Goal: Task Accomplishment & Management: Use online tool/utility

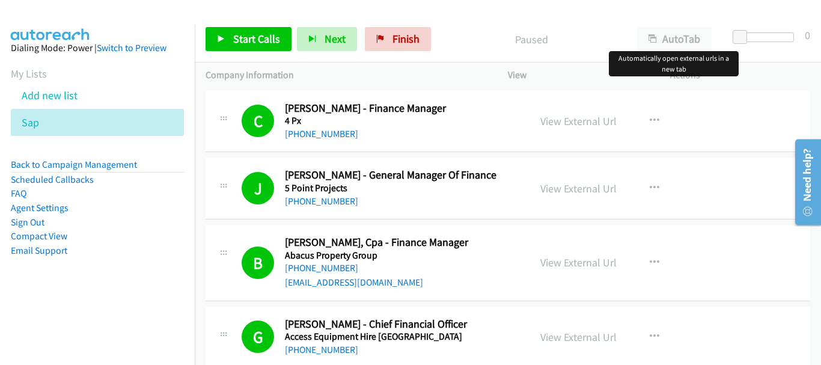
click at [697, 18] on div "Start Calls Pause Next Finish Paused AutoTab AutoTab 0" at bounding box center [508, 39] width 626 height 46
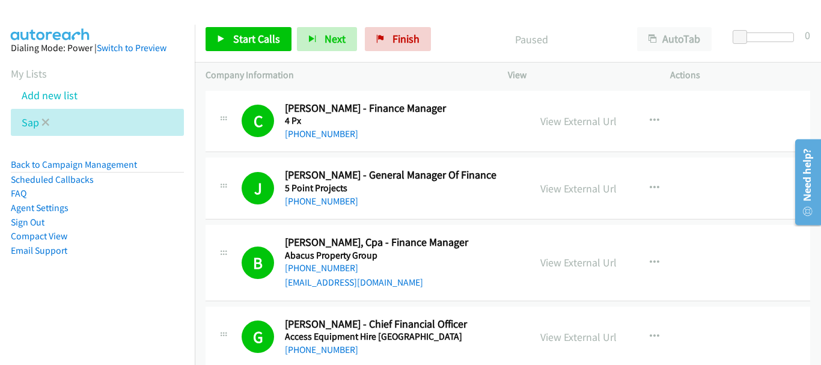
click at [49, 120] on li "Sap" at bounding box center [97, 122] width 173 height 27
click at [46, 120] on icon at bounding box center [45, 123] width 8 height 8
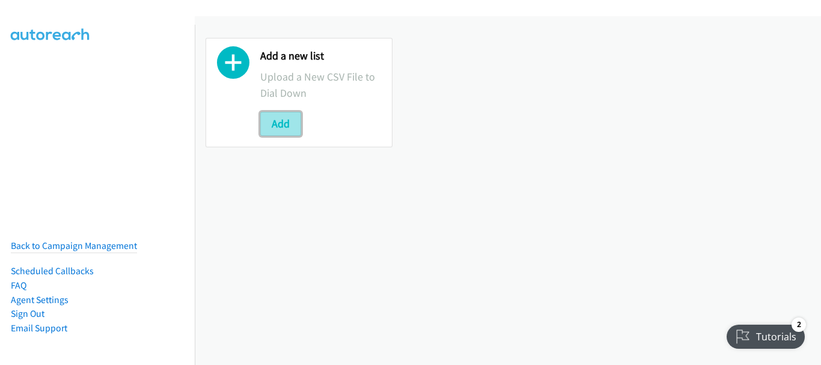
click at [284, 124] on button "Add" at bounding box center [280, 124] width 41 height 24
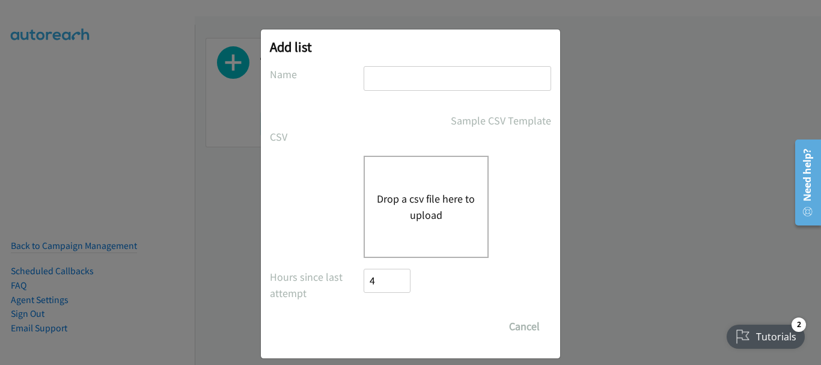
drag, startPoint x: 385, startPoint y: 96, endPoint x: 395, endPoint y: 76, distance: 21.5
click at [386, 94] on div at bounding box center [458, 83] width 188 height 35
click at [395, 75] on input "text" at bounding box center [458, 78] width 188 height 25
type input "sap"
click at [405, 188] on div "Drop a csv file here to upload" at bounding box center [426, 207] width 125 height 102
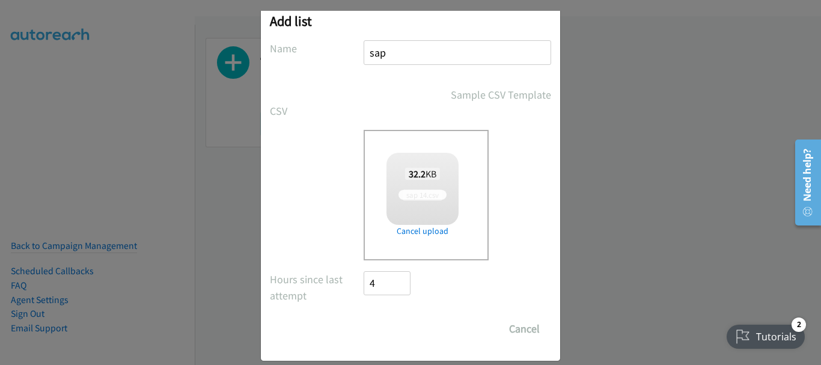
scroll to position [40, 0]
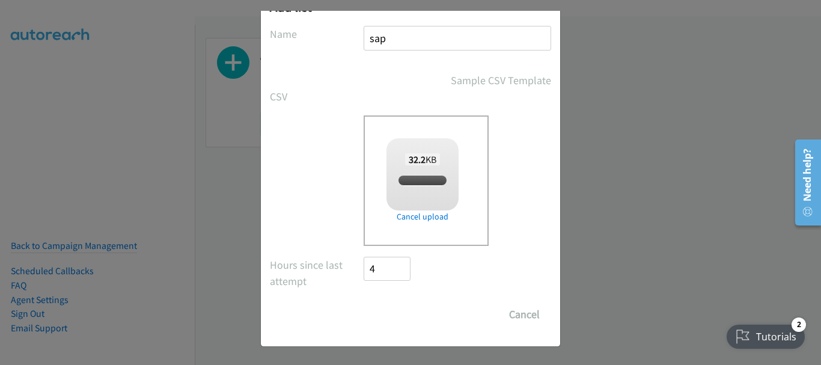
checkbox input "true"
click at [394, 322] on input "Save List" at bounding box center [395, 314] width 63 height 24
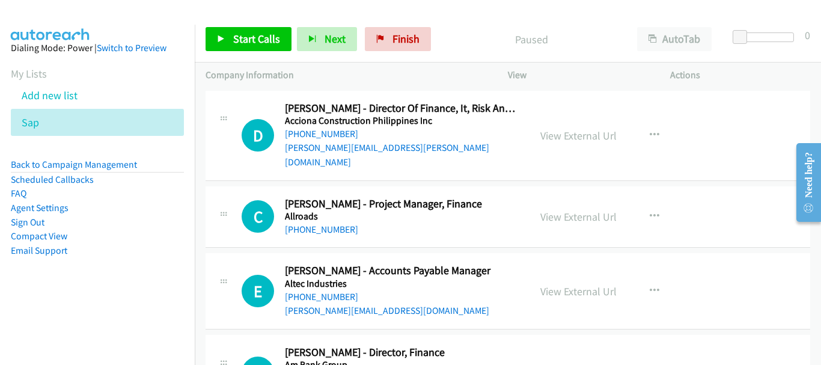
click at [751, 89] on td "D Callback Scheduled Damian Boland - Director Of Finance, It, Risk And Administ…" at bounding box center [508, 136] width 626 height 96
click at [243, 35] on span "Start Calls" at bounding box center [256, 39] width 47 height 14
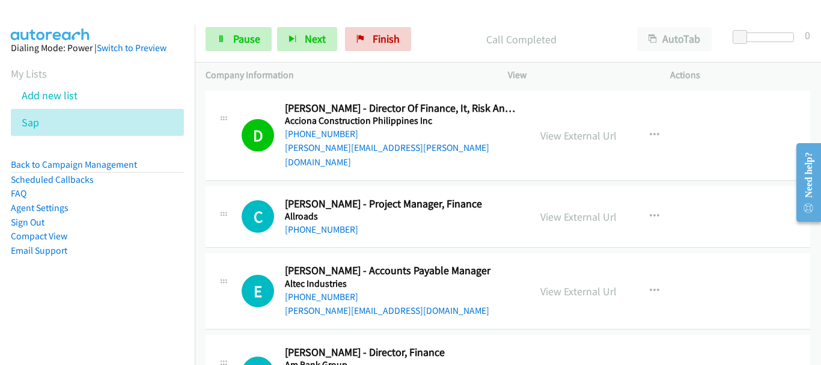
click at [771, 95] on div "D Callback Scheduled Damian Boland - Director Of Finance, It, Risk And Administ…" at bounding box center [508, 136] width 605 height 90
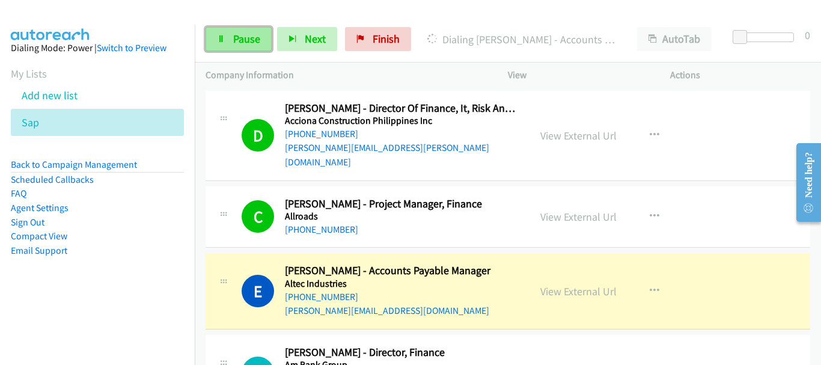
click at [218, 31] on link "Pause" at bounding box center [239, 39] width 66 height 24
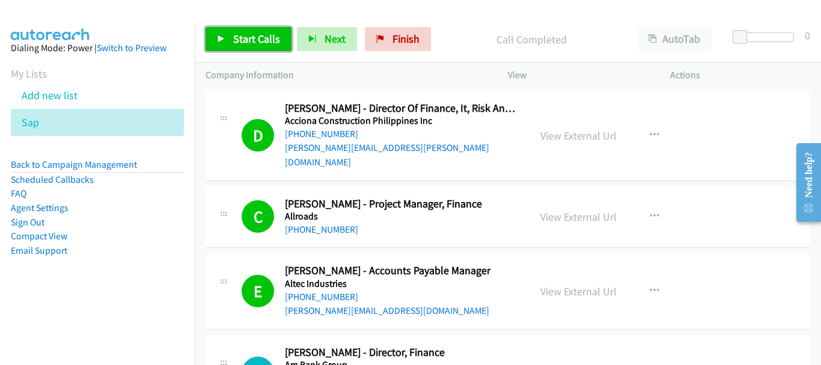
click at [231, 38] on link "Start Calls" at bounding box center [249, 39] width 86 height 24
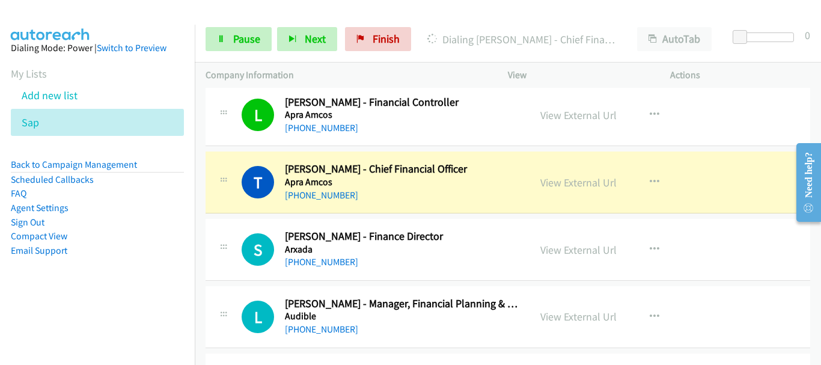
scroll to position [601, 0]
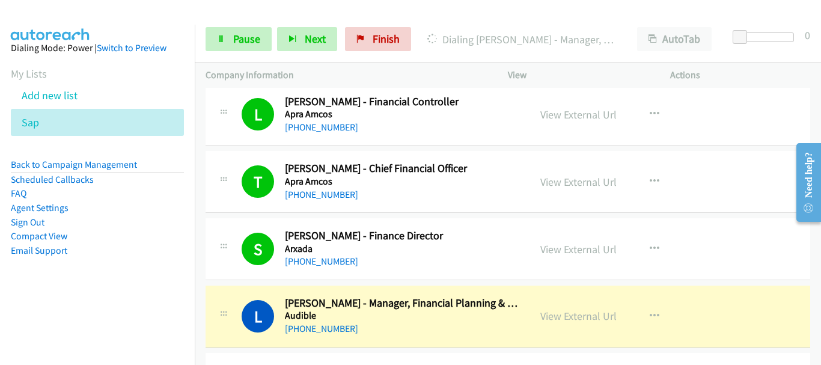
click at [773, 84] on div "Actions" at bounding box center [740, 75] width 162 height 25
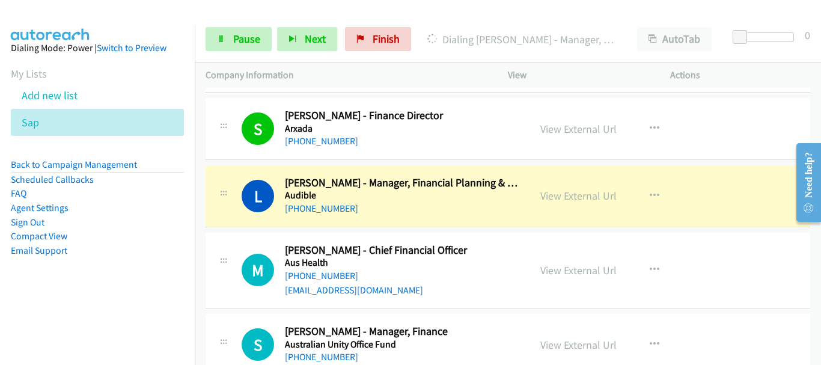
scroll to position [781, 0]
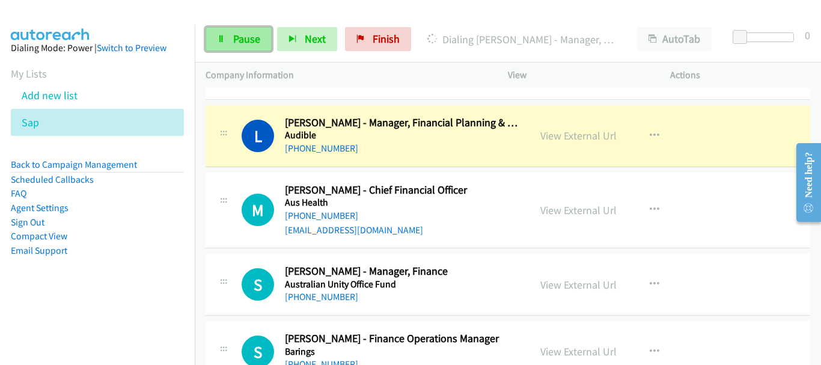
click at [220, 43] on link "Pause" at bounding box center [239, 39] width 66 height 24
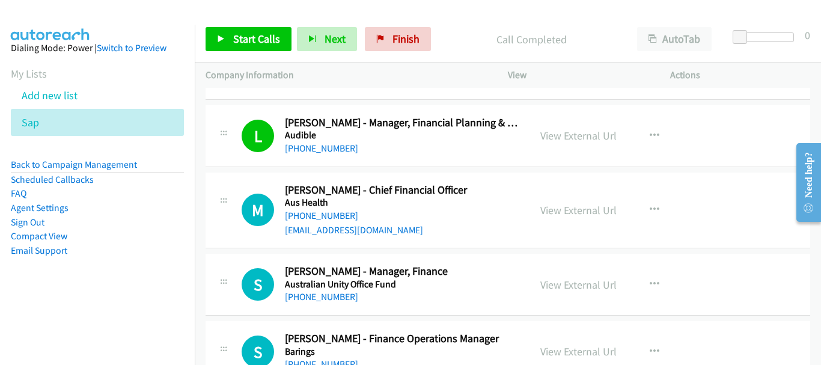
click at [246, 65] on div "Company Information" at bounding box center [346, 75] width 302 height 25
click at [246, 43] on span "Start Calls" at bounding box center [256, 39] width 47 height 14
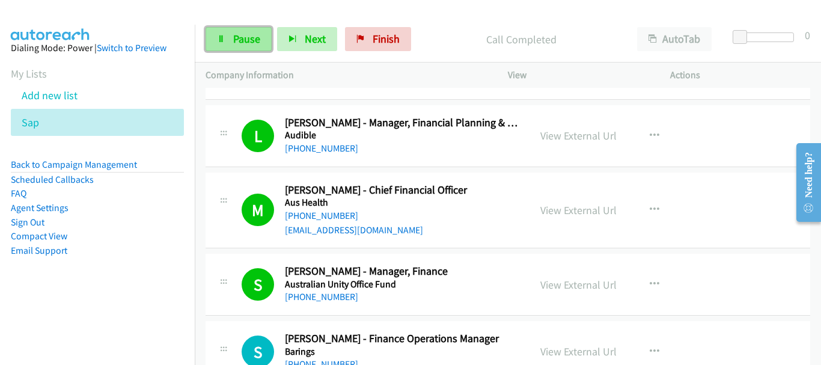
click at [230, 38] on link "Pause" at bounding box center [239, 39] width 66 height 24
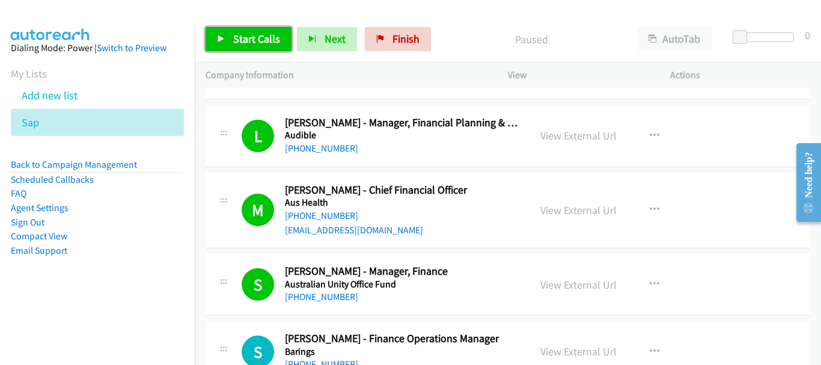
click at [240, 40] on span "Start Calls" at bounding box center [256, 39] width 47 height 14
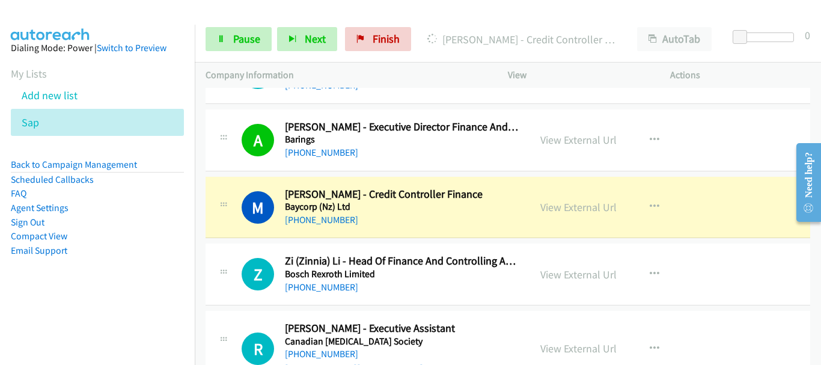
scroll to position [1082, 0]
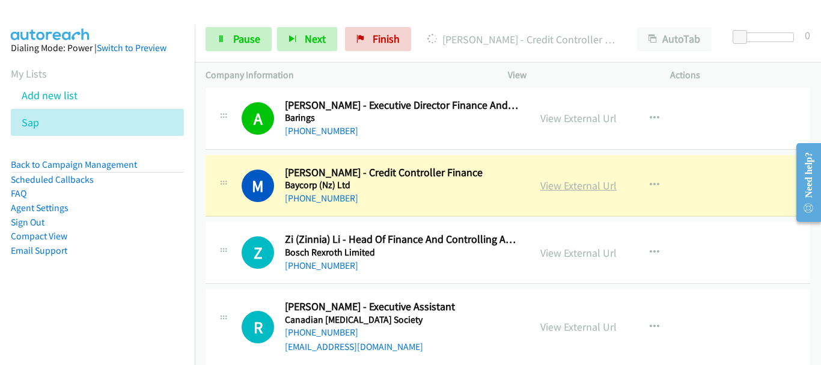
click at [588, 179] on link "View External Url" at bounding box center [578, 186] width 76 height 14
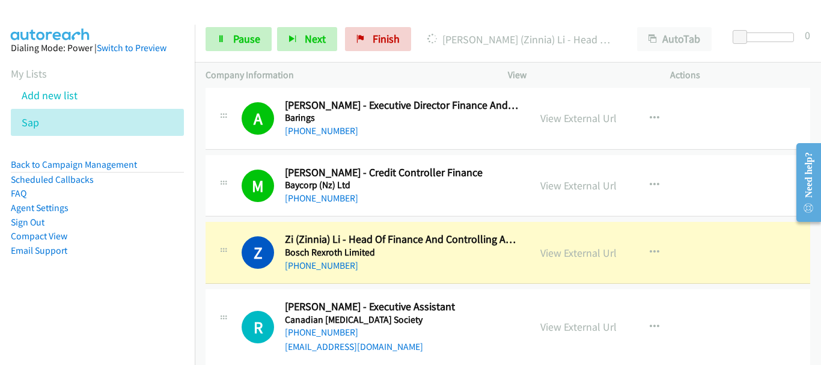
scroll to position [1142, 0]
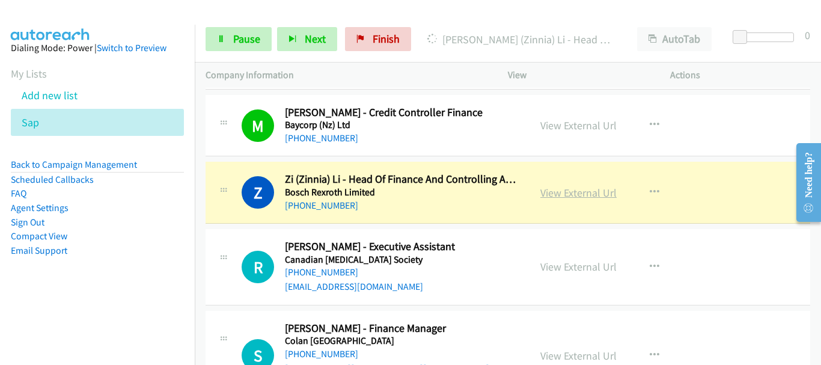
click at [572, 186] on link "View External Url" at bounding box center [578, 193] width 76 height 14
click at [257, 43] on span "Pause" at bounding box center [246, 39] width 27 height 14
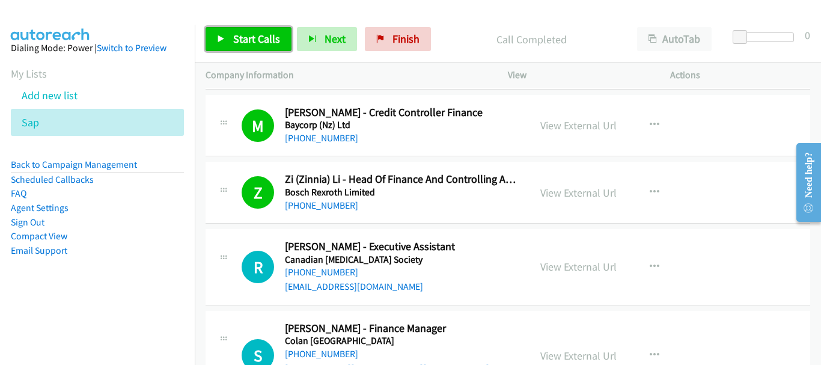
click at [263, 40] on span "Start Calls" at bounding box center [256, 39] width 47 height 14
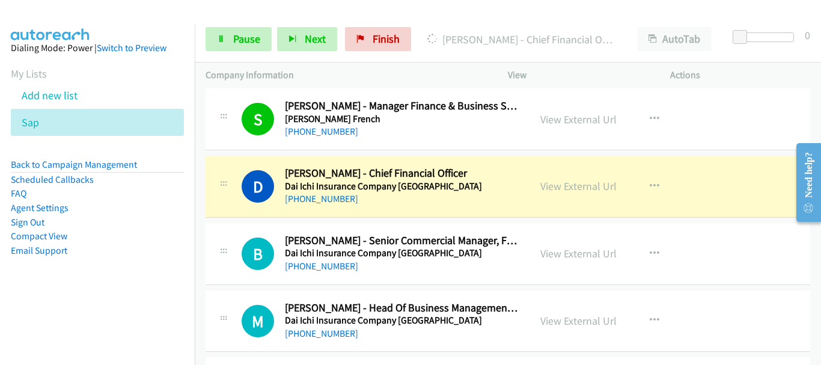
scroll to position [1563, 0]
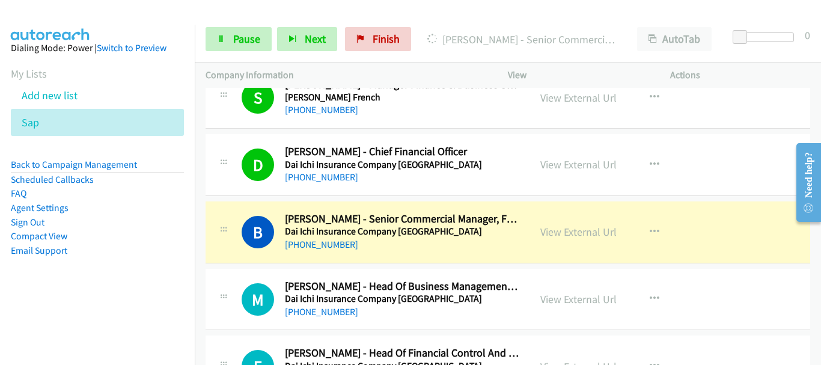
click at [132, 22] on div at bounding box center [405, 23] width 810 height 46
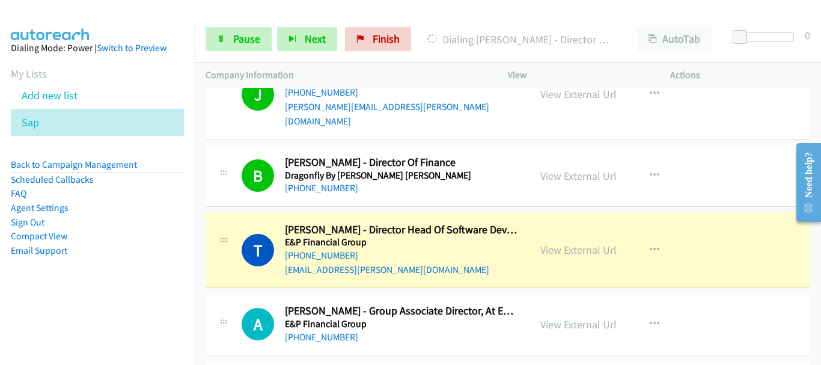
scroll to position [2043, 0]
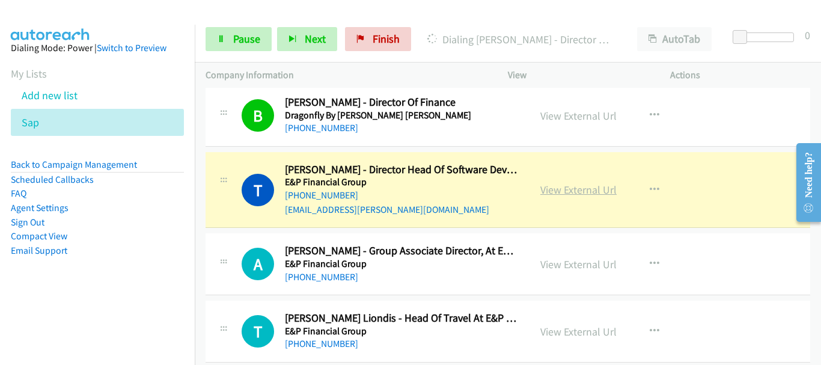
click at [587, 183] on link "View External Url" at bounding box center [578, 190] width 76 height 14
click at [256, 38] on span "Pause" at bounding box center [246, 39] width 27 height 14
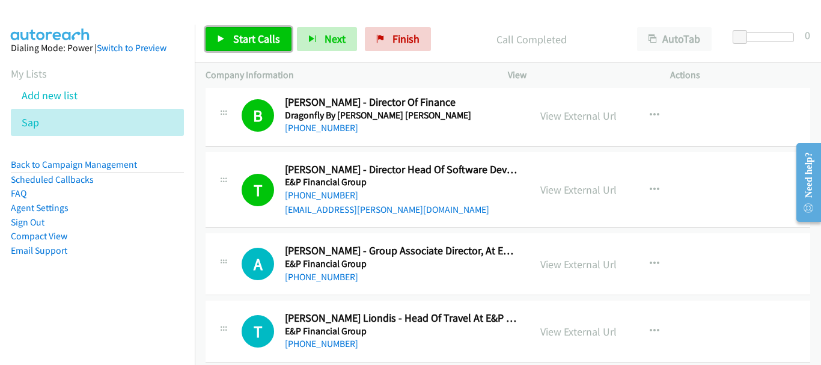
click at [258, 48] on link "Start Calls" at bounding box center [249, 39] width 86 height 24
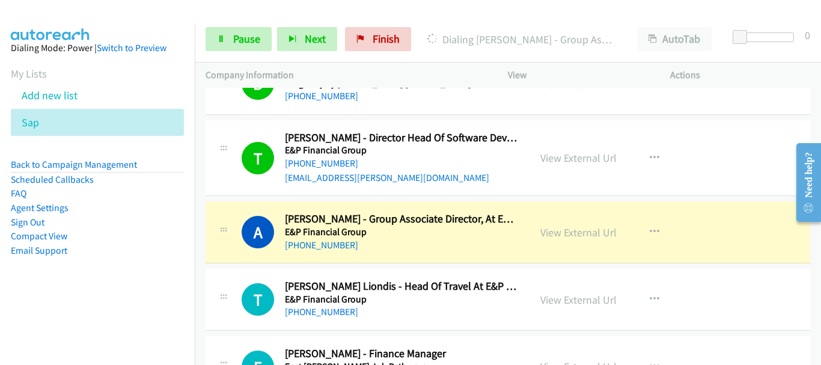
scroll to position [2104, 0]
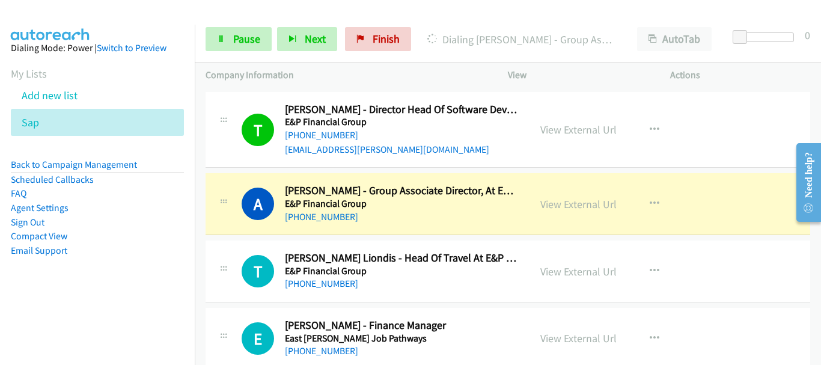
click at [554, 184] on div "View External Url View External Url Schedule/Manage Callback Start Calls Here R…" at bounding box center [615, 204] width 173 height 40
click at [552, 197] on link "View External Url" at bounding box center [578, 204] width 76 height 14
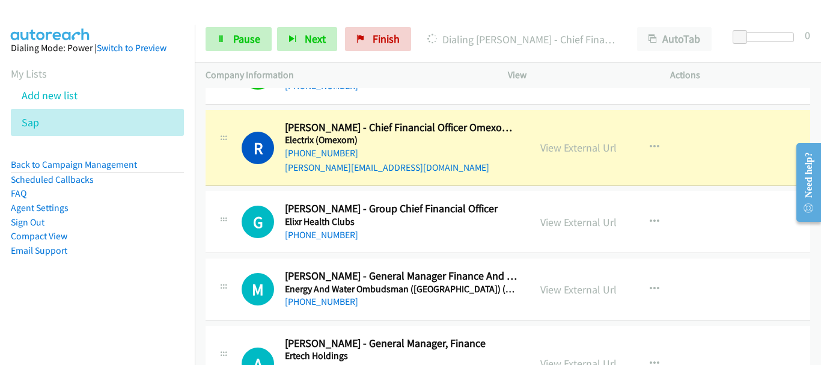
scroll to position [2524, 0]
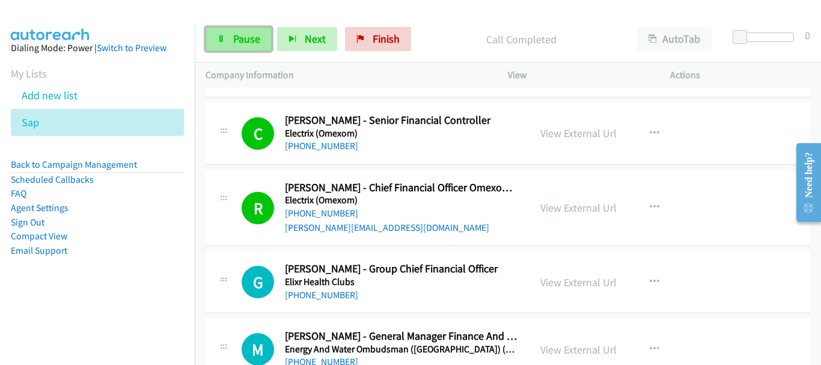
click at [237, 31] on link "Pause" at bounding box center [239, 39] width 66 height 24
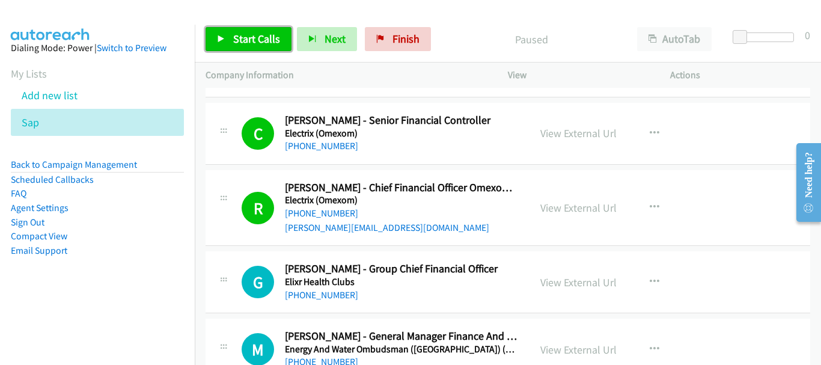
click at [237, 31] on link "Start Calls" at bounding box center [249, 39] width 86 height 24
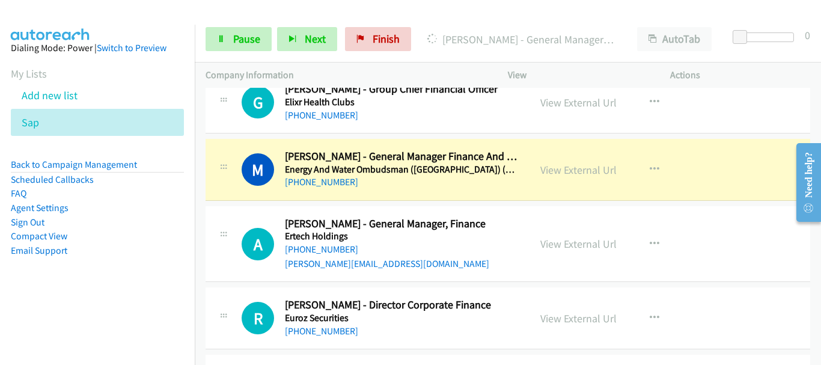
scroll to position [2705, 0]
click at [569, 161] on div "View External Url" at bounding box center [578, 169] width 76 height 16
click at [572, 162] on link "View External Url" at bounding box center [578, 169] width 76 height 14
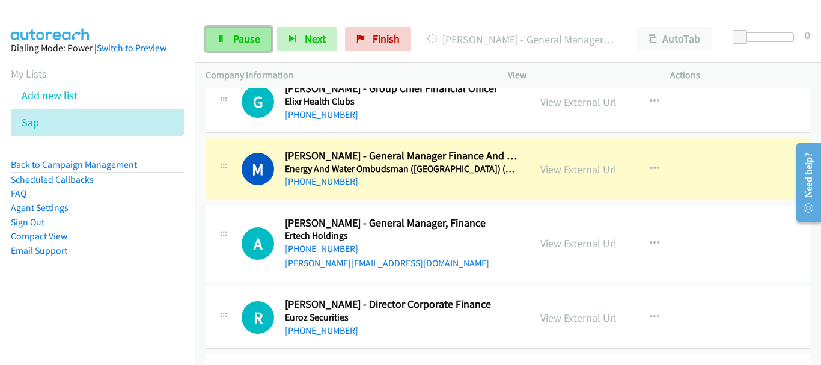
click at [240, 34] on span "Pause" at bounding box center [246, 39] width 27 height 14
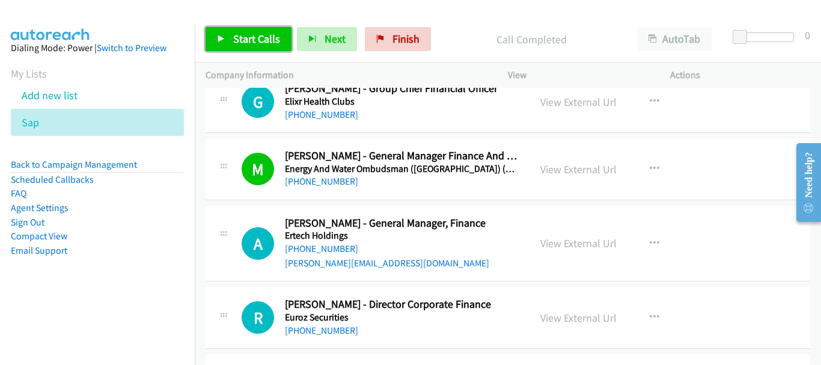
drag, startPoint x: 267, startPoint y: 40, endPoint x: 184, endPoint y: 1, distance: 92.0
click at [266, 39] on span "Start Calls" at bounding box center [256, 39] width 47 height 14
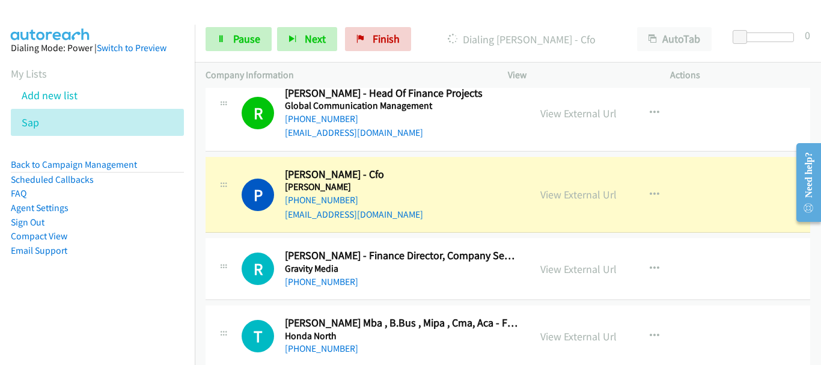
scroll to position [3366, 0]
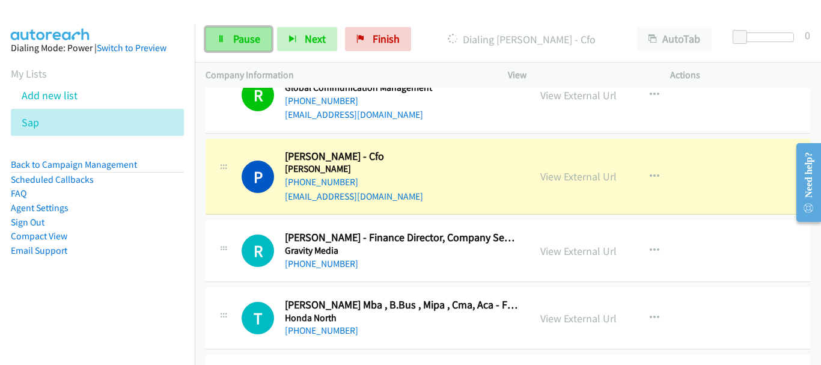
click at [251, 38] on span "Pause" at bounding box center [246, 39] width 27 height 14
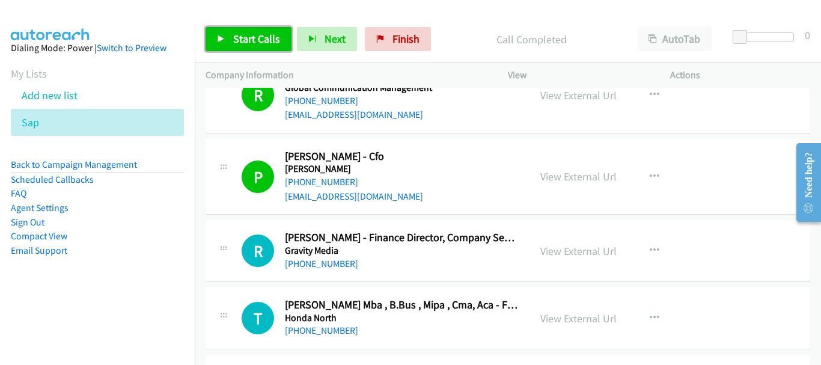
click at [271, 39] on span "Start Calls" at bounding box center [256, 39] width 47 height 14
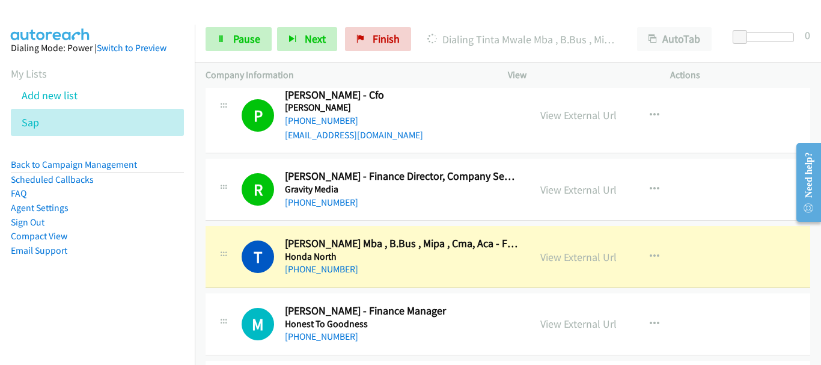
scroll to position [3426, 0]
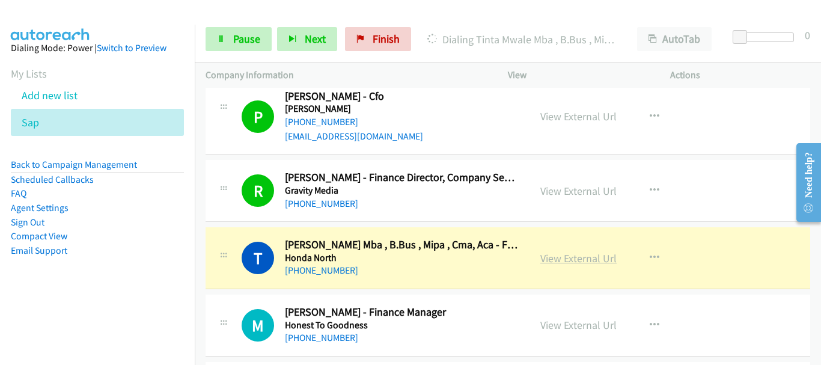
click at [567, 251] on link "View External Url" at bounding box center [578, 258] width 76 height 14
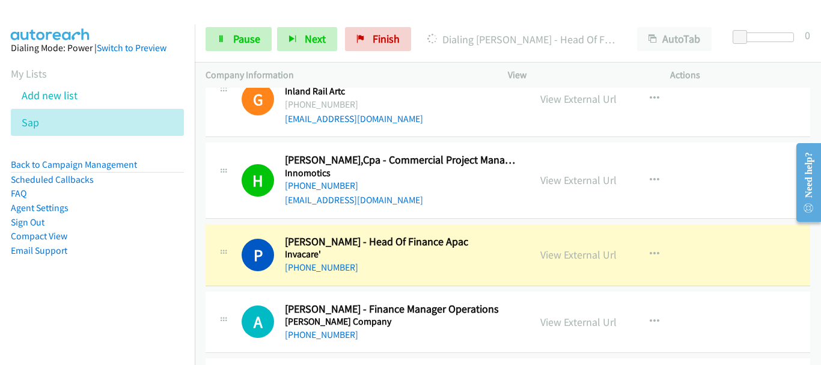
scroll to position [3786, 0]
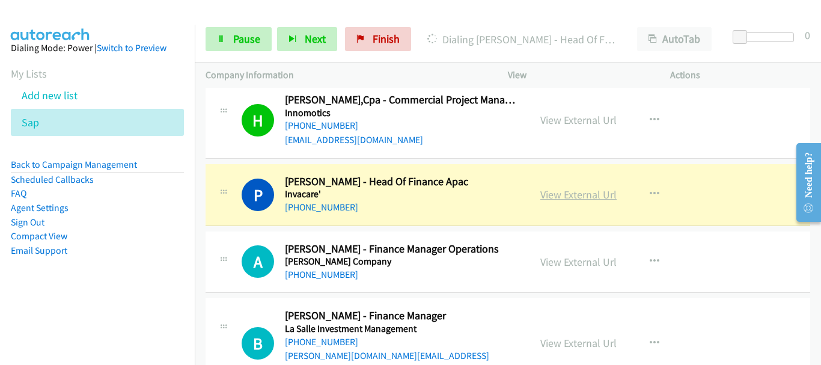
click at [561, 188] on link "View External Url" at bounding box center [578, 195] width 76 height 14
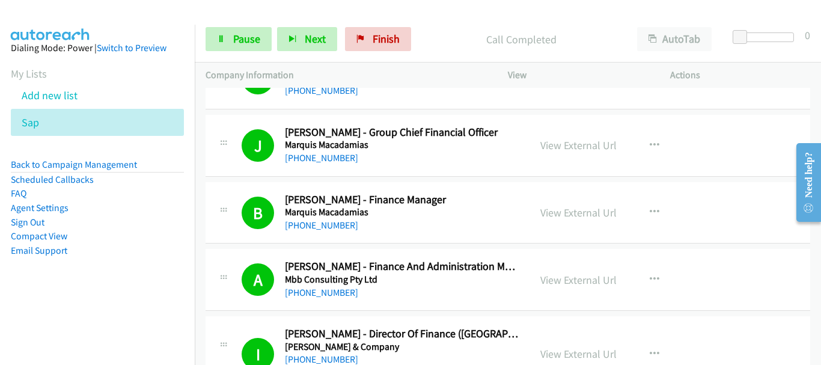
scroll to position [4387, 0]
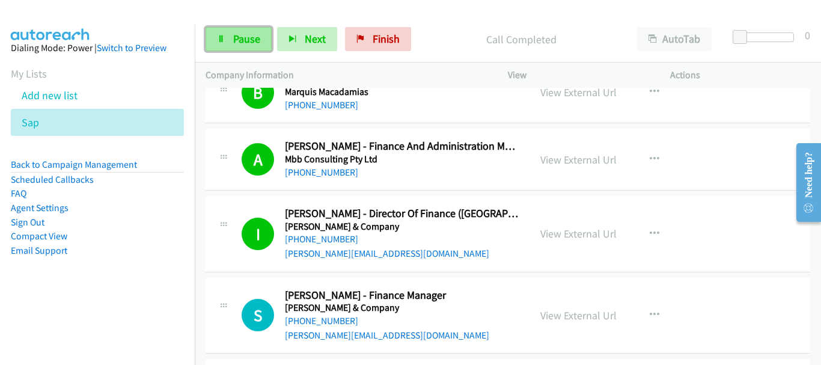
click at [224, 47] on link "Pause" at bounding box center [239, 39] width 66 height 24
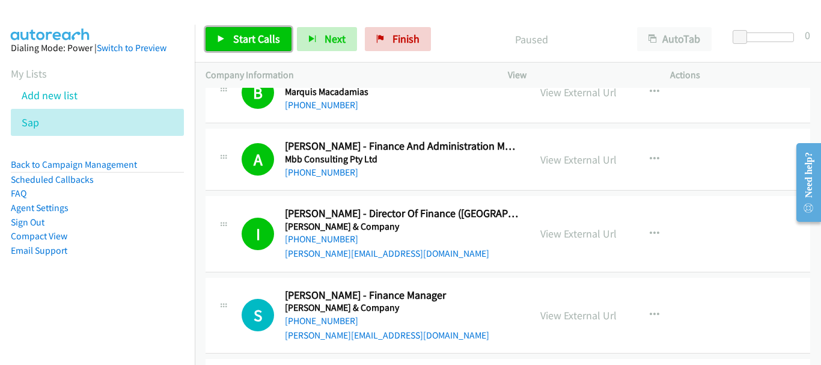
click at [261, 41] on span "Start Calls" at bounding box center [256, 39] width 47 height 14
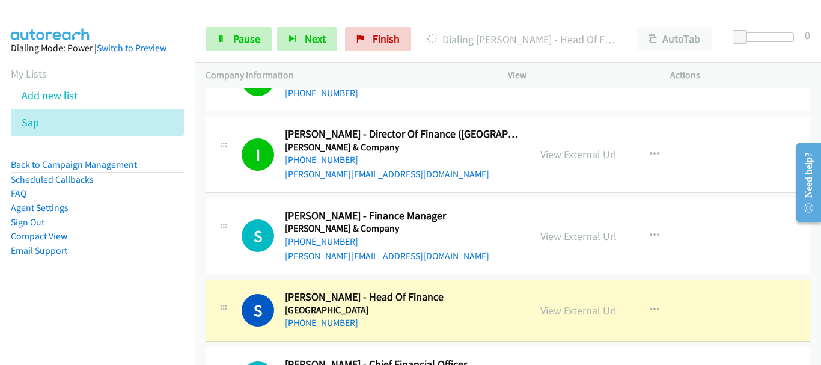
scroll to position [4568, 0]
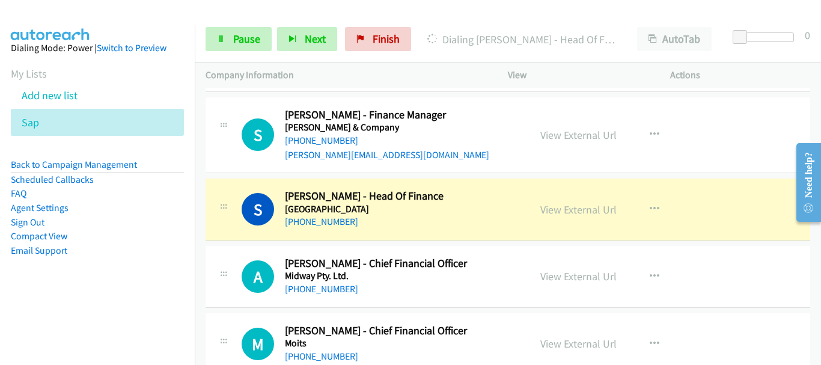
click at [794, 73] on p "Actions" at bounding box center [740, 75] width 141 height 14
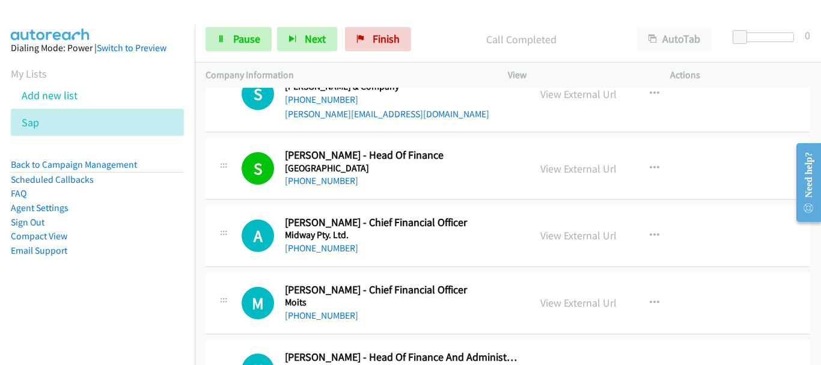
scroll to position [4628, 0]
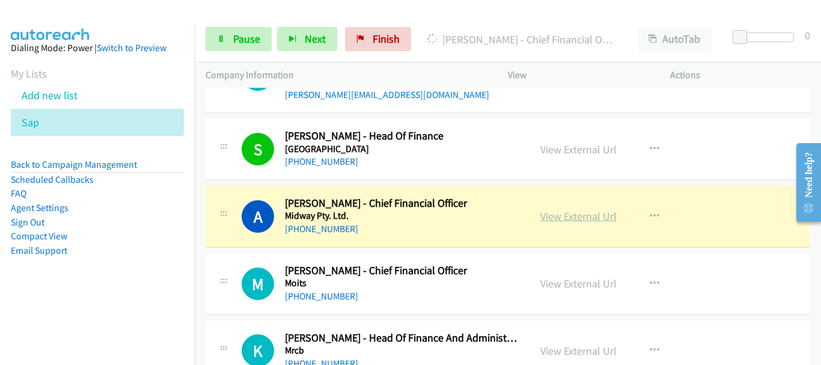
click at [603, 209] on link "View External Url" at bounding box center [578, 216] width 76 height 14
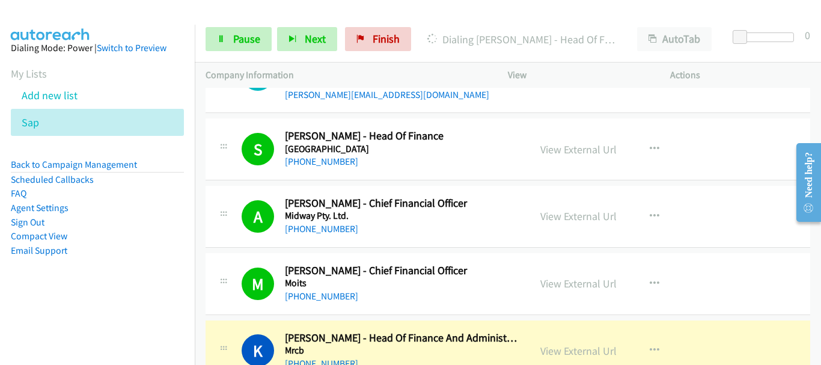
scroll to position [4748, 0]
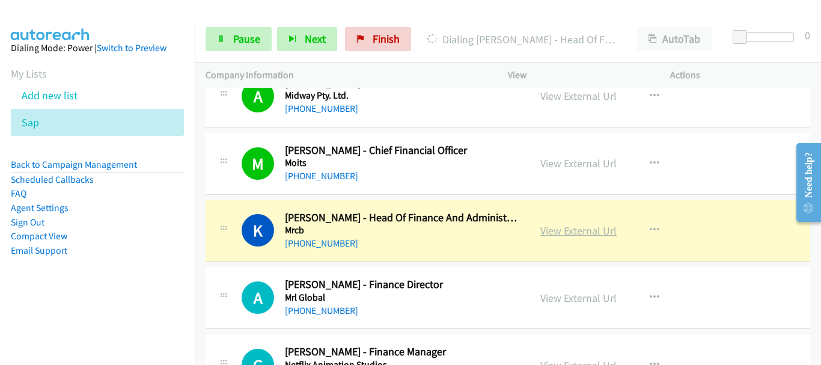
click at [578, 224] on link "View External Url" at bounding box center [578, 231] width 76 height 14
click at [241, 41] on span "Pause" at bounding box center [246, 39] width 27 height 14
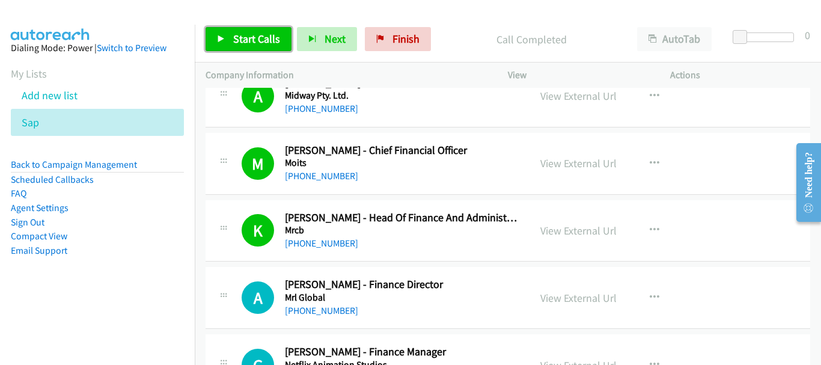
click at [234, 46] on link "Start Calls" at bounding box center [249, 39] width 86 height 24
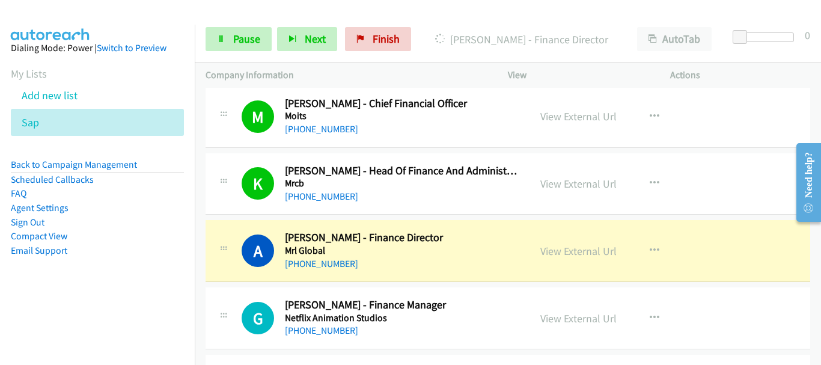
scroll to position [4868, 0]
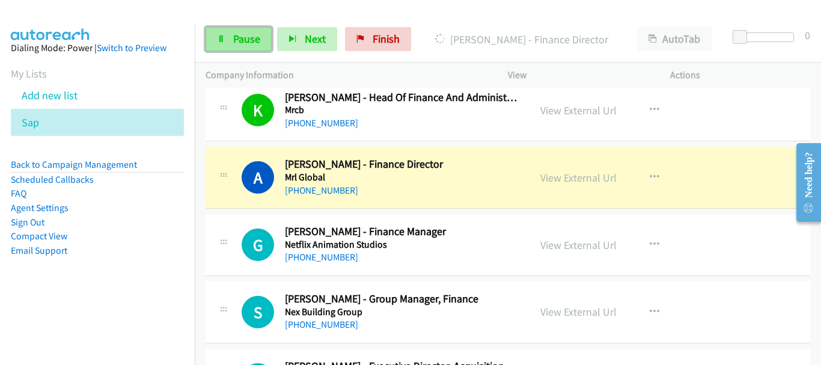
click at [251, 34] on span "Pause" at bounding box center [246, 39] width 27 height 14
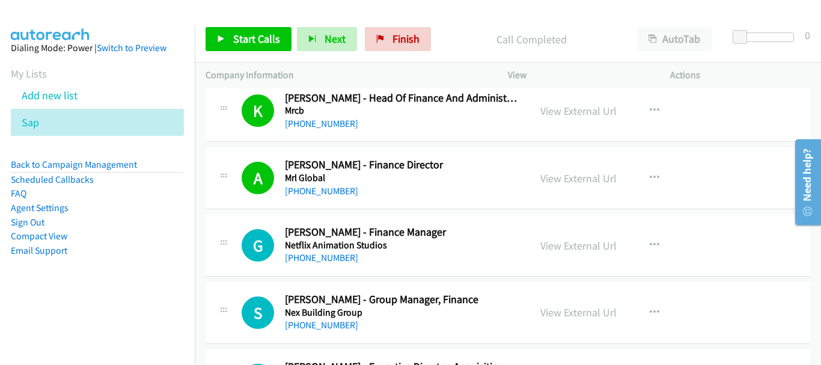
scroll to position [4868, 0]
click at [651, 172] on icon "button" at bounding box center [655, 177] width 10 height 10
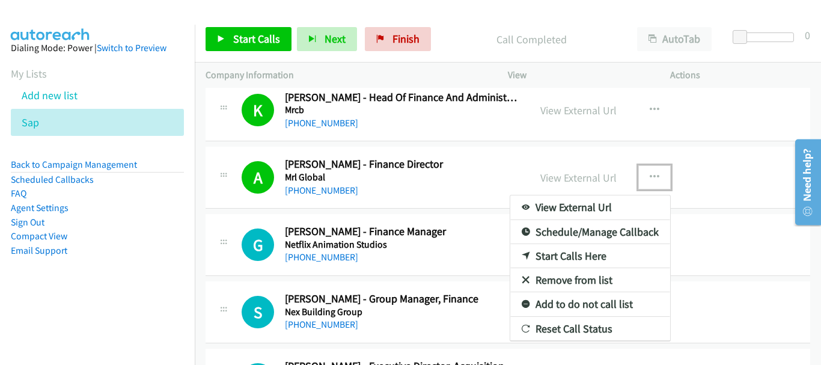
click at [560, 244] on link "Start Calls Here" at bounding box center [590, 256] width 160 height 24
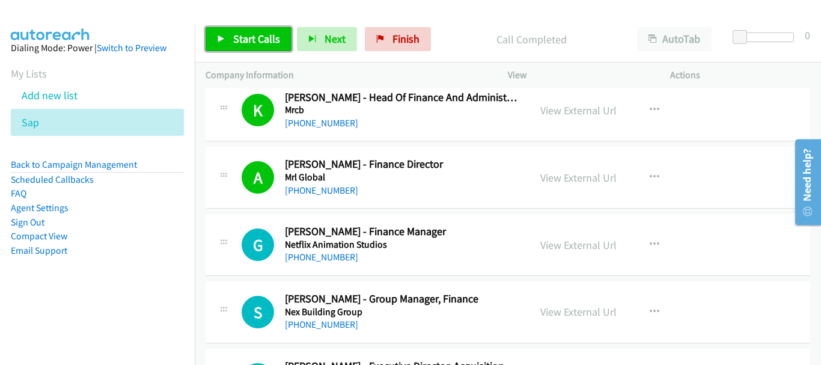
click at [252, 40] on span "Start Calls" at bounding box center [256, 39] width 47 height 14
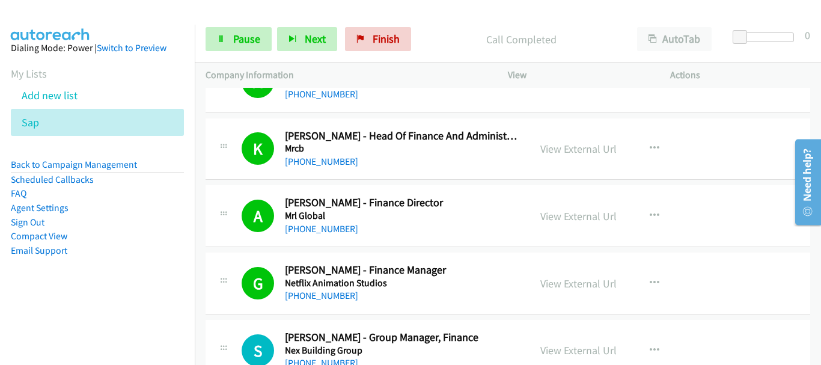
scroll to position [4928, 0]
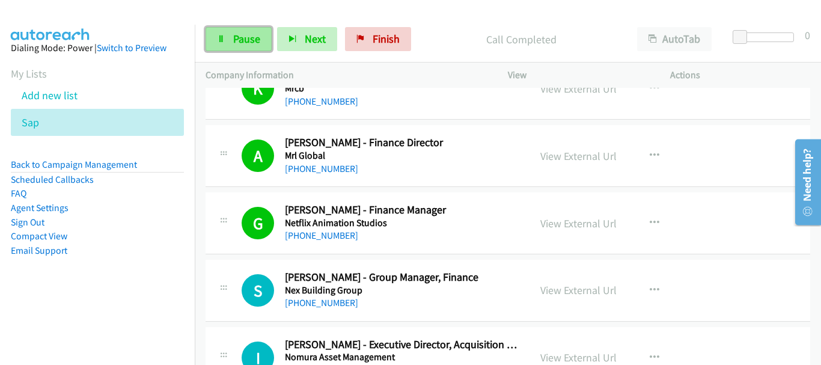
click at [225, 46] on link "Pause" at bounding box center [239, 39] width 66 height 24
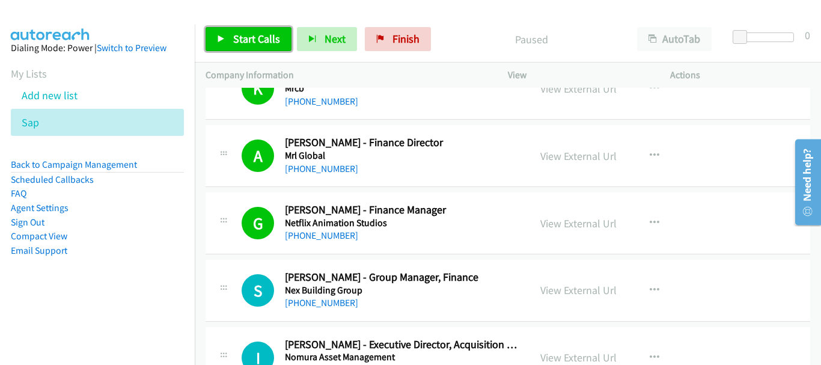
click at [229, 48] on link "Start Calls" at bounding box center [249, 39] width 86 height 24
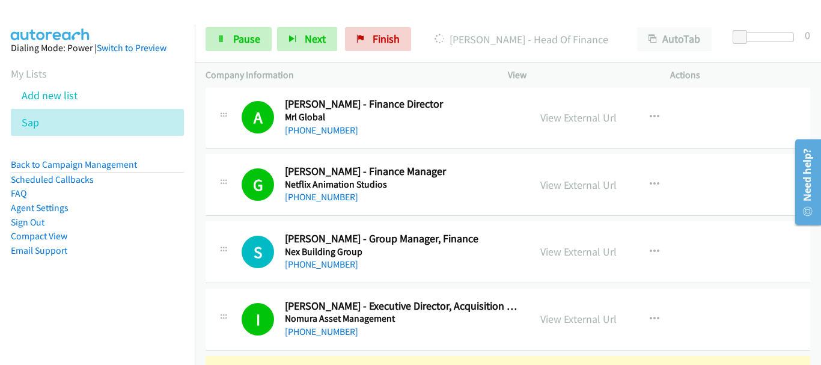
click at [783, 151] on td "G Callback Scheduled Georgina Ware - Finance Manager Netflix Animation Studios …" at bounding box center [508, 184] width 626 height 67
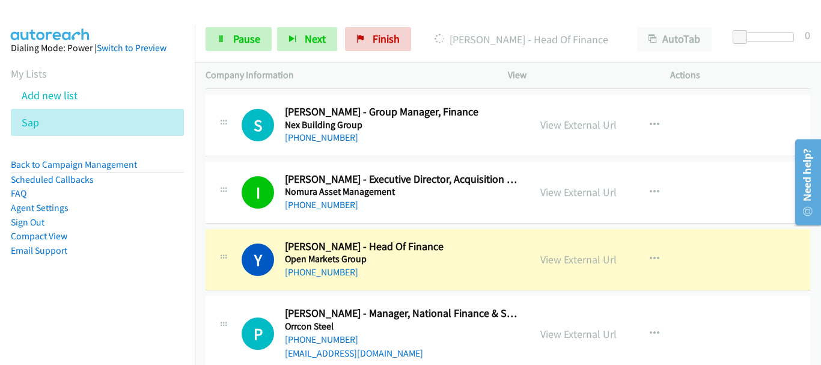
scroll to position [5109, 0]
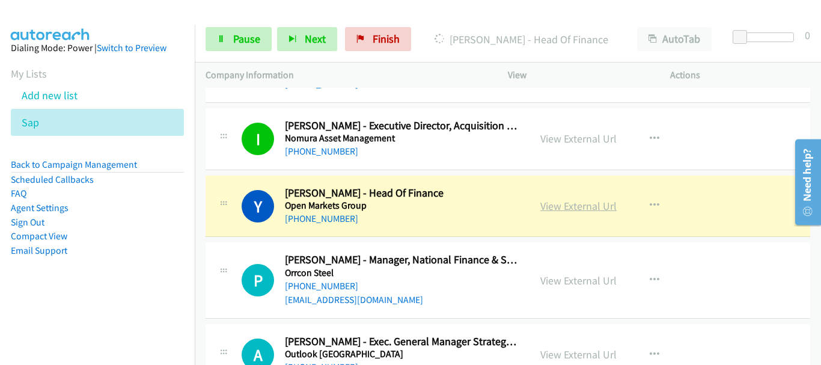
drag, startPoint x: 567, startPoint y: 148, endPoint x: 551, endPoint y: 151, distance: 15.8
click at [551, 199] on link "View External Url" at bounding box center [578, 206] width 76 height 14
click at [236, 43] on span "Pause" at bounding box center [246, 39] width 27 height 14
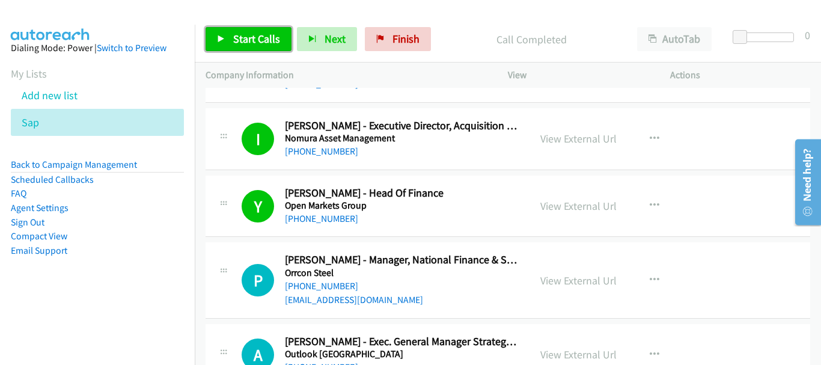
click at [257, 39] on span "Start Calls" at bounding box center [256, 39] width 47 height 14
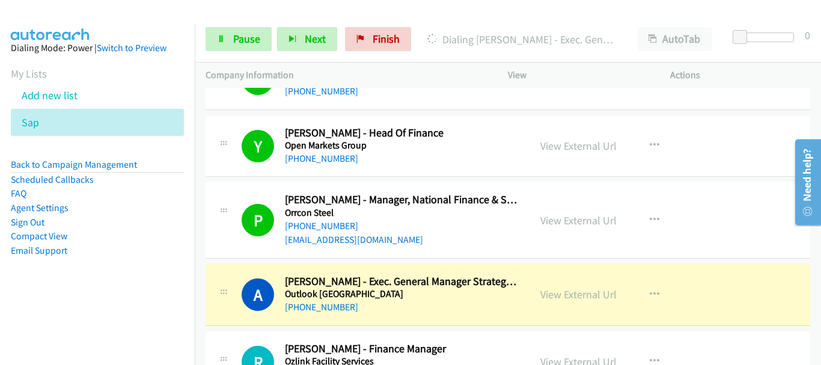
scroll to position [5229, 0]
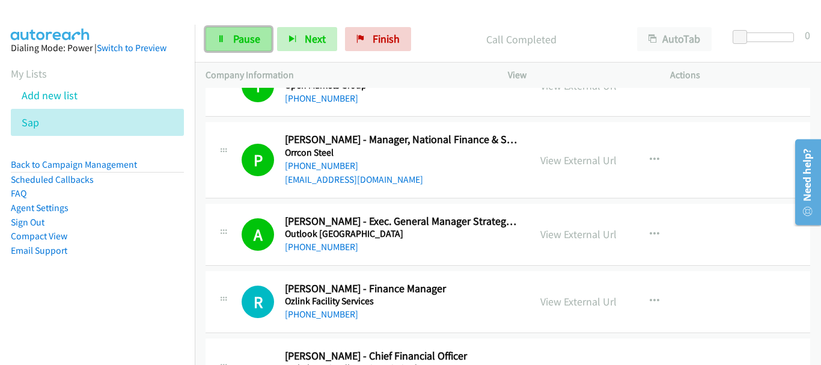
click at [257, 41] on span "Pause" at bounding box center [246, 39] width 27 height 14
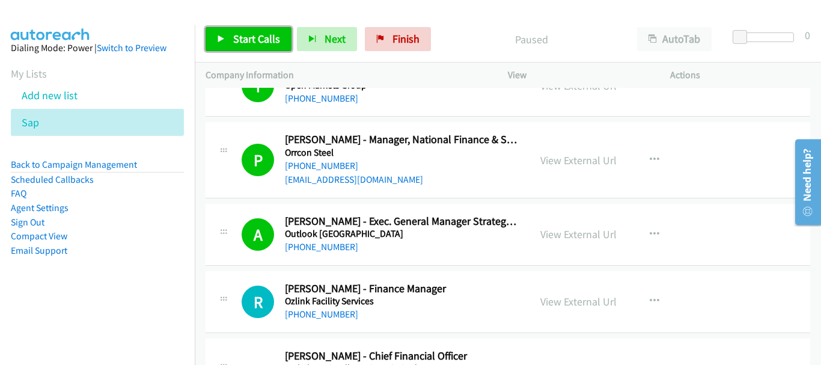
click at [257, 41] on span "Start Calls" at bounding box center [256, 39] width 47 height 14
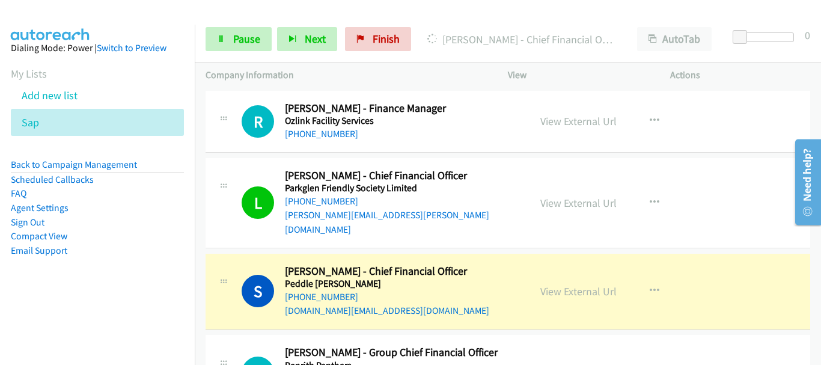
scroll to position [5469, 0]
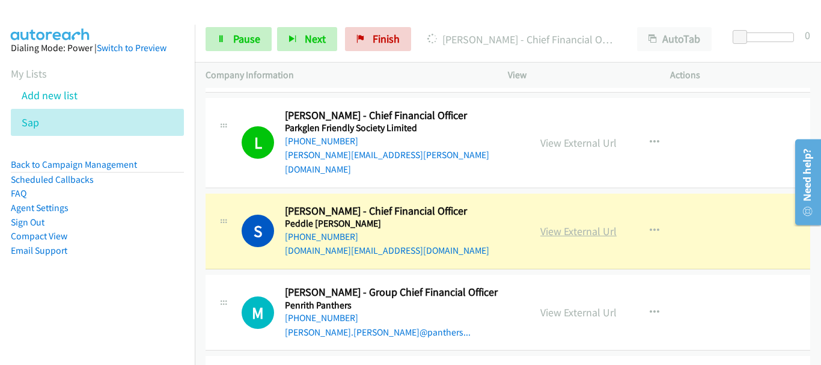
click at [594, 224] on link "View External Url" at bounding box center [578, 231] width 76 height 14
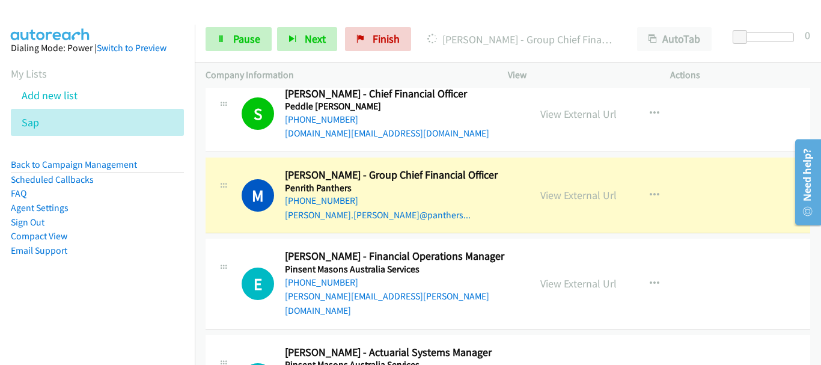
scroll to position [5589, 0]
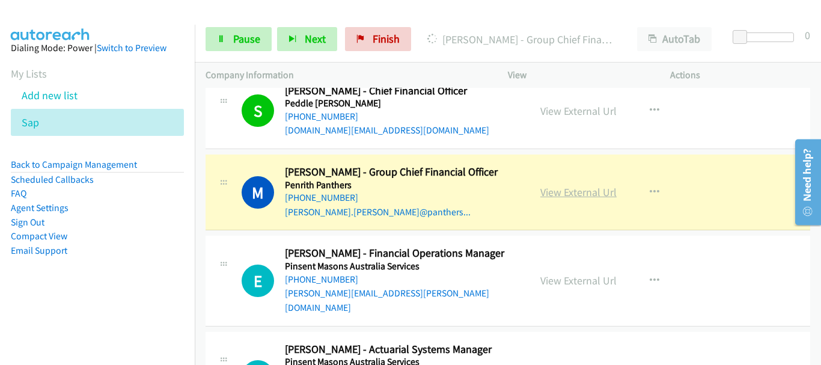
click at [560, 185] on link "View External Url" at bounding box center [578, 192] width 76 height 14
click at [231, 41] on link "Pause" at bounding box center [239, 39] width 66 height 24
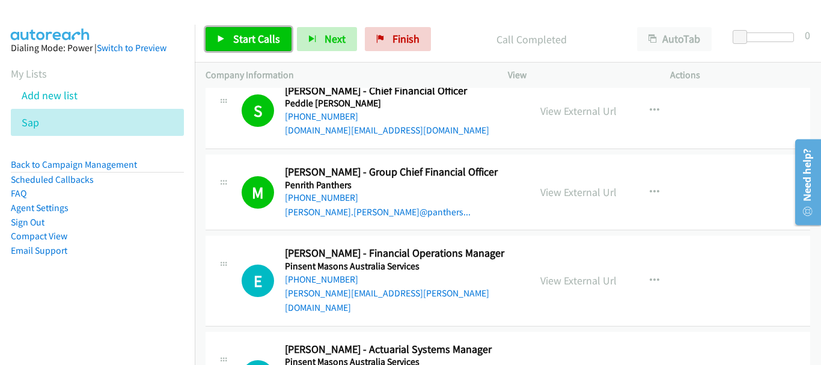
click at [251, 37] on span "Start Calls" at bounding box center [256, 39] width 47 height 14
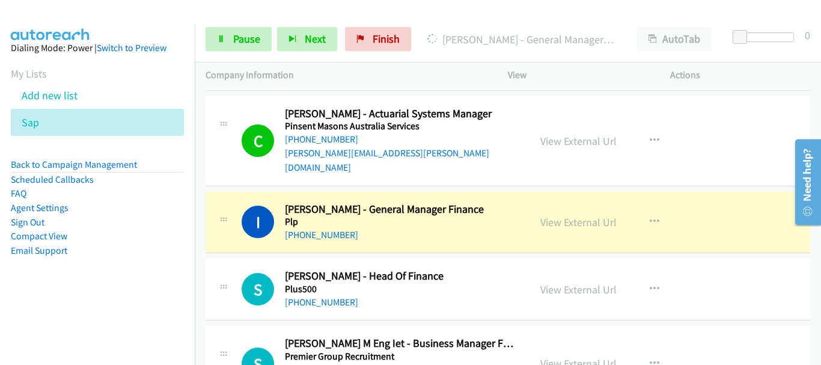
scroll to position [5830, 0]
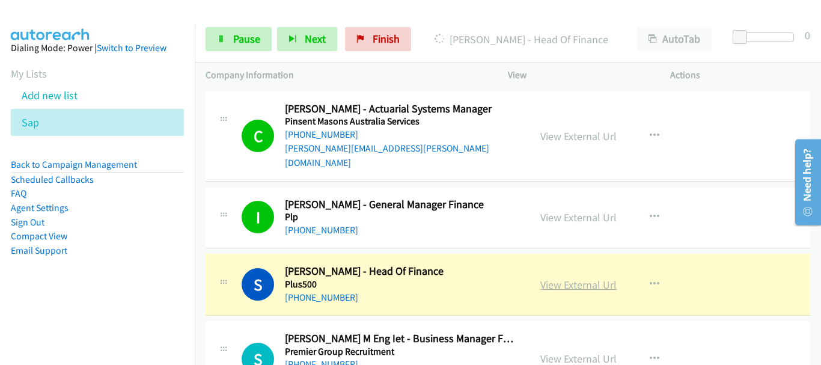
click at [575, 278] on link "View External Url" at bounding box center [578, 285] width 76 height 14
click at [228, 43] on link "Pause" at bounding box center [239, 39] width 66 height 24
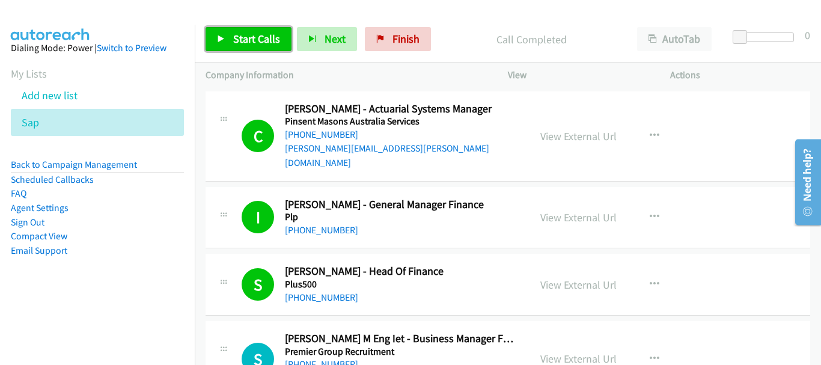
click at [254, 38] on span "Start Calls" at bounding box center [256, 39] width 47 height 14
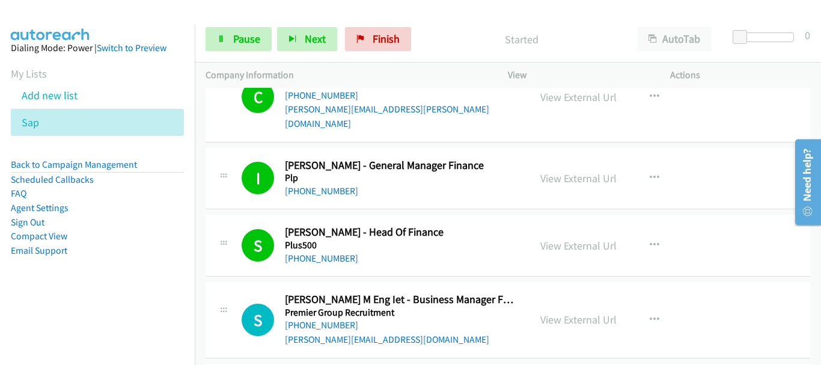
scroll to position [5890, 0]
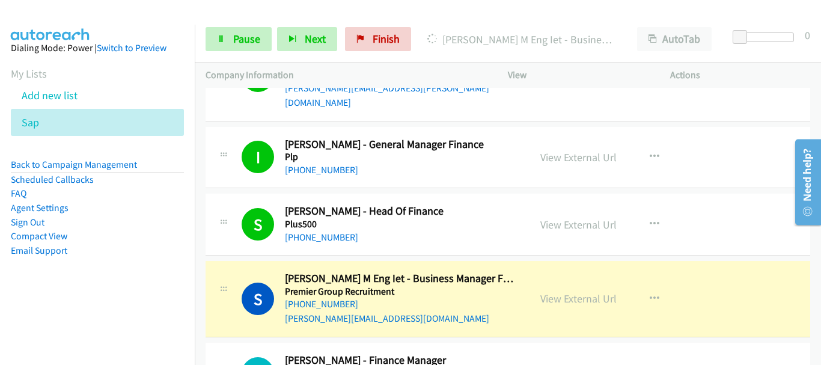
click at [82, 20] on img at bounding box center [50, 21] width 90 height 42
click at [558, 291] on link "View External Url" at bounding box center [578, 298] width 76 height 14
click at [240, 46] on link "Pause" at bounding box center [239, 39] width 66 height 24
click at [232, 42] on link "Pause" at bounding box center [239, 39] width 66 height 24
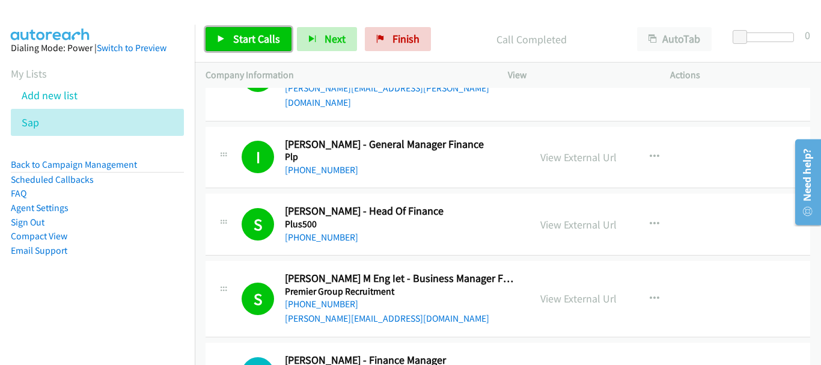
click at [275, 35] on span "Start Calls" at bounding box center [256, 39] width 47 height 14
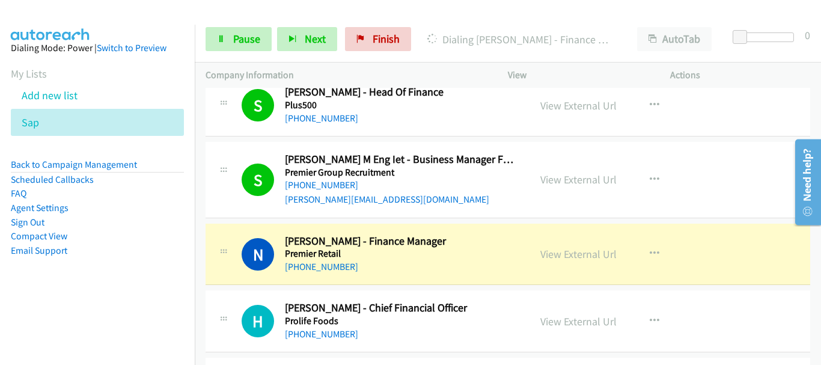
scroll to position [6010, 0]
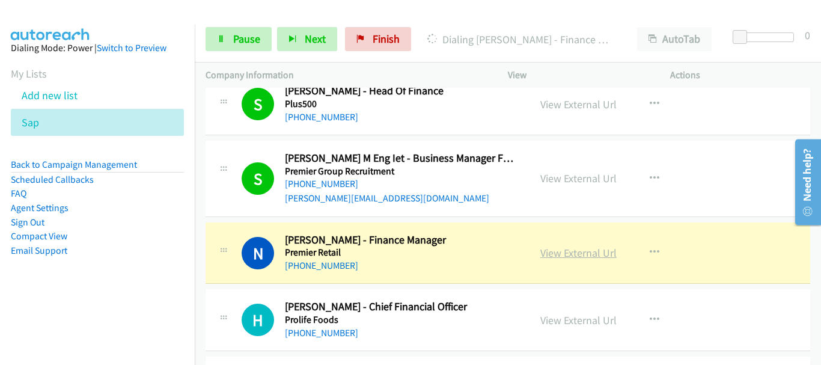
click at [598, 246] on link "View External Url" at bounding box center [578, 253] width 76 height 14
click at [234, 28] on link "Pause" at bounding box center [239, 39] width 66 height 24
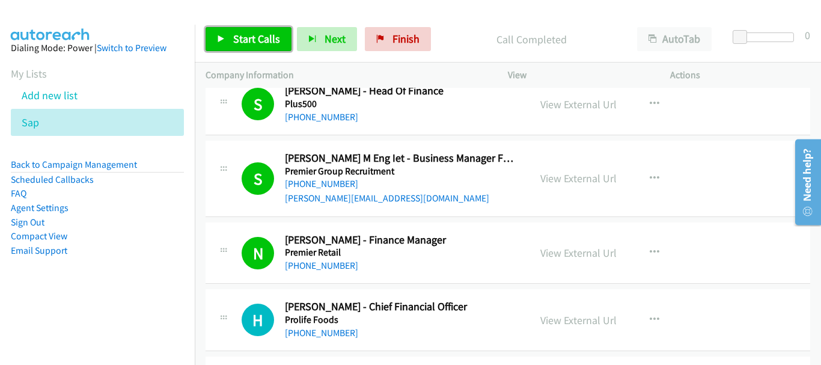
click at [238, 32] on span "Start Calls" at bounding box center [256, 39] width 47 height 14
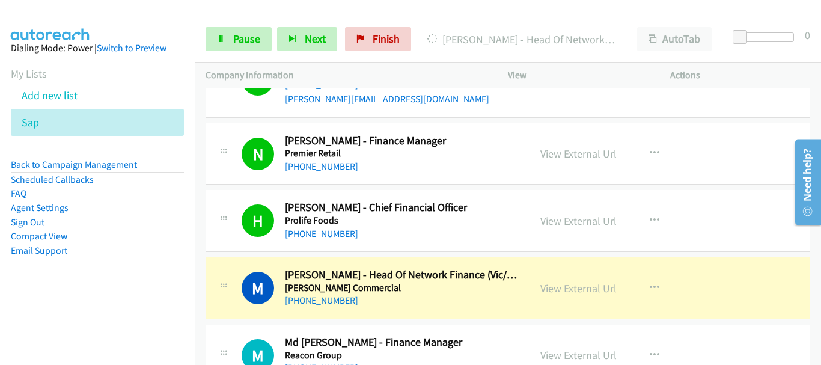
scroll to position [6130, 0]
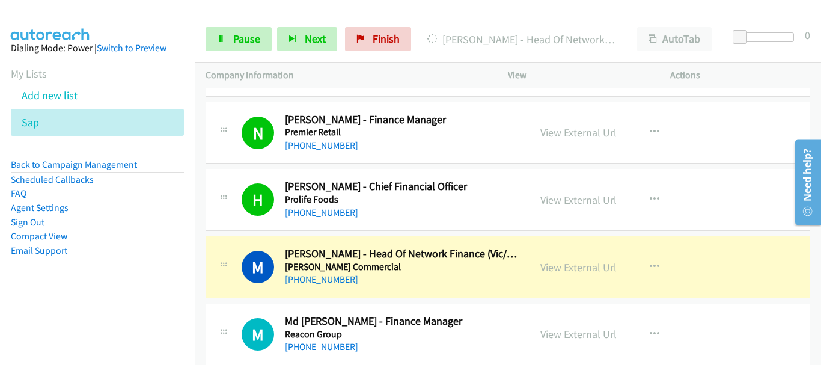
click at [600, 260] on link "View External Url" at bounding box center [578, 267] width 76 height 14
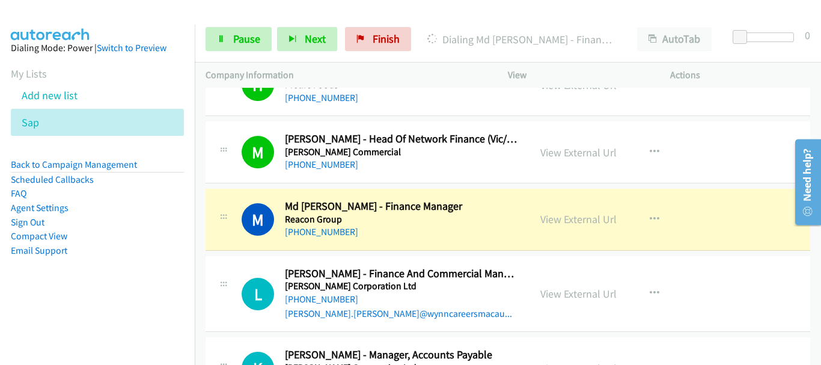
scroll to position [6251, 0]
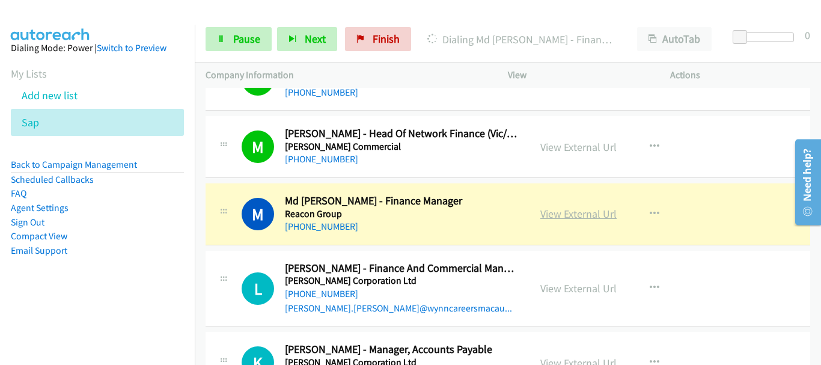
click at [560, 207] on link "View External Url" at bounding box center [578, 214] width 76 height 14
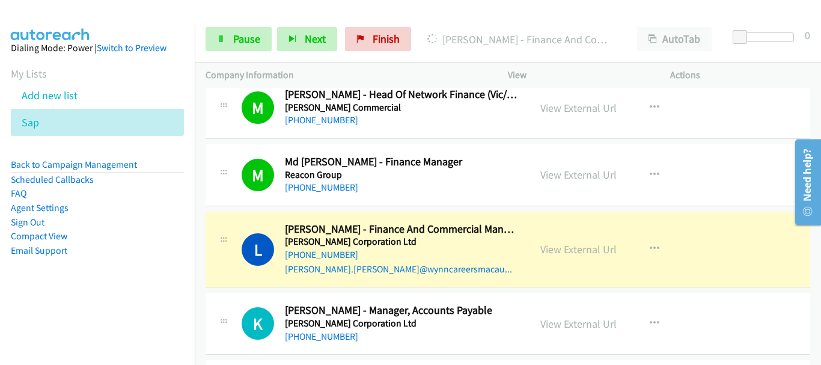
scroll to position [6311, 0]
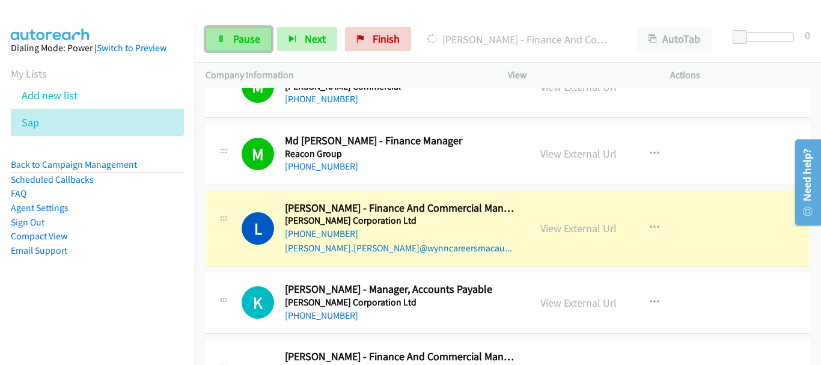
click at [255, 37] on span "Pause" at bounding box center [246, 39] width 27 height 14
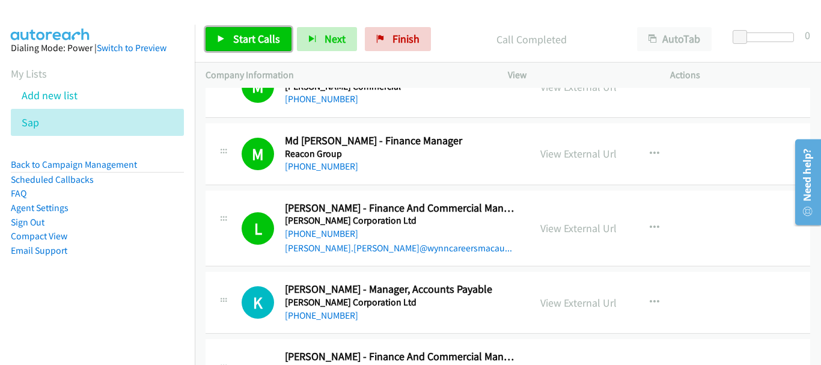
click at [229, 46] on link "Start Calls" at bounding box center [249, 39] width 86 height 24
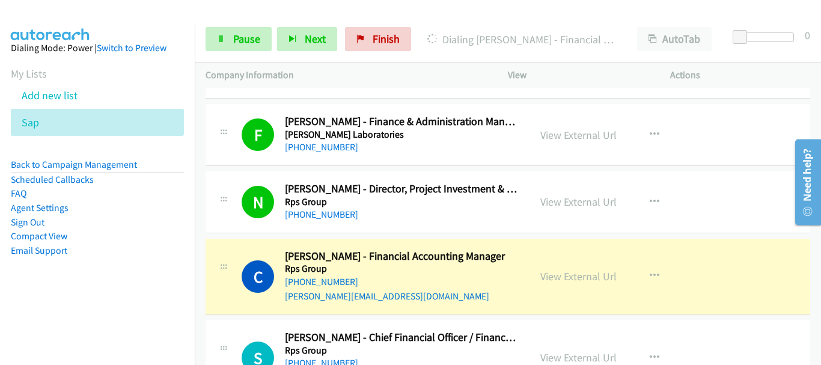
scroll to position [6671, 0]
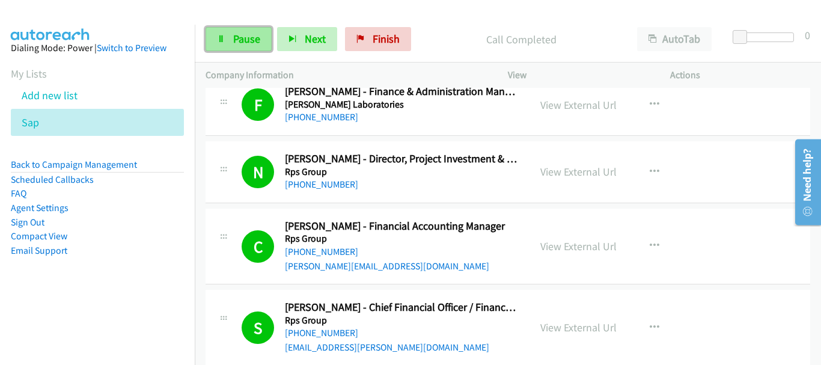
click at [237, 40] on span "Pause" at bounding box center [246, 39] width 27 height 14
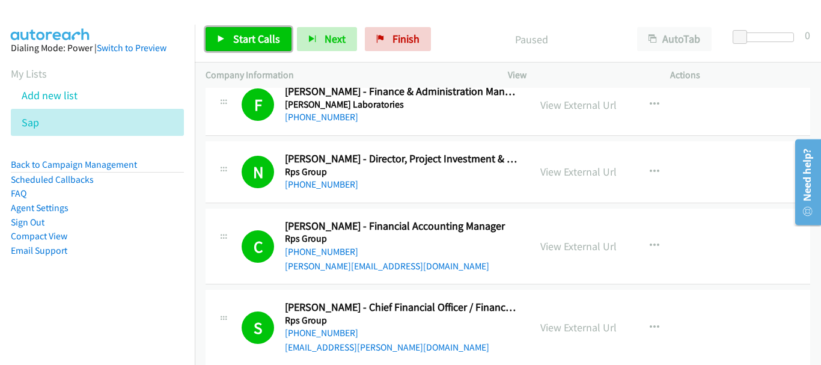
click at [242, 35] on span "Start Calls" at bounding box center [256, 39] width 47 height 14
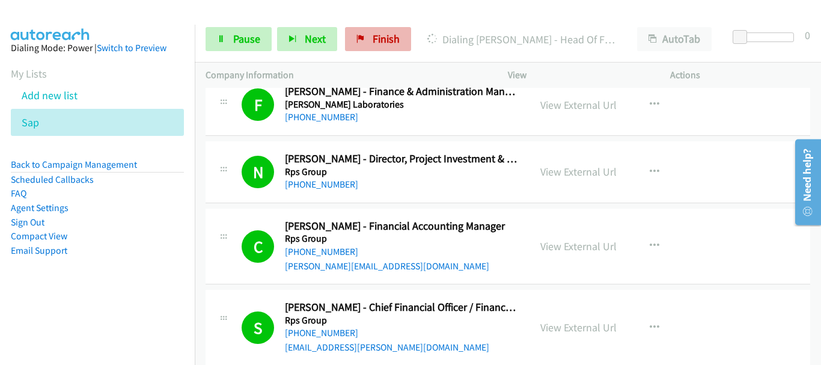
drag, startPoint x: 735, startPoint y: 185, endPoint x: 385, endPoint y: 35, distance: 381.2
click at [735, 290] on div "S Callback Scheduled Scherelle Johnson - Chief Financial Officer / Finance Dire…" at bounding box center [508, 328] width 605 height 76
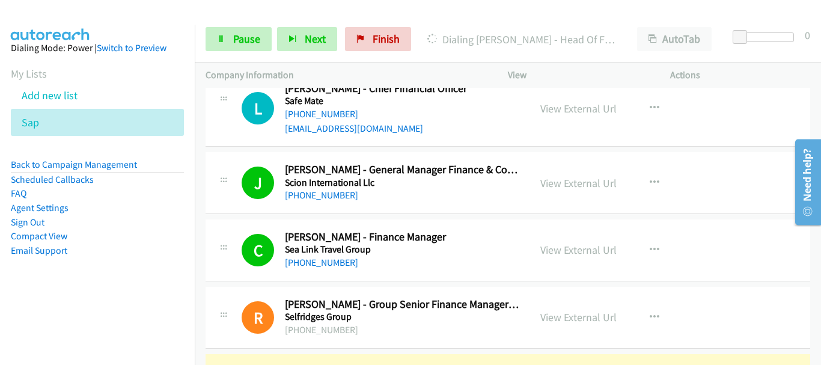
scroll to position [7092, 0]
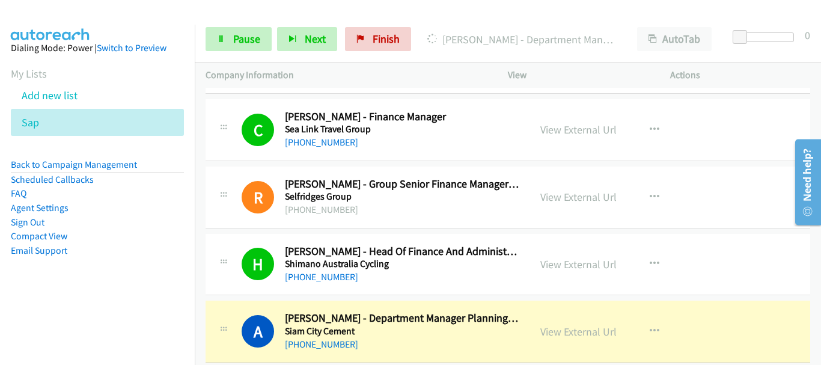
click at [685, 245] on div "View External Url View External Url Schedule/Manage Callback Start Calls Here R…" at bounding box center [615, 265] width 173 height 40
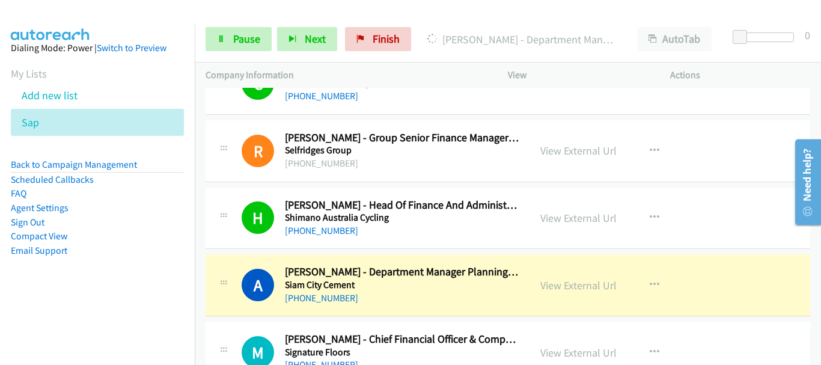
scroll to position [7152, 0]
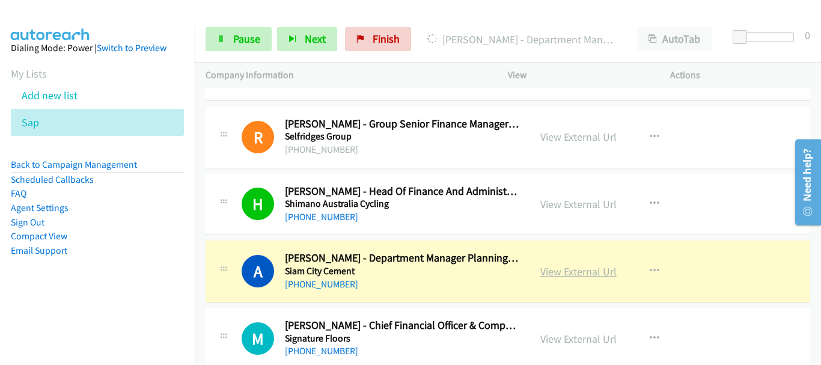
click at [545, 264] on link "View External Url" at bounding box center [578, 271] width 76 height 14
click at [237, 39] on span "Pause" at bounding box center [246, 39] width 27 height 14
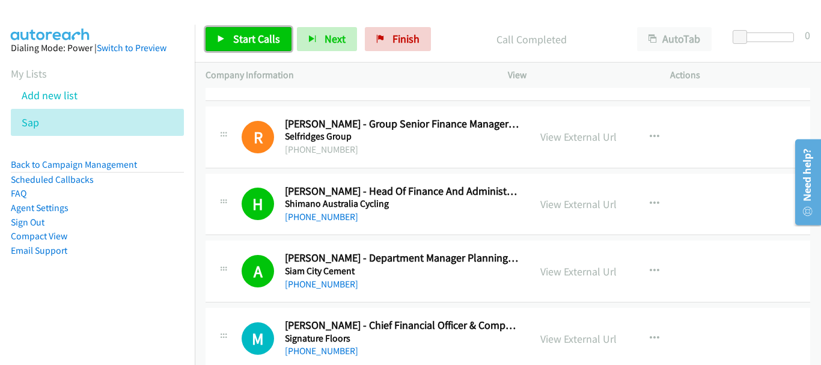
click at [248, 49] on link "Start Calls" at bounding box center [249, 39] width 86 height 24
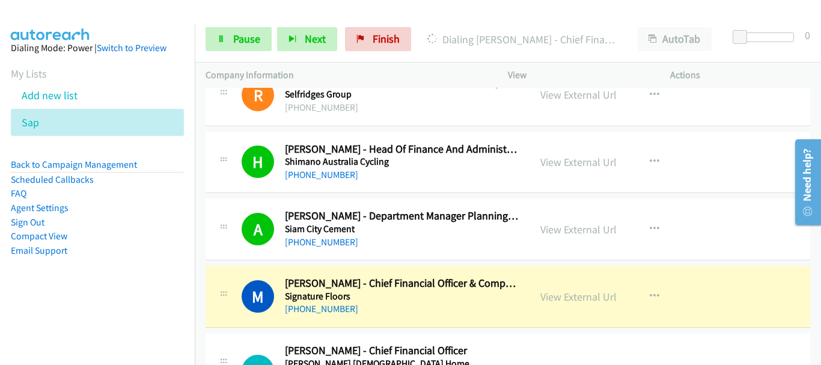
scroll to position [7212, 0]
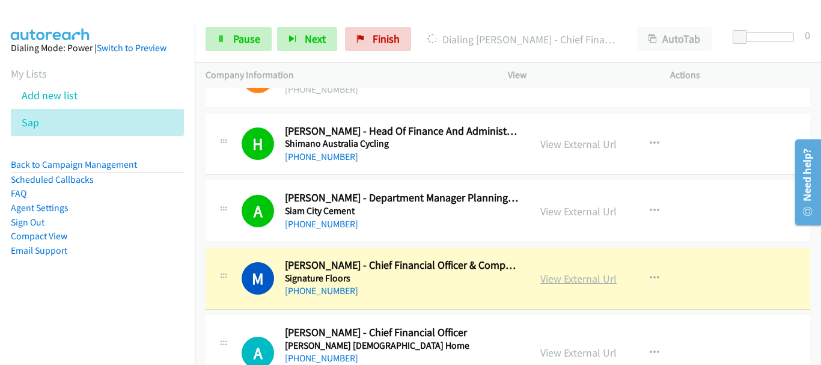
click at [548, 272] on link "View External Url" at bounding box center [578, 279] width 76 height 14
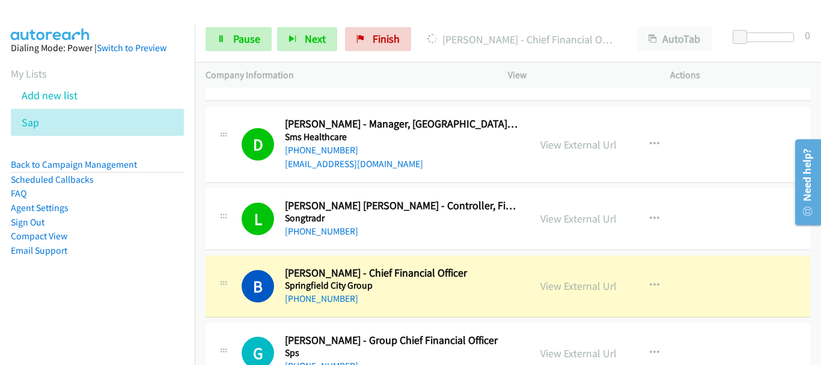
scroll to position [7513, 0]
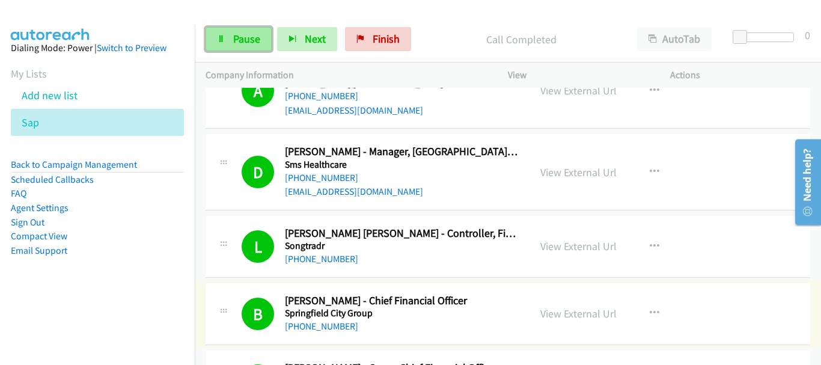
click at [249, 29] on link "Pause" at bounding box center [239, 39] width 66 height 24
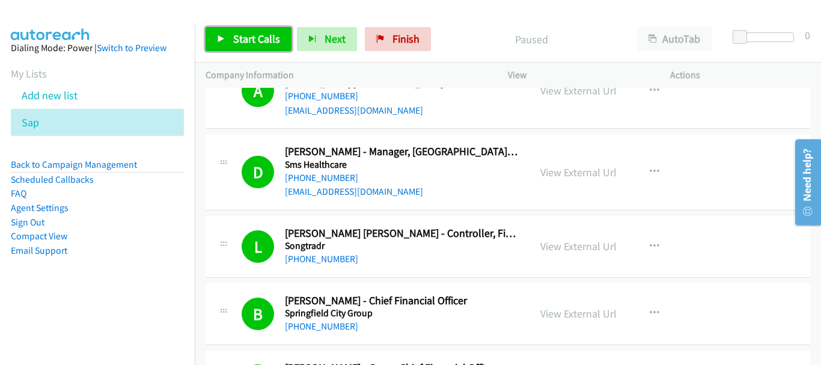
click at [276, 46] on link "Start Calls" at bounding box center [249, 39] width 86 height 24
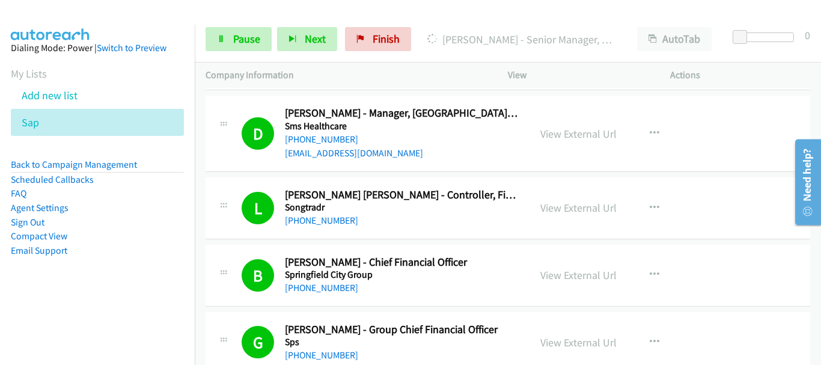
click at [674, 79] on p "Actions" at bounding box center [740, 75] width 141 height 14
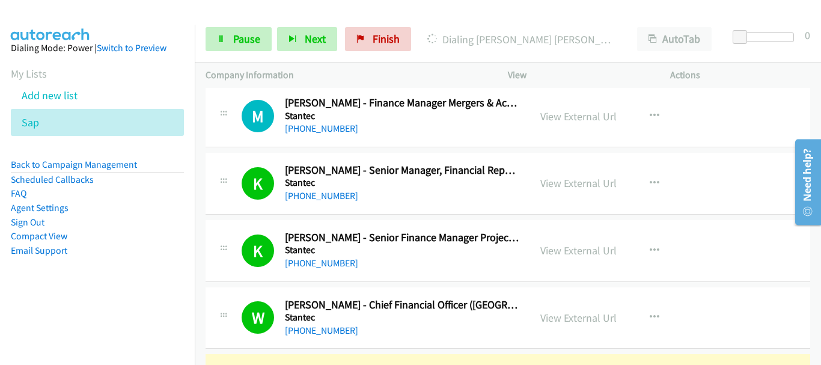
scroll to position [7993, 0]
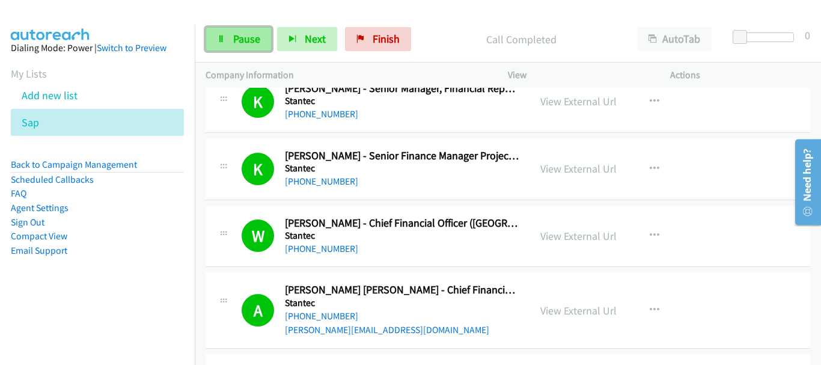
click at [261, 42] on link "Pause" at bounding box center [239, 39] width 66 height 24
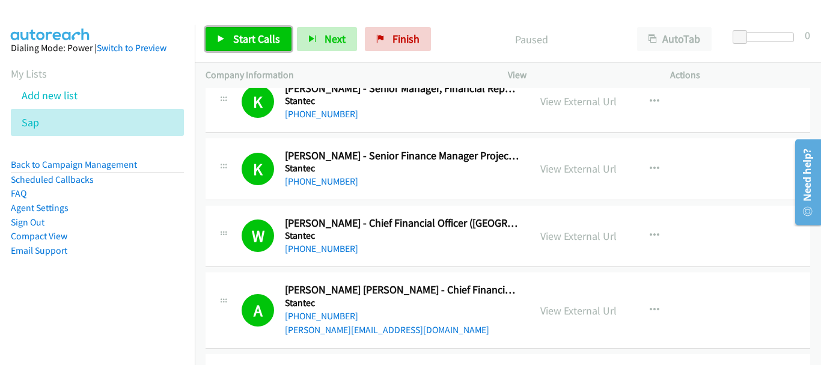
click at [232, 29] on link "Start Calls" at bounding box center [249, 39] width 86 height 24
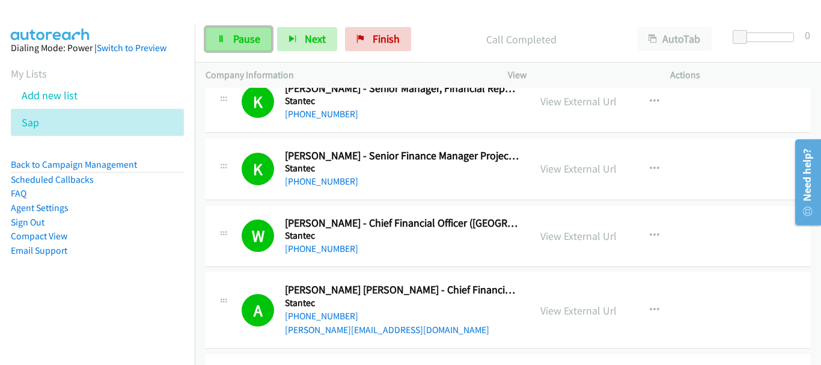
click at [237, 42] on span "Pause" at bounding box center [246, 39] width 27 height 14
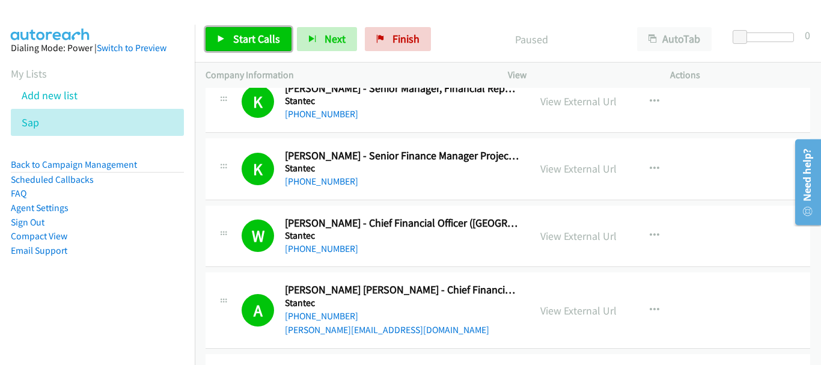
click at [237, 42] on span "Start Calls" at bounding box center [256, 39] width 47 height 14
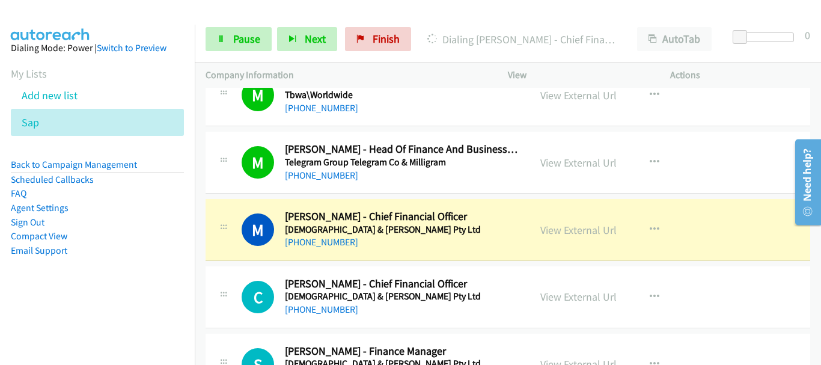
scroll to position [8655, 0]
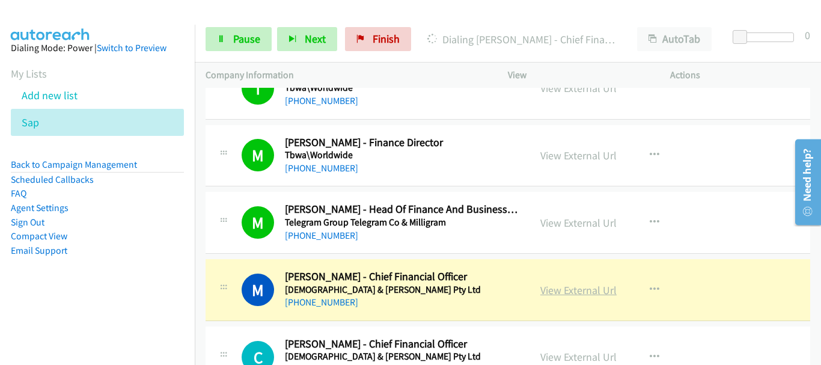
click at [592, 283] on link "View External Url" at bounding box center [578, 290] width 76 height 14
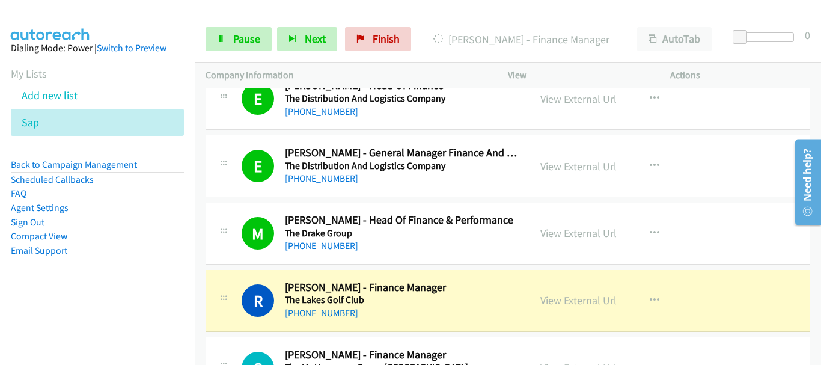
scroll to position [9135, 0]
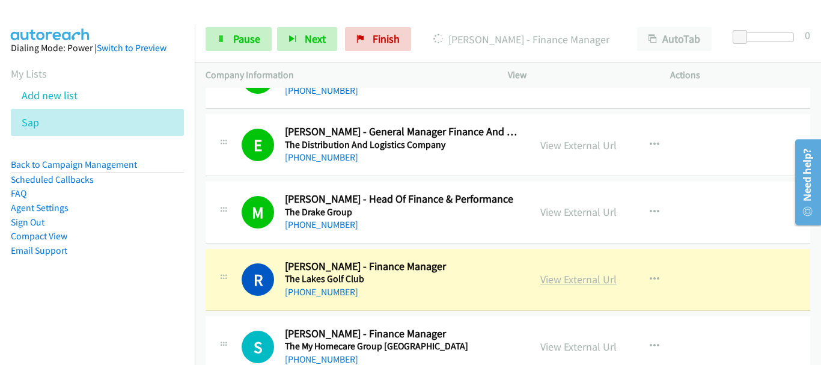
click at [593, 272] on link "View External Url" at bounding box center [578, 279] width 76 height 14
click at [240, 40] on span "Pause" at bounding box center [246, 39] width 27 height 14
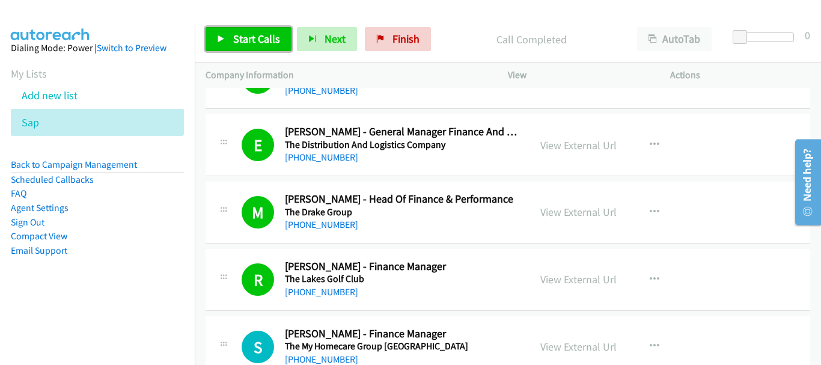
click at [275, 46] on link "Start Calls" at bounding box center [249, 39] width 86 height 24
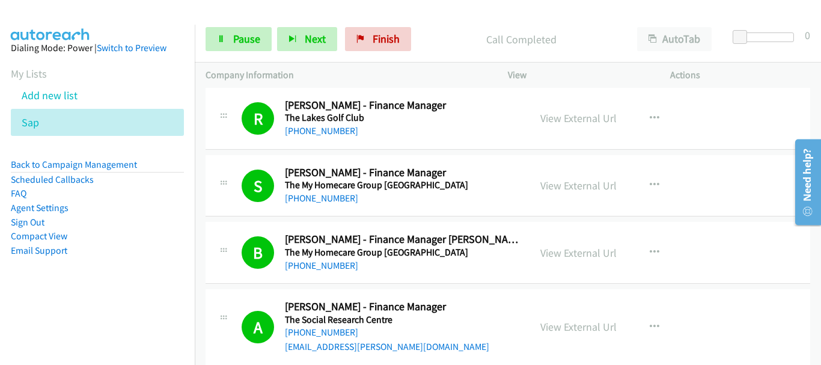
scroll to position [9316, 0]
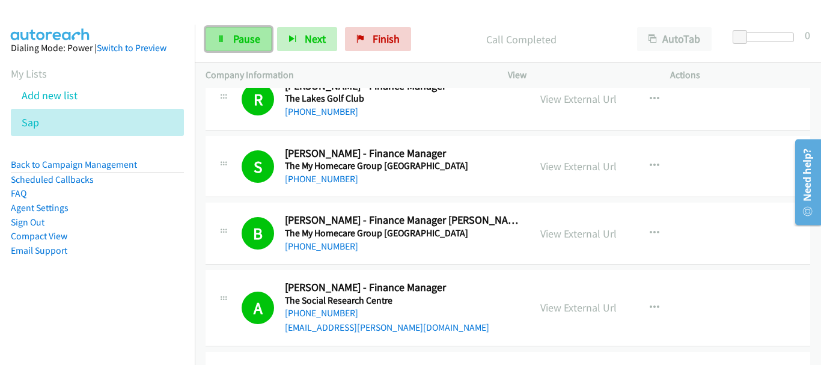
click at [227, 32] on link "Pause" at bounding box center [239, 39] width 66 height 24
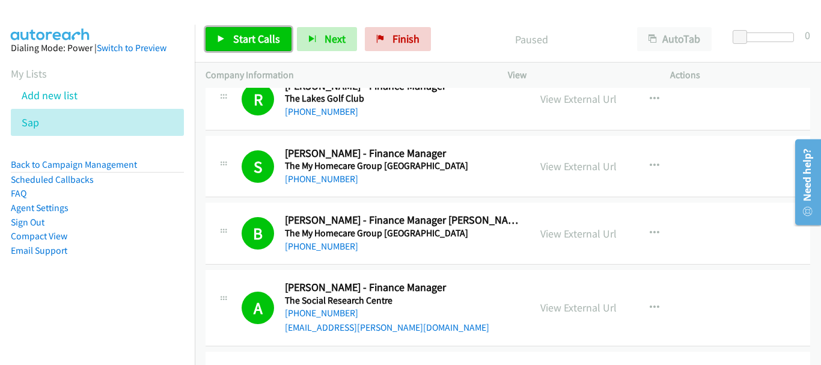
click at [227, 32] on link "Start Calls" at bounding box center [249, 39] width 86 height 24
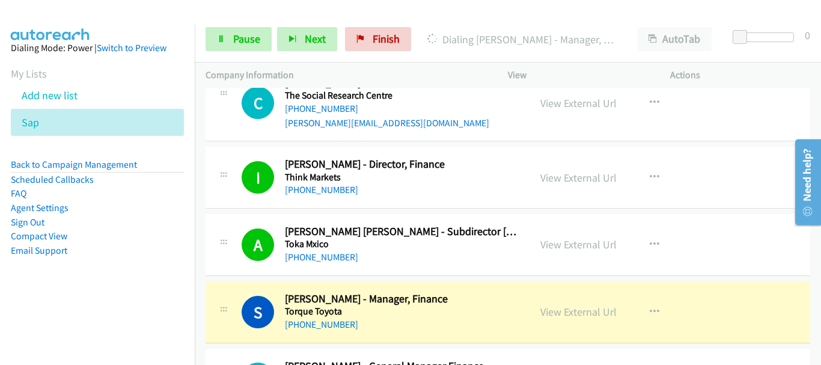
scroll to position [9676, 0]
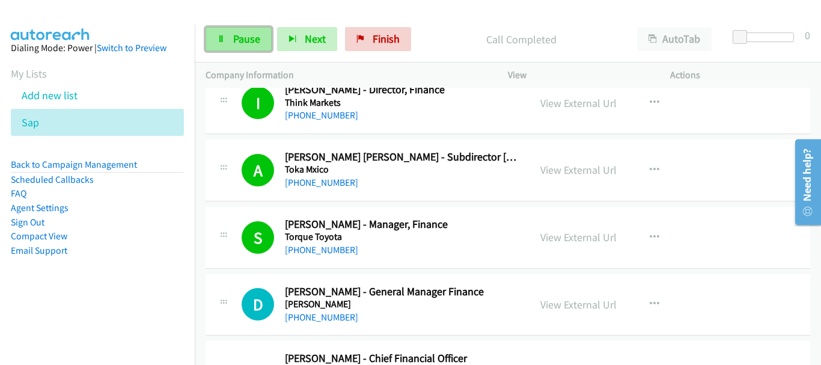
click at [246, 27] on link "Pause" at bounding box center [239, 39] width 66 height 24
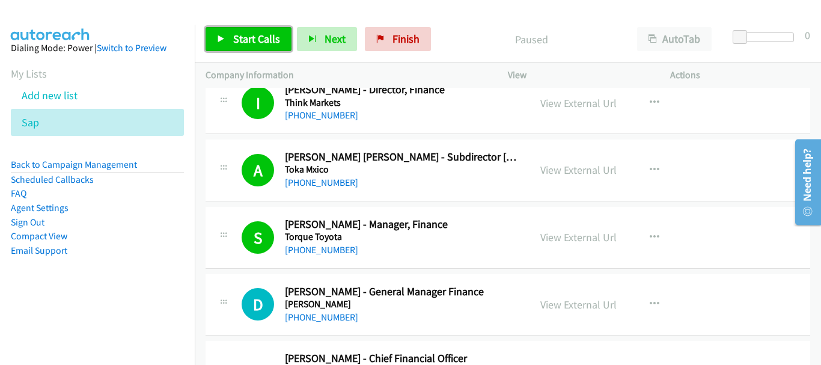
click at [239, 41] on span "Start Calls" at bounding box center [256, 39] width 47 height 14
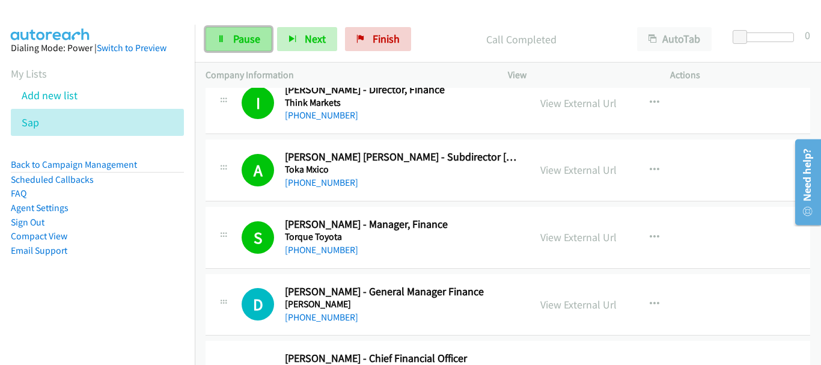
click at [261, 41] on link "Pause" at bounding box center [239, 39] width 66 height 24
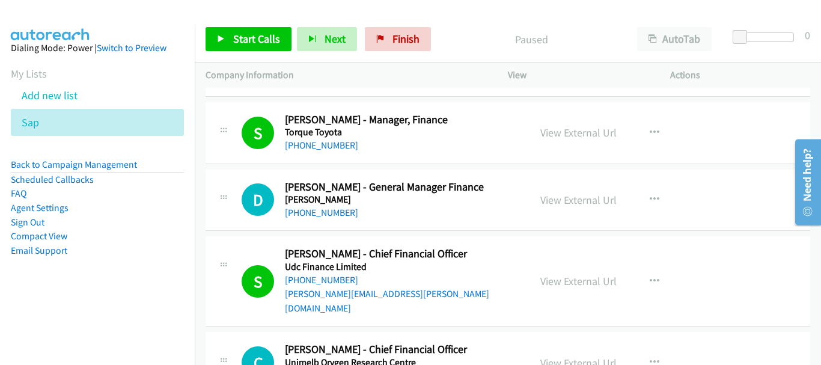
scroll to position [9797, 0]
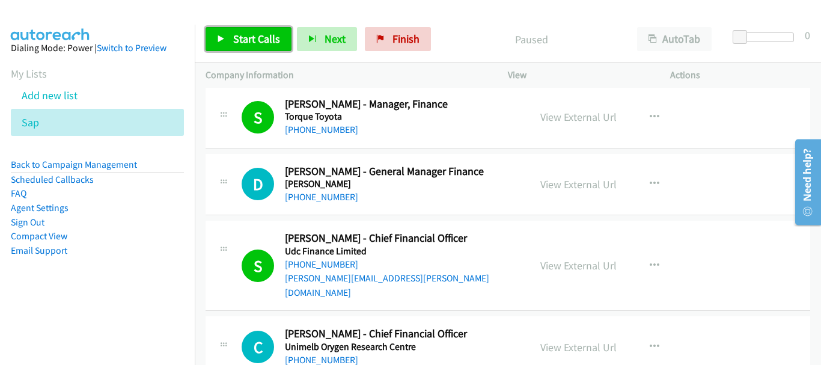
click at [251, 31] on link "Start Calls" at bounding box center [249, 39] width 86 height 24
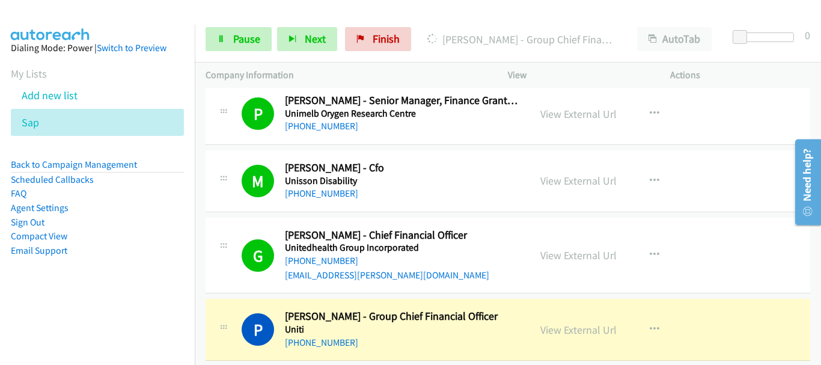
scroll to position [10157, 0]
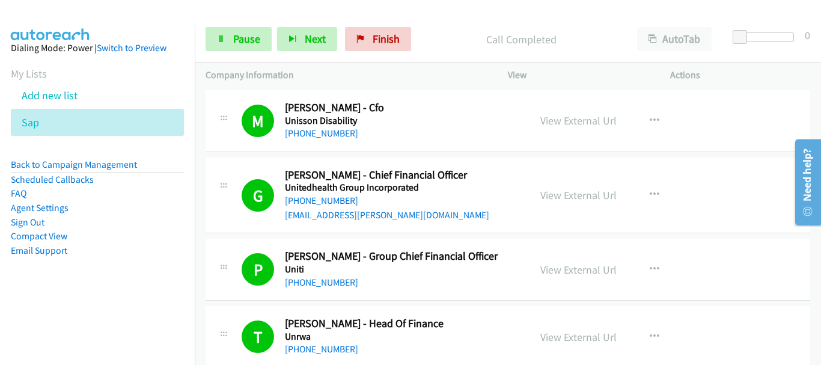
drag, startPoint x: 733, startPoint y: 115, endPoint x: 725, endPoint y: 111, distance: 9.2
click at [733, 239] on div "P Callback Scheduled Padraig Donnelly - Group Chief Financial Officer Uniti Aus…" at bounding box center [508, 270] width 605 height 62
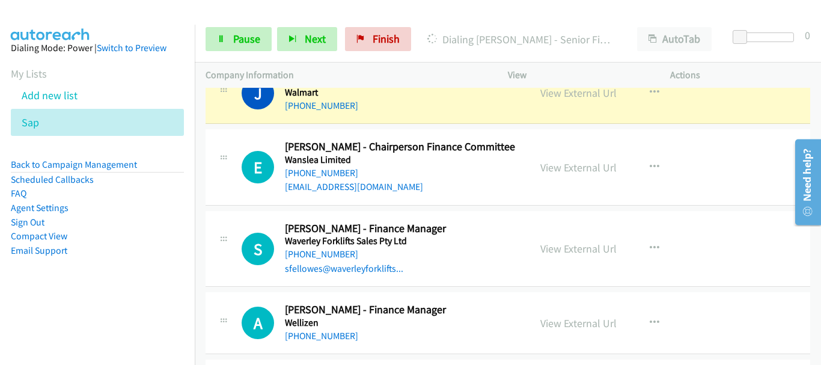
scroll to position [10818, 0]
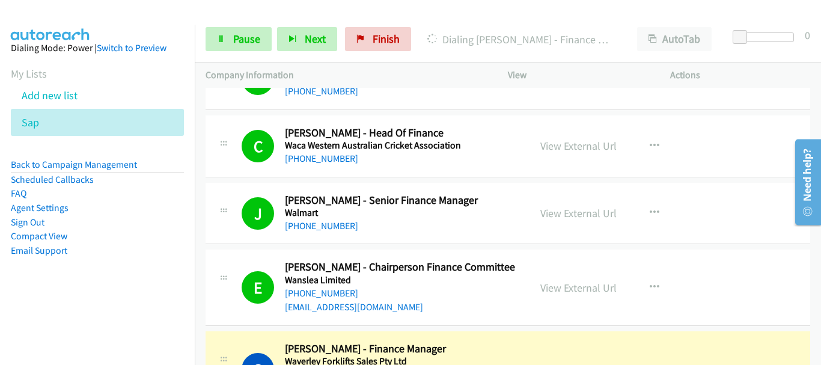
click at [731, 249] on div "E Callback Scheduled Enda Fahy - Chairperson Finance Committee Wanslea Limited …" at bounding box center [508, 287] width 605 height 76
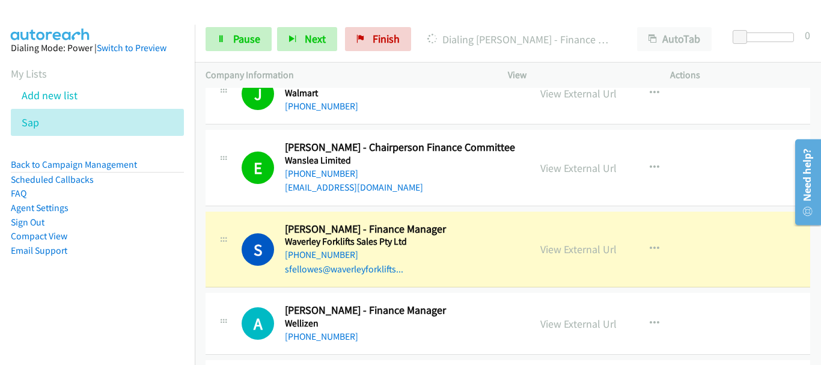
scroll to position [10938, 0]
click at [559, 242] on link "View External Url" at bounding box center [578, 249] width 76 height 14
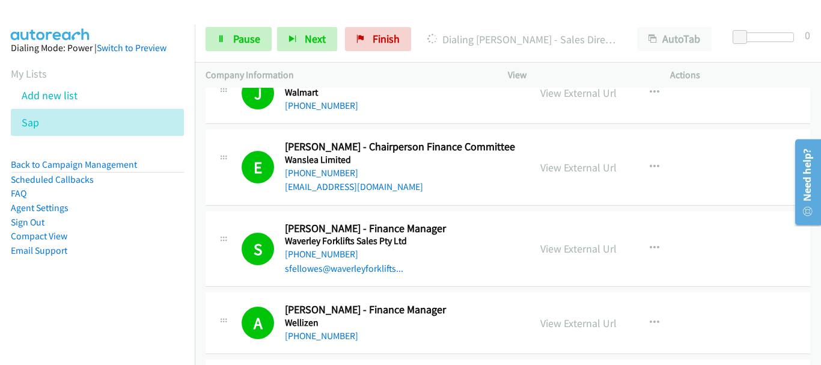
click at [701, 211] on div "S Callback Scheduled Stephen Fellowes - Finance Manager Waverley Forklifts Sale…" at bounding box center [508, 249] width 605 height 76
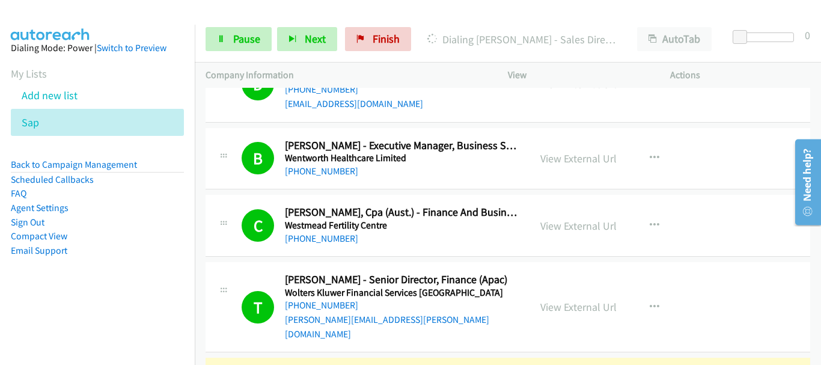
scroll to position [11299, 0]
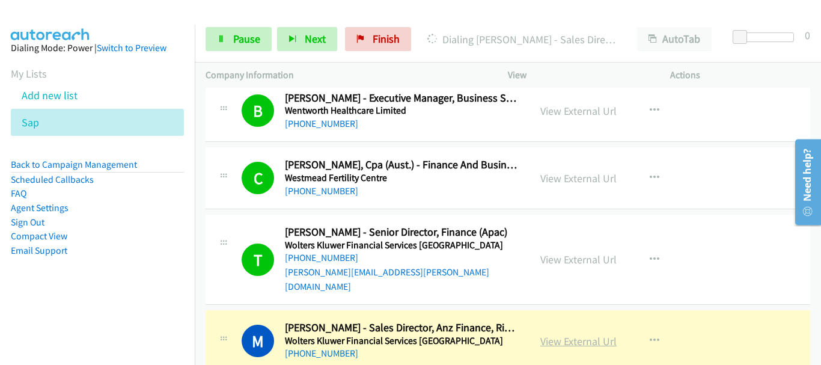
click at [560, 334] on link "View External Url" at bounding box center [578, 341] width 76 height 14
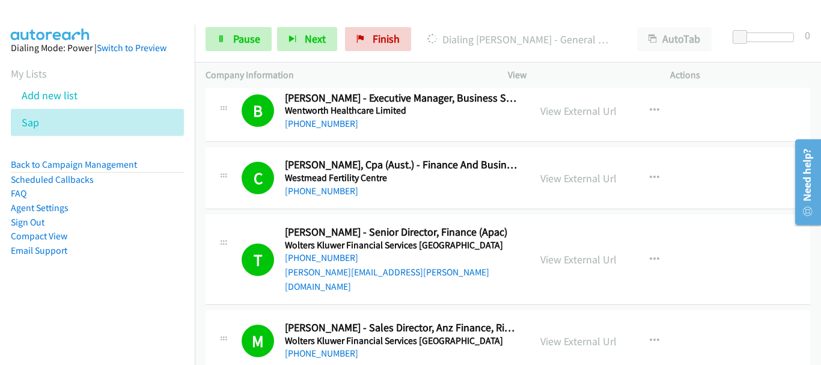
scroll to position [11317, 0]
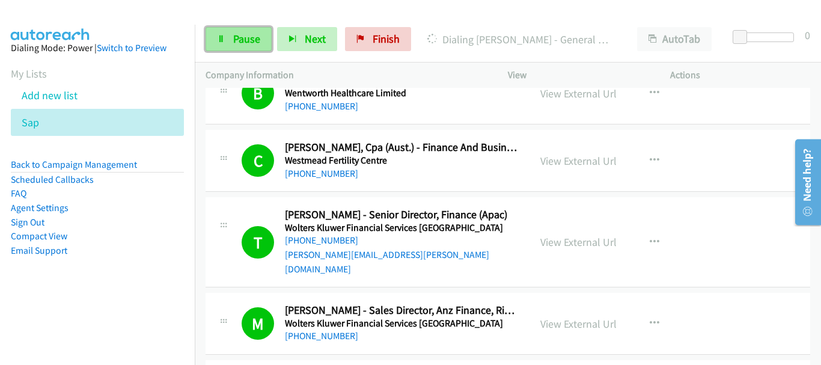
click at [234, 40] on span "Pause" at bounding box center [246, 39] width 27 height 14
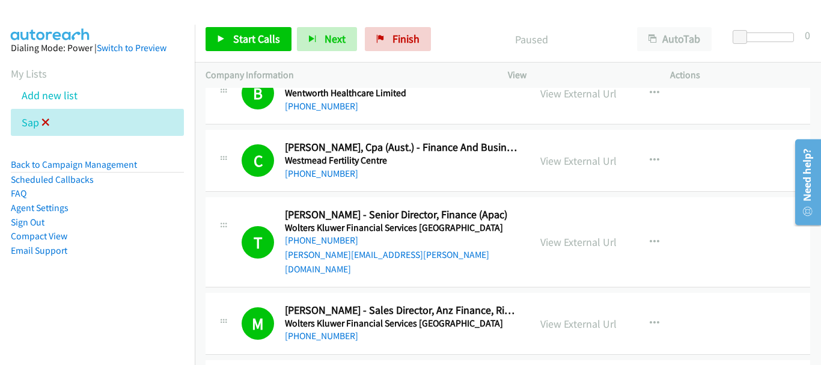
click at [46, 121] on icon at bounding box center [45, 123] width 8 height 8
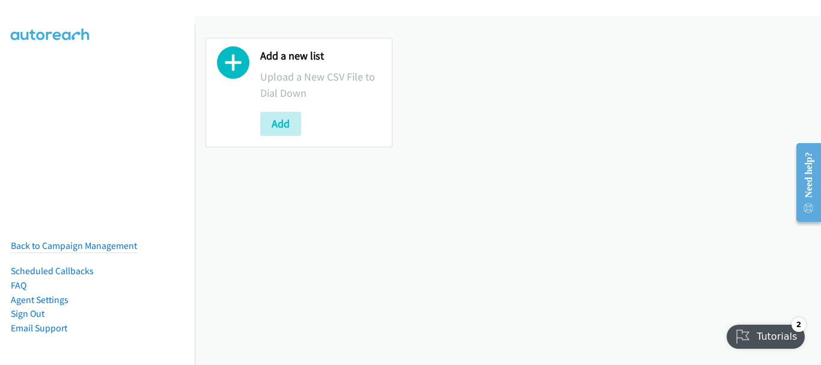
drag, startPoint x: 120, startPoint y: 23, endPoint x: 161, endPoint y: 63, distance: 57.4
click at [120, 23] on div at bounding box center [405, 23] width 810 height 46
click at [295, 141] on div "Add a new list Upload a New CSV File to Dial Down Add" at bounding box center [299, 92] width 187 height 109
click at [279, 131] on button "Add" at bounding box center [280, 124] width 41 height 24
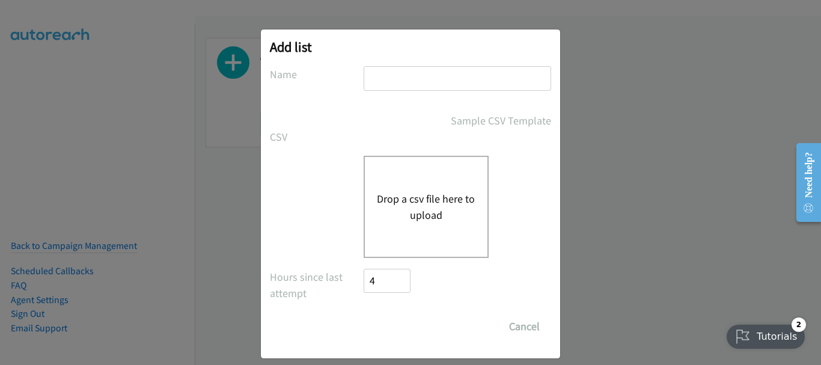
click at [385, 84] on input "text" at bounding box center [458, 78] width 188 height 25
type input "sap"
click at [436, 249] on div "Drop a csv file here to upload" at bounding box center [426, 207] width 125 height 102
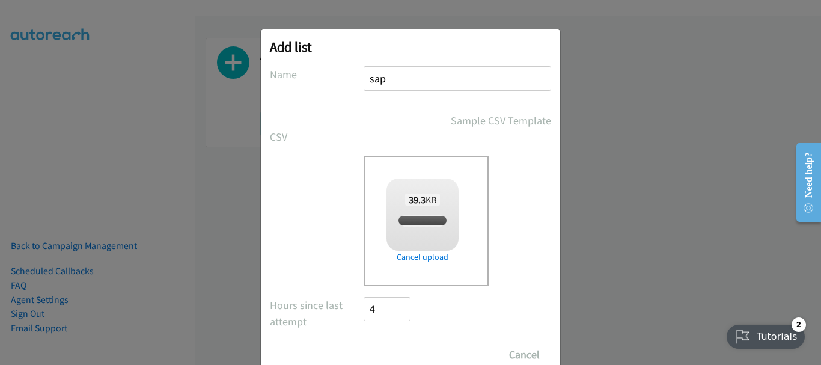
checkbox input "true"
click at [395, 352] on input "Save List" at bounding box center [395, 355] width 63 height 24
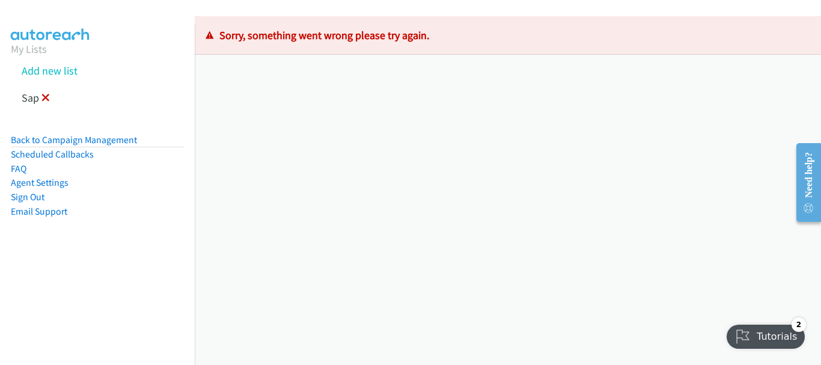
click at [48, 96] on icon at bounding box center [45, 98] width 8 height 8
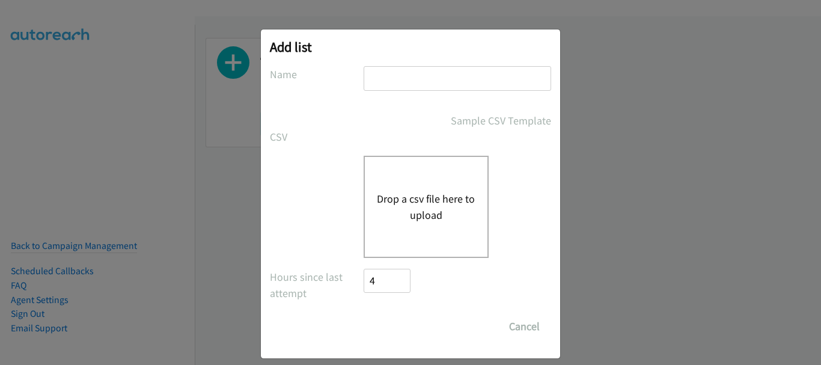
click at [433, 84] on input "text" at bounding box center [458, 78] width 188 height 25
type input "sap"
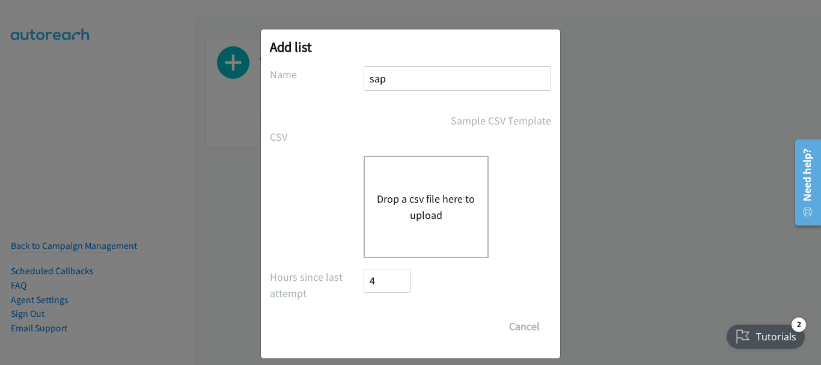
click at [396, 195] on button "Drop a csv file here to upload" at bounding box center [426, 207] width 99 height 32
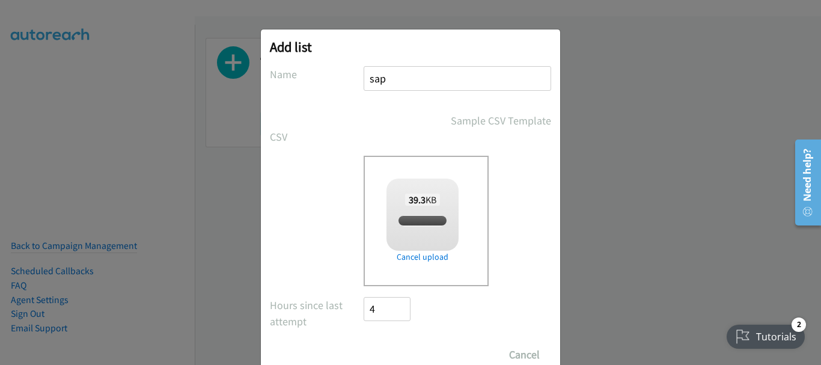
checkbox input "true"
click at [375, 353] on input "Save List" at bounding box center [395, 355] width 63 height 24
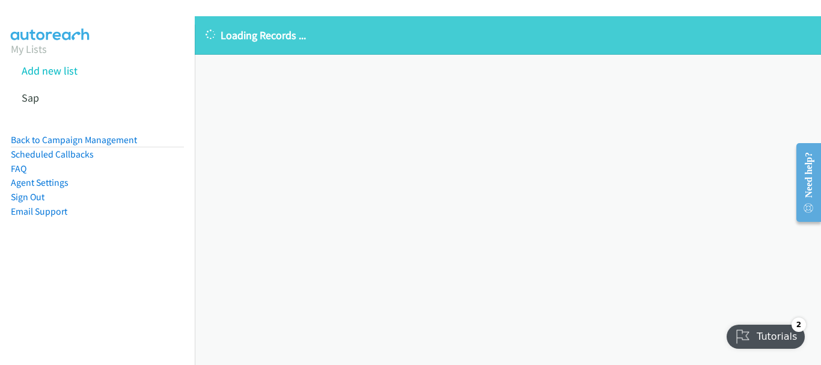
click at [724, 156] on div "Loading Records ... Sorry, something went wrong please try again." at bounding box center [508, 190] width 626 height 349
click at [44, 97] on icon at bounding box center [45, 98] width 8 height 8
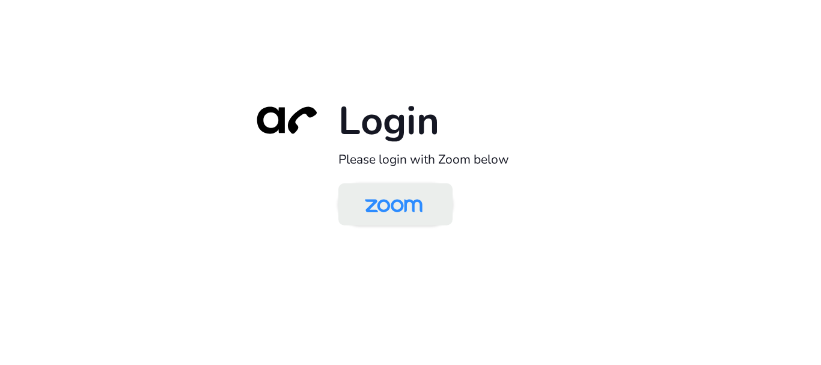
click at [388, 206] on img at bounding box center [393, 205] width 83 height 39
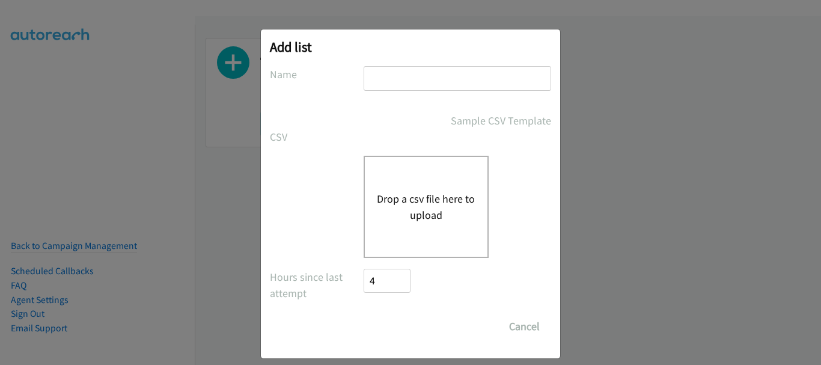
click at [392, 73] on input "text" at bounding box center [458, 78] width 188 height 25
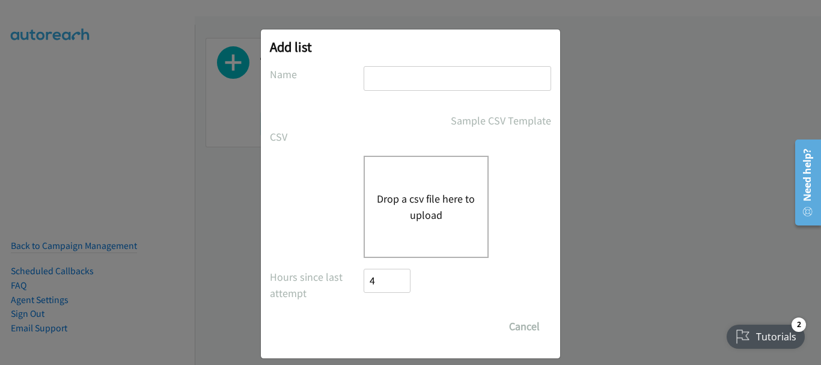
type input "sap"
click at [399, 210] on button "Drop a csv file here to upload" at bounding box center [426, 207] width 99 height 32
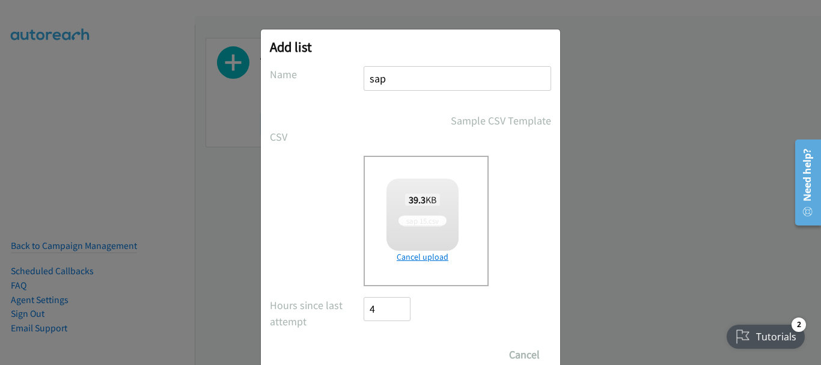
scroll to position [40, 0]
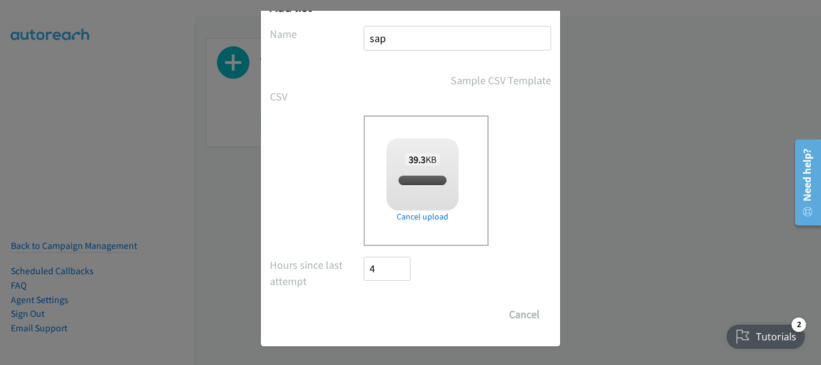
checkbox input "true"
click at [392, 312] on input "Save List" at bounding box center [395, 314] width 63 height 24
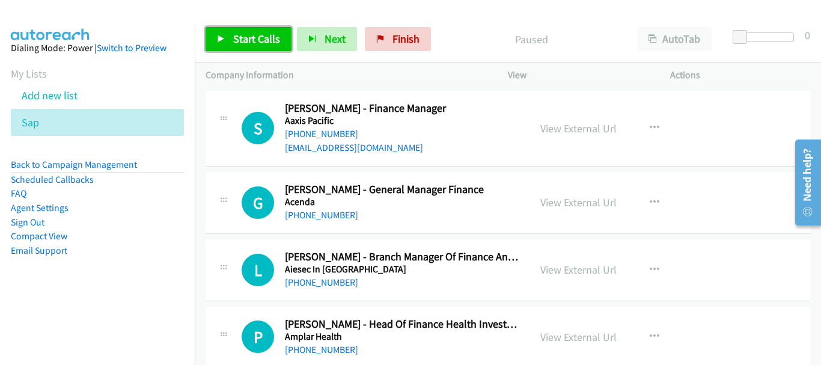
click at [254, 35] on span "Start Calls" at bounding box center [256, 39] width 47 height 14
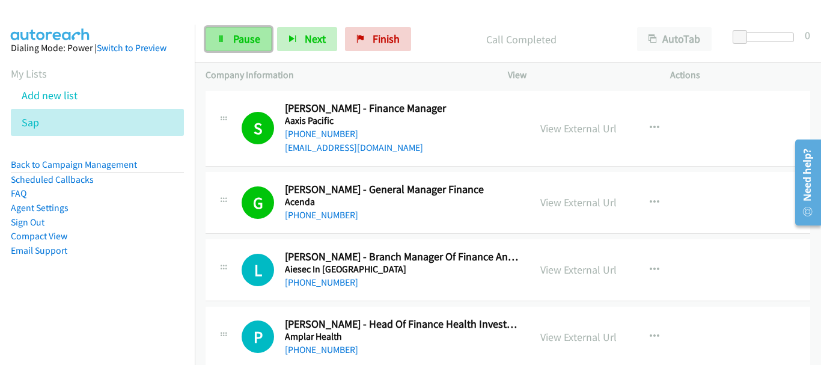
click at [234, 42] on span "Pause" at bounding box center [246, 39] width 27 height 14
click at [237, 43] on span "Pause" at bounding box center [246, 39] width 27 height 14
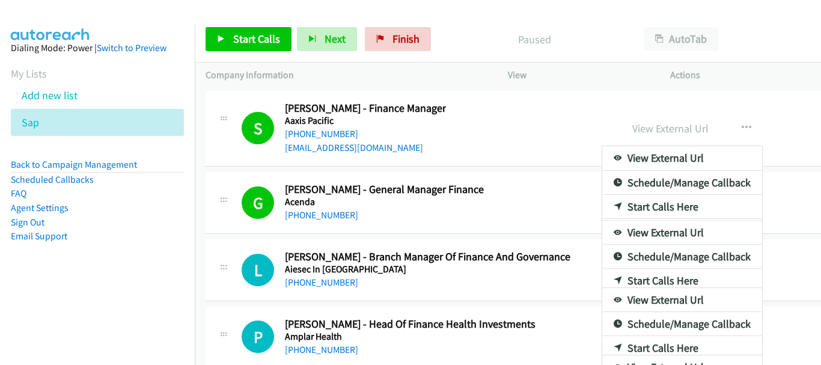
click at [534, 90] on div at bounding box center [410, 182] width 821 height 365
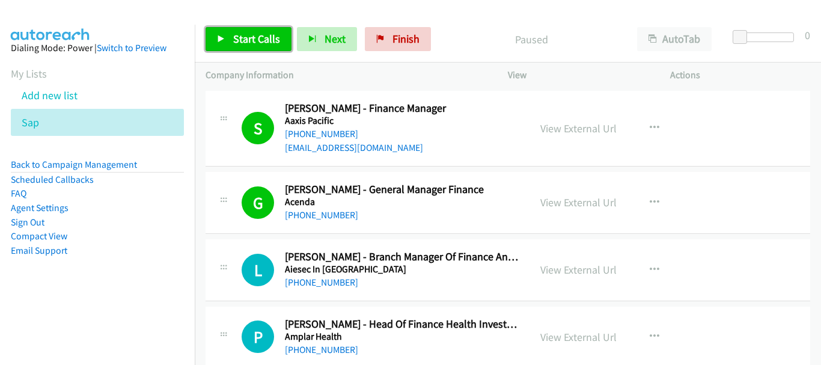
click at [231, 43] on link "Start Calls" at bounding box center [249, 39] width 86 height 24
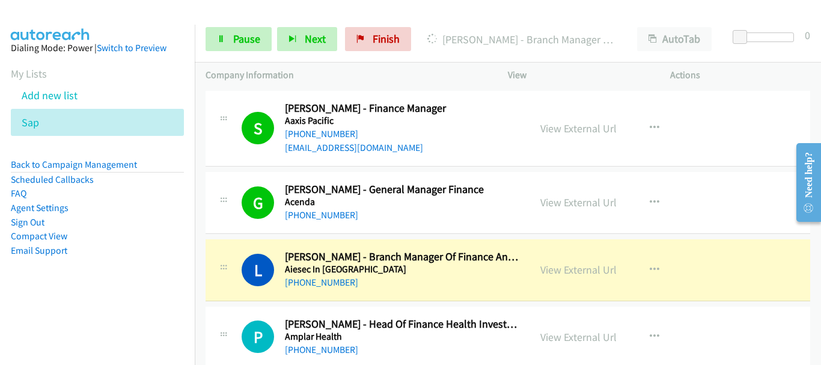
click at [738, 115] on div "S Callback Scheduled Song Guo - Finance Manager Aaxis Pacific Australia/Sydney …" at bounding box center [508, 129] width 605 height 76
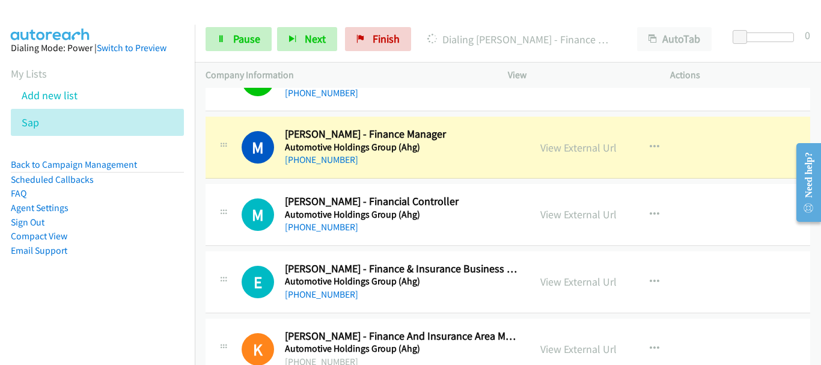
scroll to position [661, 0]
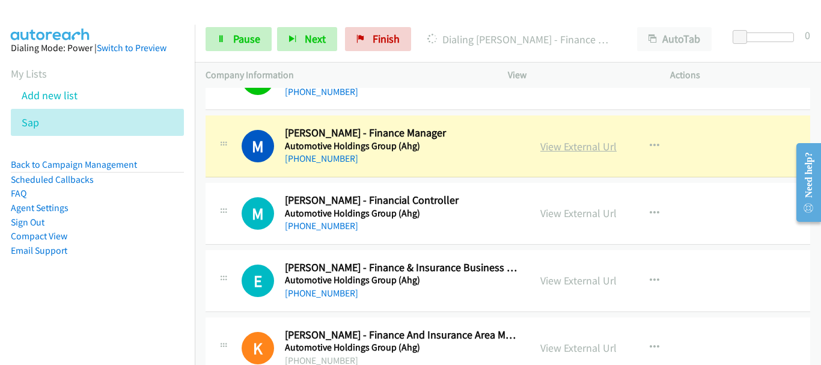
click at [544, 147] on link "View External Url" at bounding box center [578, 146] width 76 height 14
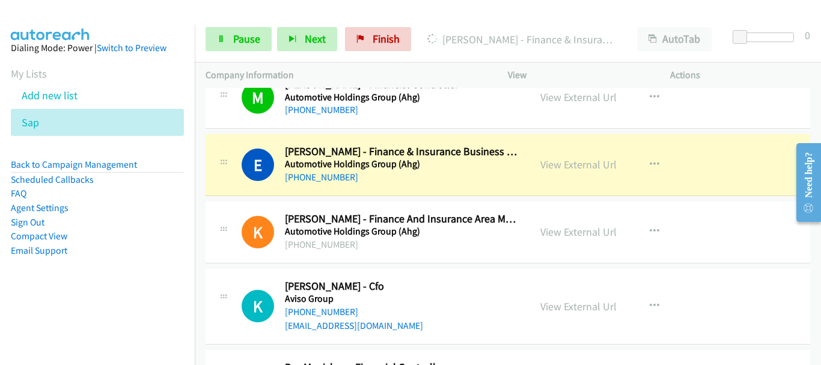
scroll to position [781, 0]
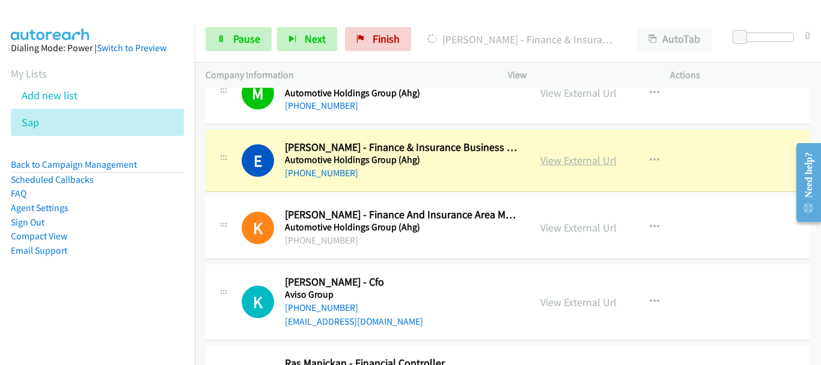
click at [543, 163] on link "View External Url" at bounding box center [578, 160] width 76 height 14
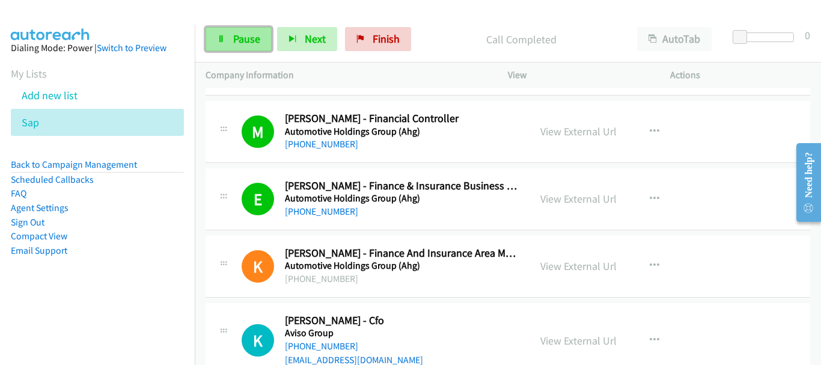
click at [245, 31] on link "Pause" at bounding box center [239, 39] width 66 height 24
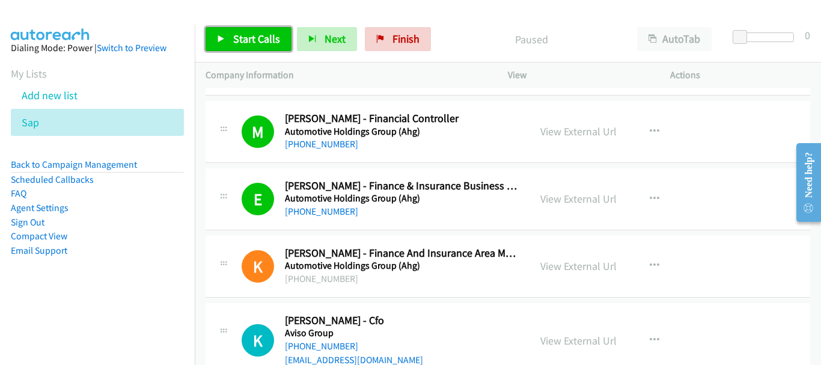
click at [256, 49] on link "Start Calls" at bounding box center [249, 39] width 86 height 24
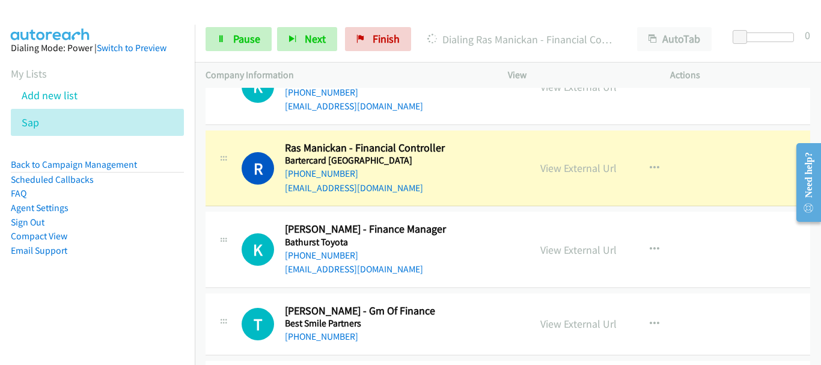
scroll to position [1022, 0]
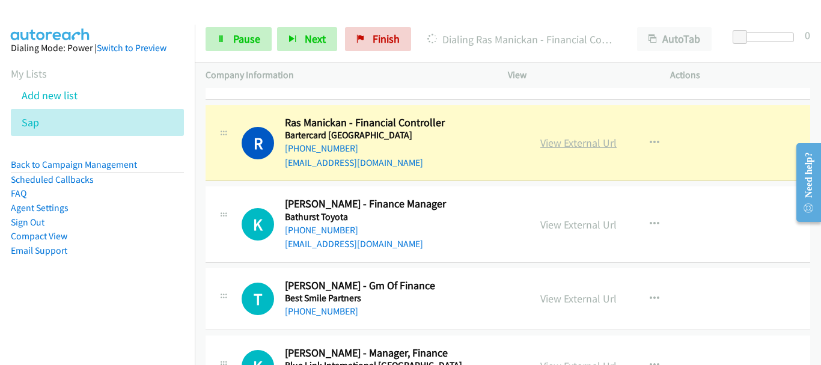
click at [577, 142] on link "View External Url" at bounding box center [578, 143] width 76 height 14
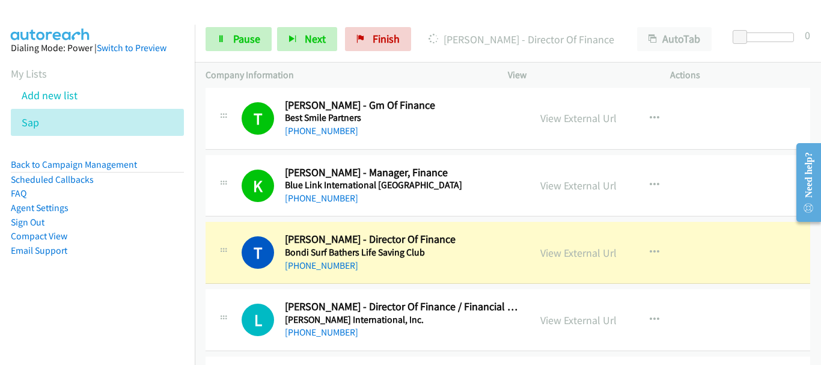
scroll to position [1322, 0]
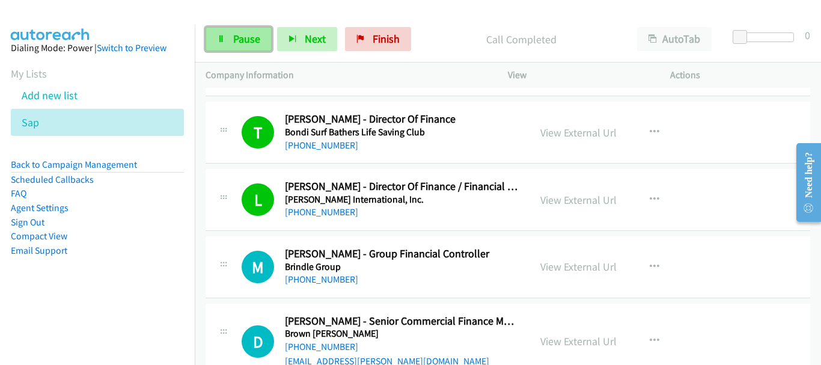
click at [224, 32] on link "Pause" at bounding box center [239, 39] width 66 height 24
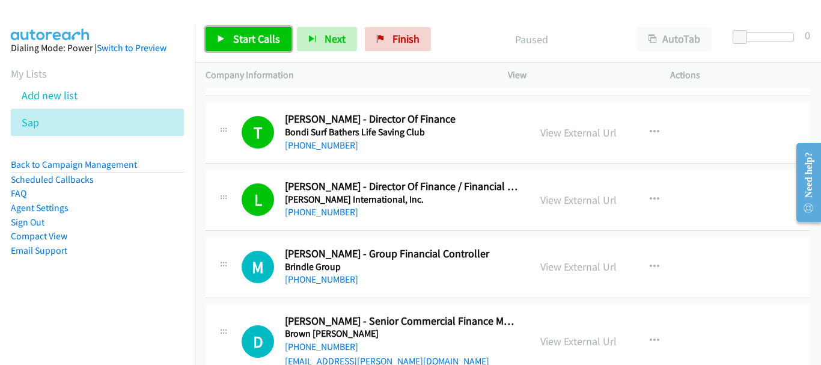
click at [275, 42] on span "Start Calls" at bounding box center [256, 39] width 47 height 14
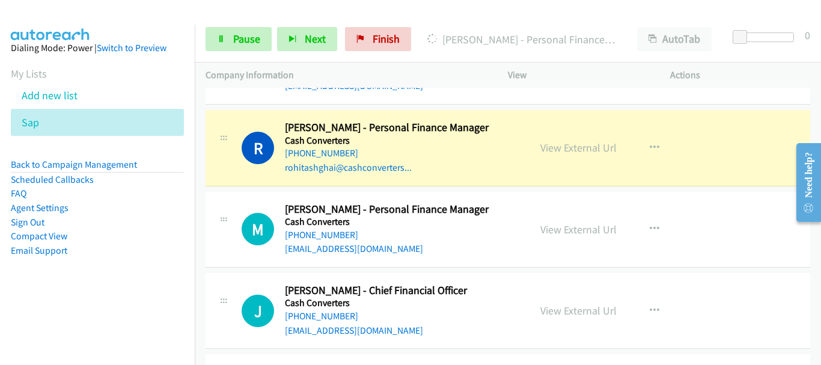
scroll to position [2043, 0]
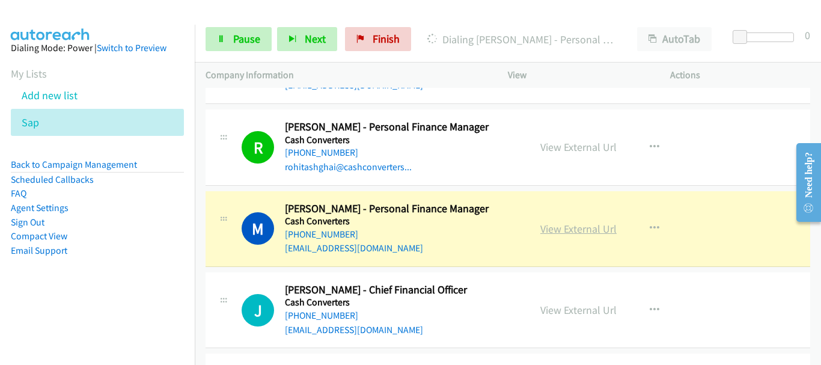
click at [560, 231] on link "View External Url" at bounding box center [578, 229] width 76 height 14
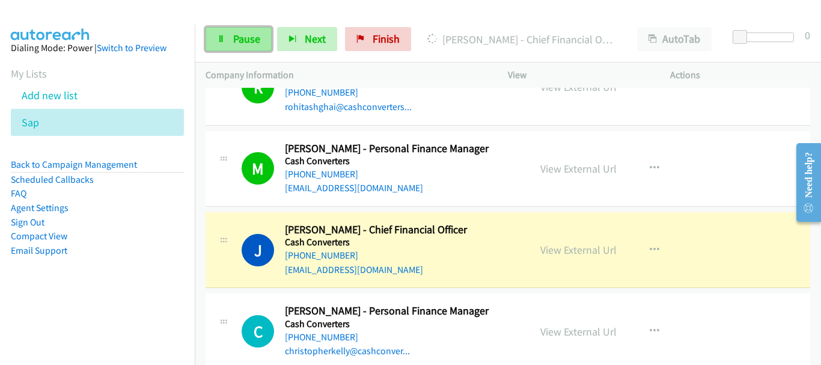
click at [233, 45] on span "Pause" at bounding box center [246, 39] width 27 height 14
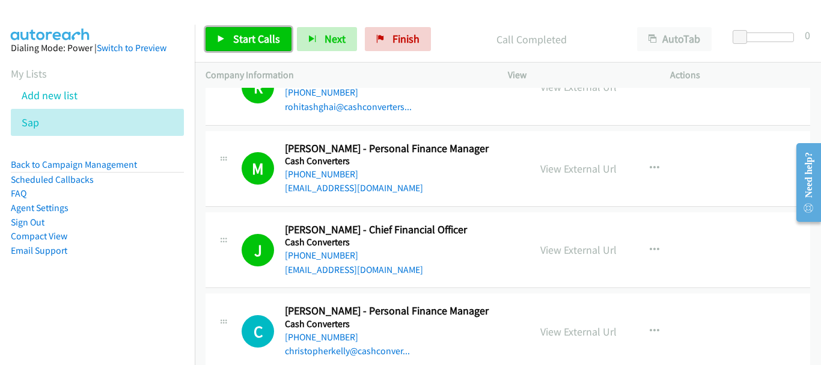
click at [227, 43] on link "Start Calls" at bounding box center [249, 39] width 86 height 24
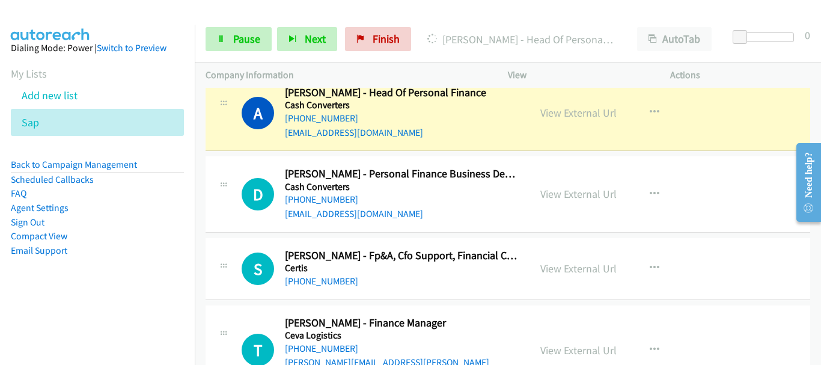
scroll to position [2404, 0]
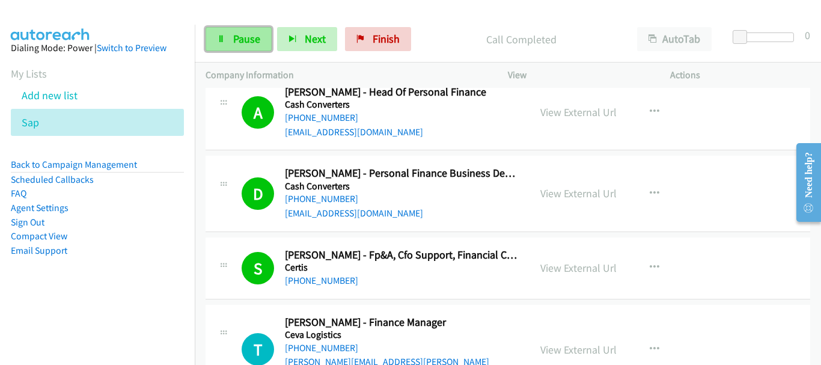
click at [239, 46] on link "Pause" at bounding box center [239, 39] width 66 height 24
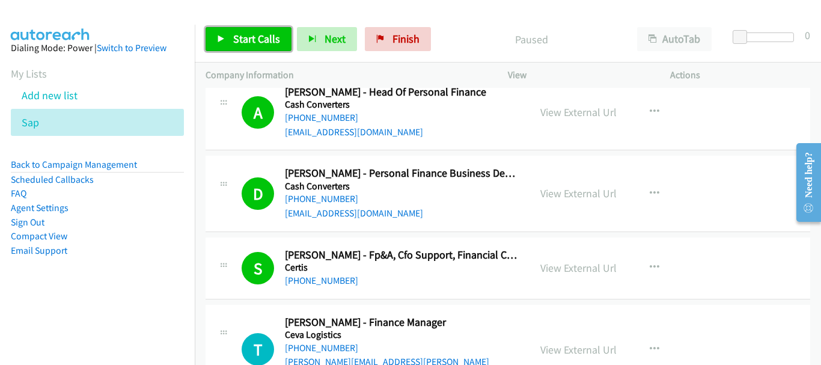
click at [249, 36] on span "Start Calls" at bounding box center [256, 39] width 47 height 14
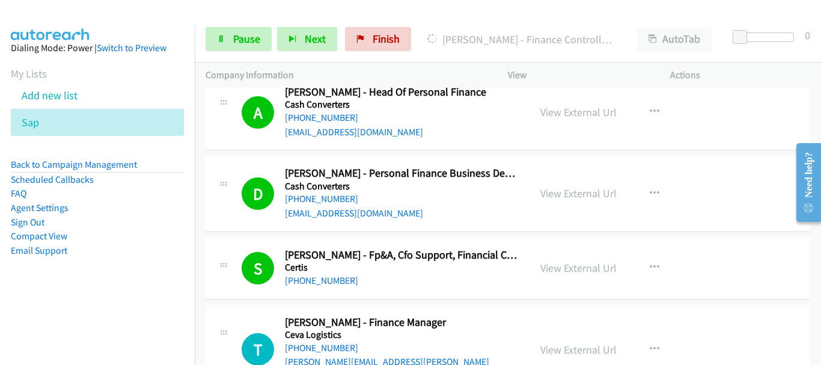
drag, startPoint x: 124, startPoint y: 50, endPoint x: 133, endPoint y: 22, distance: 29.1
click at [124, 50] on link "Switch to Preview" at bounding box center [132, 47] width 70 height 11
click at [241, 38] on span "Pause" at bounding box center [246, 39] width 27 height 14
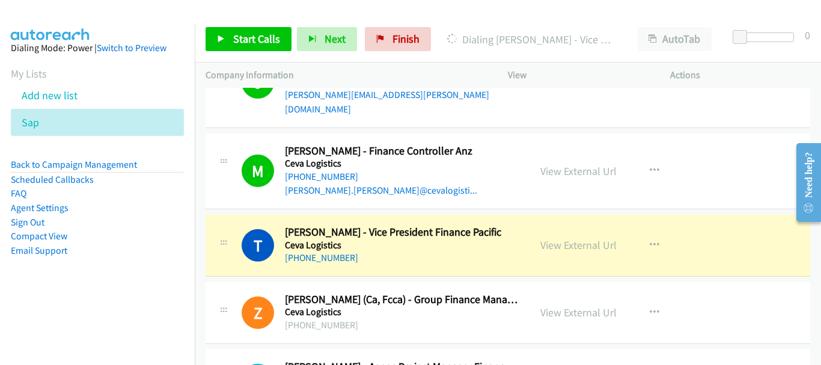
scroll to position [2825, 0]
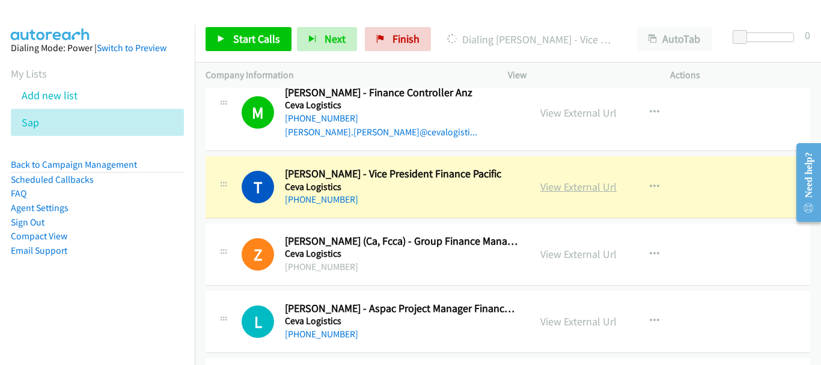
click at [575, 180] on link "View External Url" at bounding box center [578, 187] width 76 height 14
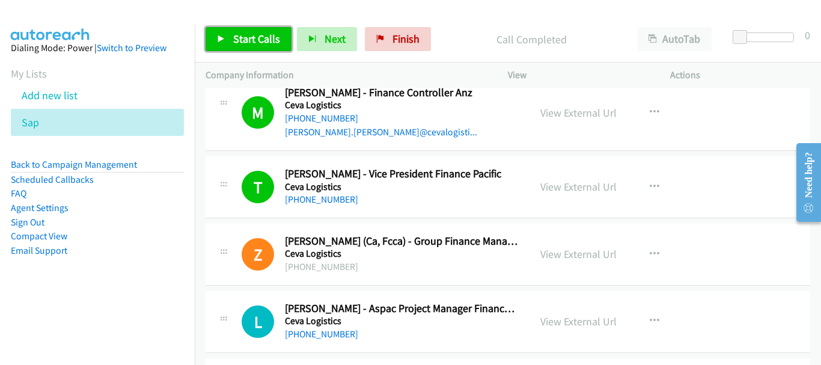
click at [235, 30] on link "Start Calls" at bounding box center [249, 39] width 86 height 24
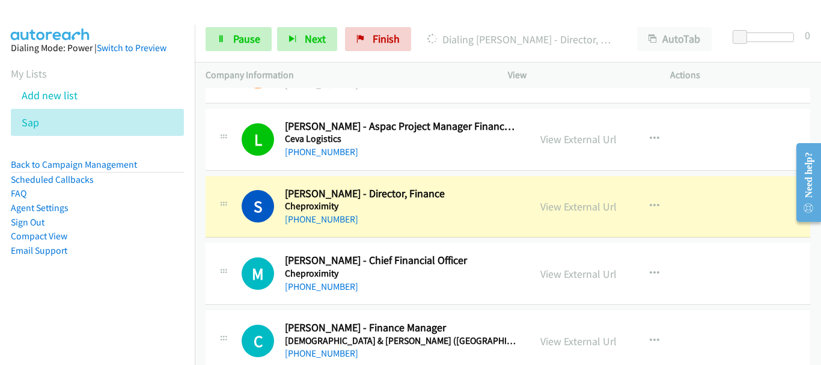
scroll to position [3065, 0]
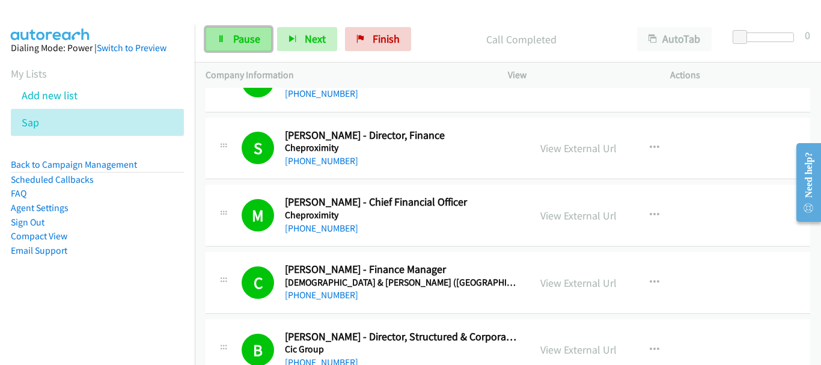
click at [240, 35] on span "Pause" at bounding box center [246, 39] width 27 height 14
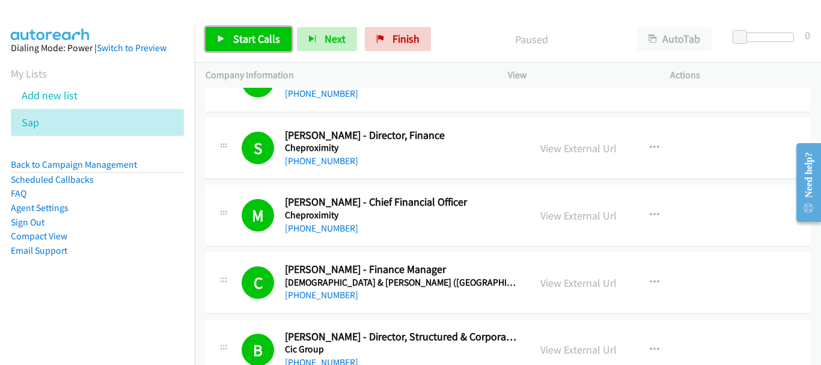
click at [262, 40] on span "Start Calls" at bounding box center [256, 39] width 47 height 14
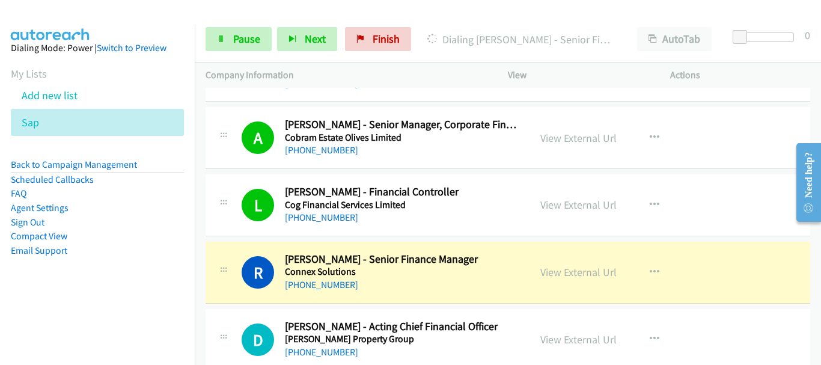
scroll to position [3666, 0]
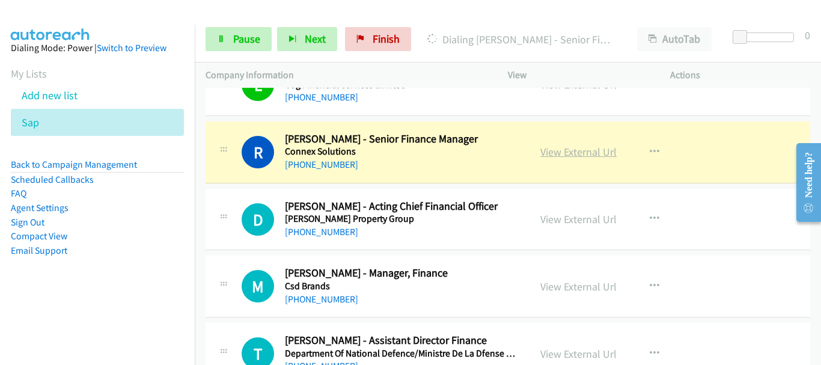
click at [594, 145] on link "View External Url" at bounding box center [578, 152] width 76 height 14
click at [255, 36] on span "Pause" at bounding box center [246, 39] width 27 height 14
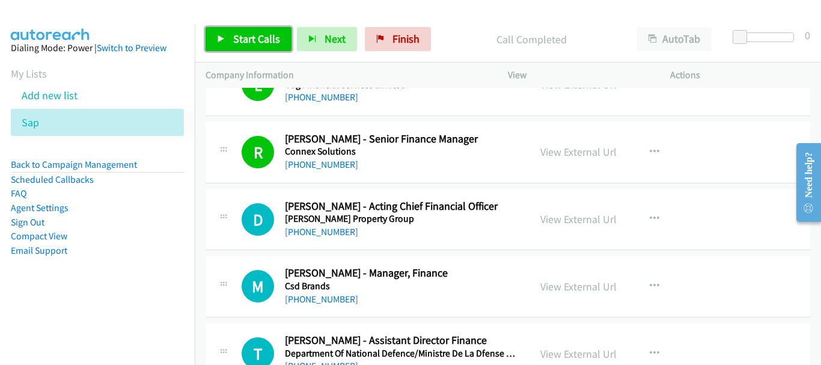
click at [238, 45] on span "Start Calls" at bounding box center [256, 39] width 47 height 14
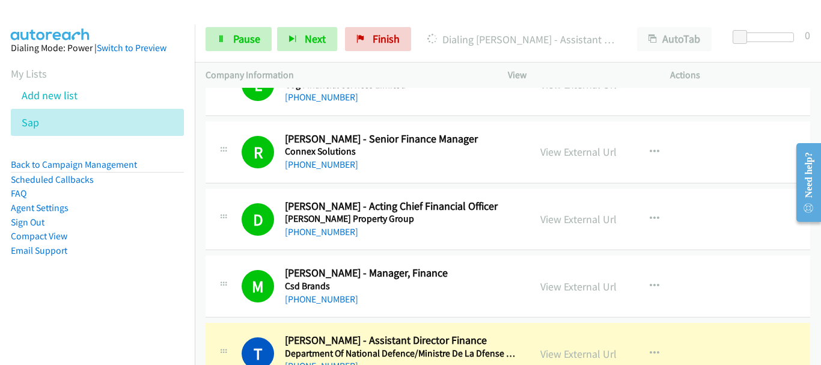
scroll to position [3726, 0]
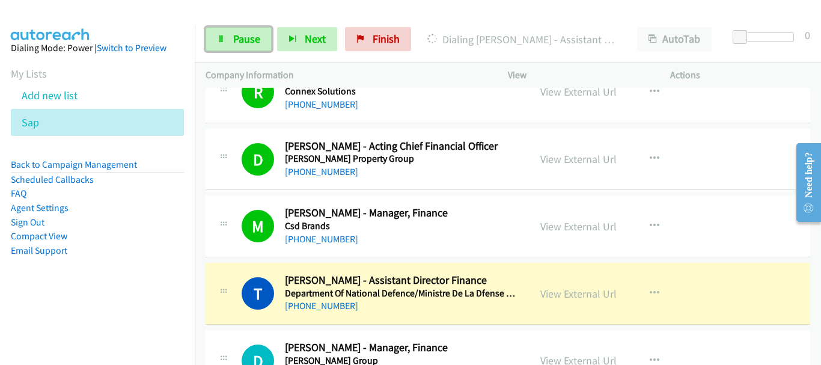
drag, startPoint x: 228, startPoint y: 40, endPoint x: 279, endPoint y: 56, distance: 52.8
click at [229, 40] on link "Pause" at bounding box center [239, 39] width 66 height 24
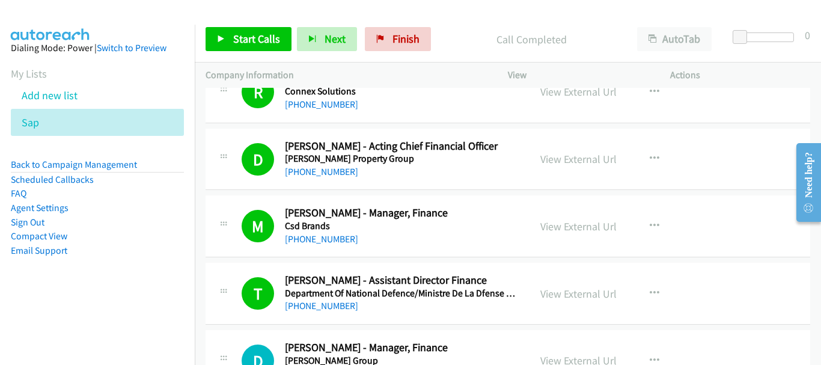
click at [328, 151] on div "D Callback Scheduled Duncan Peacocke - Acting Chief Financial Officer Coombes P…" at bounding box center [508, 160] width 605 height 62
click at [327, 166] on link "+61 410 421 123" at bounding box center [321, 171] width 73 height 11
drag, startPoint x: 350, startPoint y: 144, endPoint x: 316, endPoint y: 145, distance: 33.7
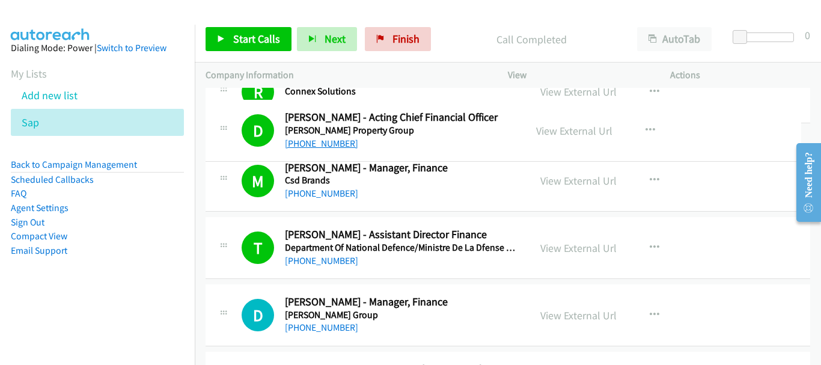
drag, startPoint x: 358, startPoint y: 145, endPoint x: 305, endPoint y: 145, distance: 52.9
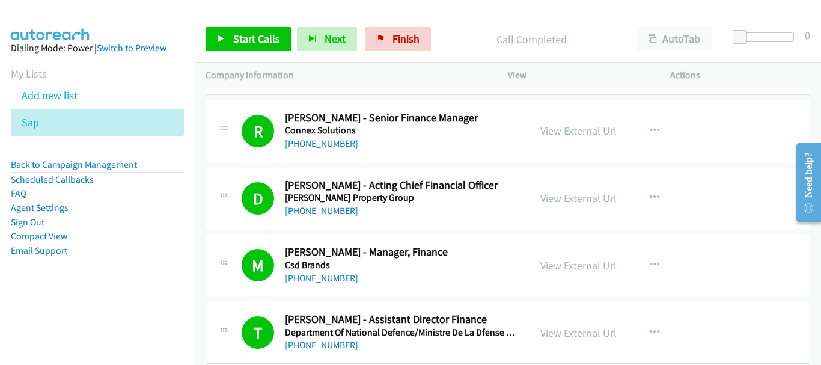
scroll to position [3666, 0]
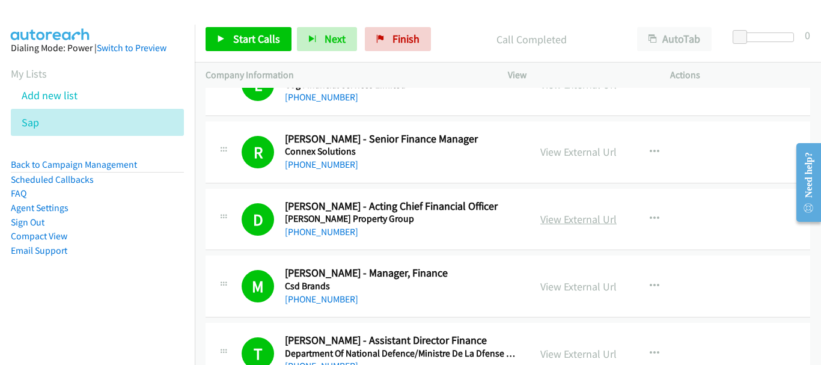
click at [567, 212] on link "View External Url" at bounding box center [578, 219] width 76 height 14
click at [246, 40] on span "Start Calls" at bounding box center [256, 39] width 47 height 14
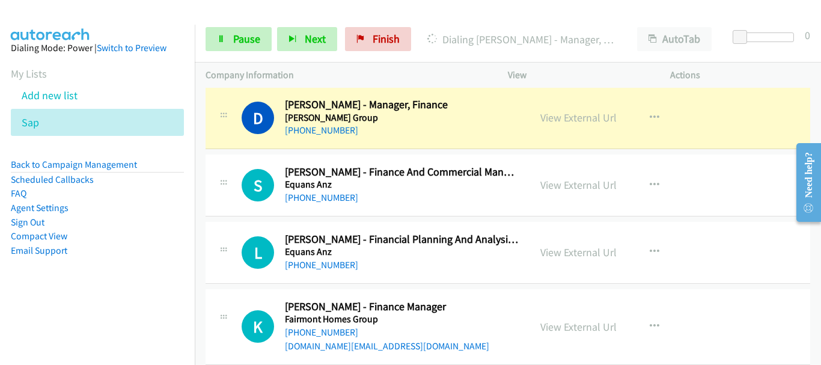
scroll to position [3907, 0]
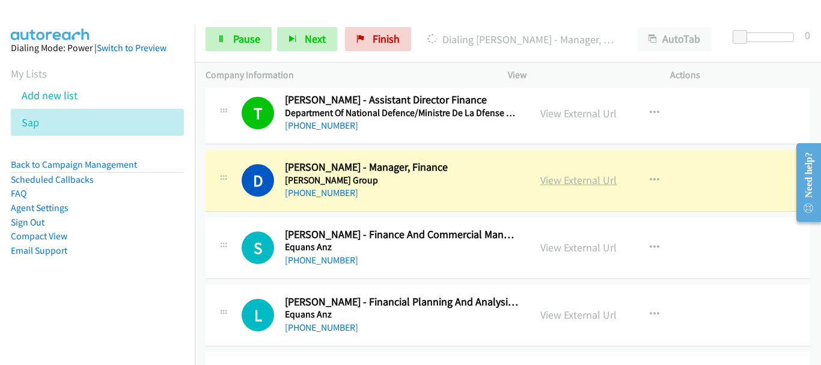
click at [603, 173] on link "View External Url" at bounding box center [578, 180] width 76 height 14
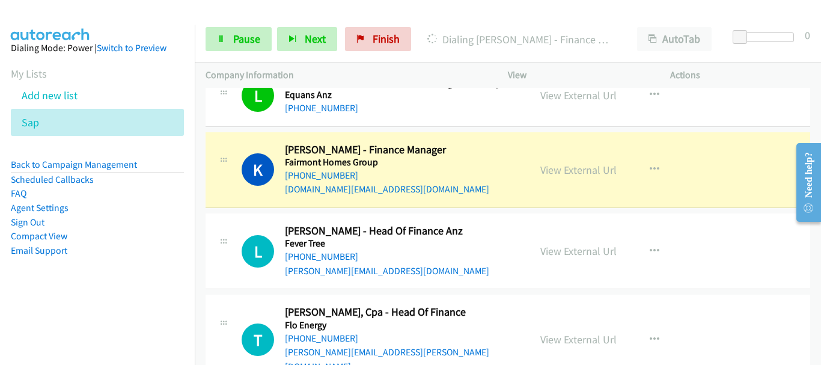
scroll to position [4147, 0]
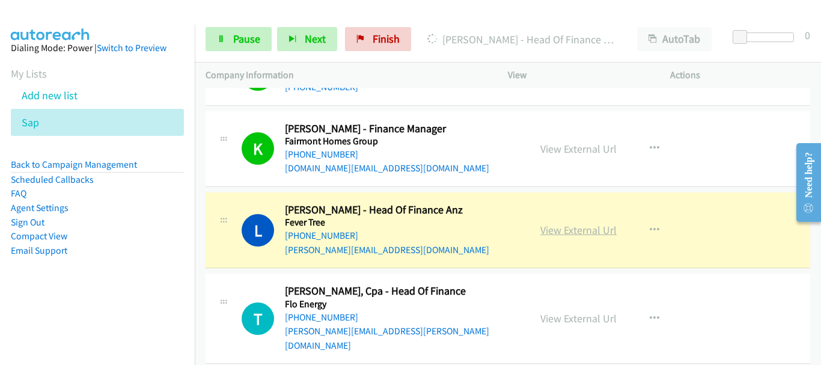
click at [578, 223] on link "View External Url" at bounding box center [578, 230] width 76 height 14
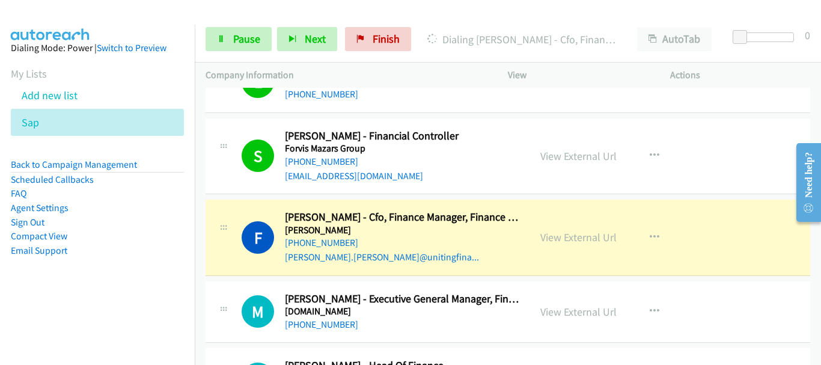
scroll to position [4568, 0]
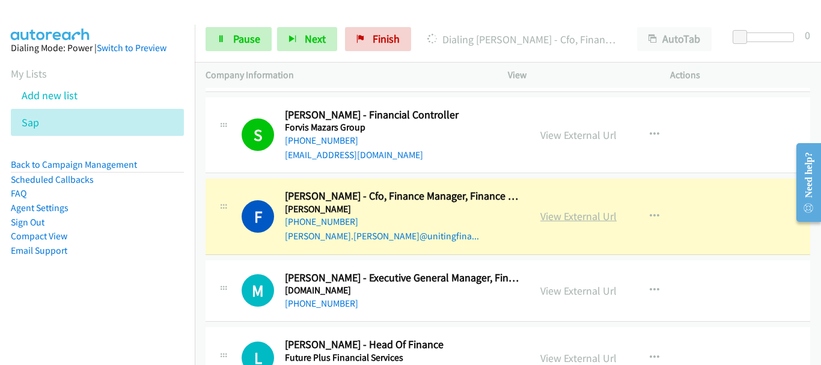
click at [584, 209] on link "View External Url" at bounding box center [578, 216] width 76 height 14
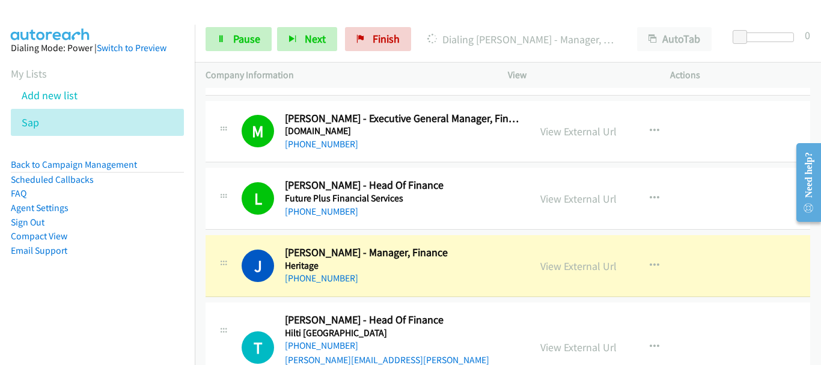
scroll to position [4748, 0]
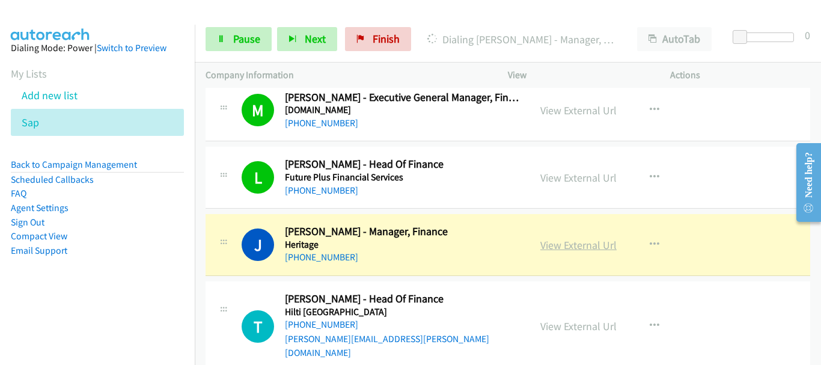
click at [588, 238] on link "View External Url" at bounding box center [578, 245] width 76 height 14
click at [243, 44] on span "Pause" at bounding box center [246, 39] width 27 height 14
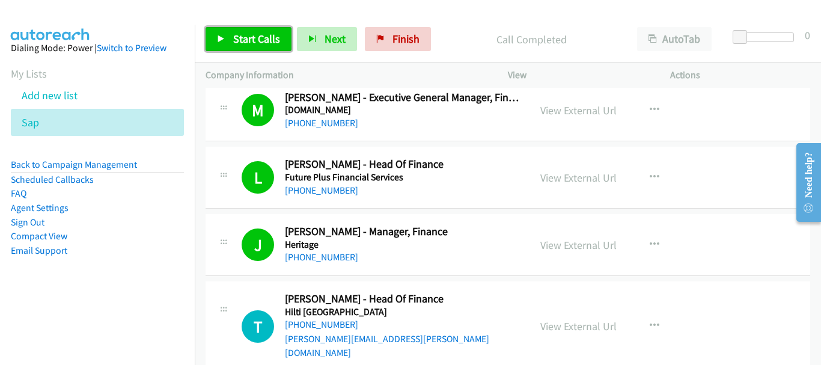
click at [219, 40] on icon at bounding box center [221, 39] width 8 height 8
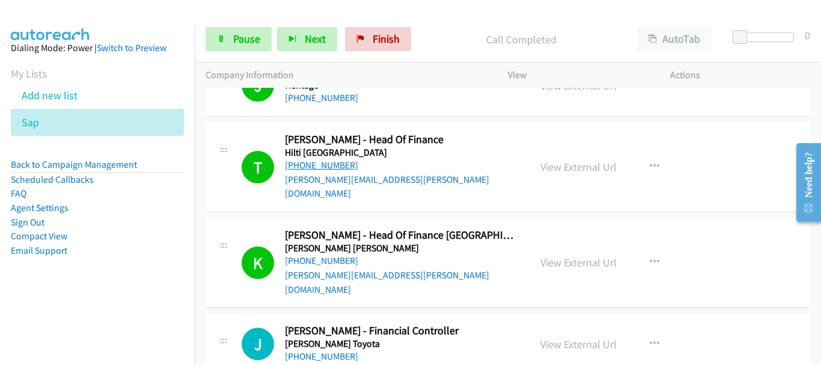
scroll to position [4928, 0]
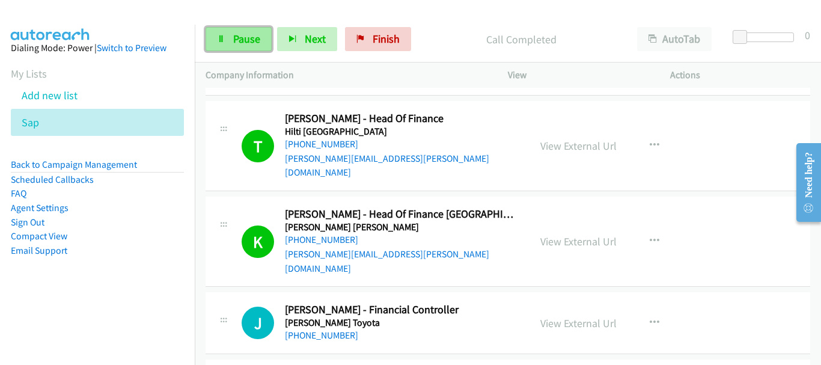
click at [263, 43] on link "Pause" at bounding box center [239, 39] width 66 height 24
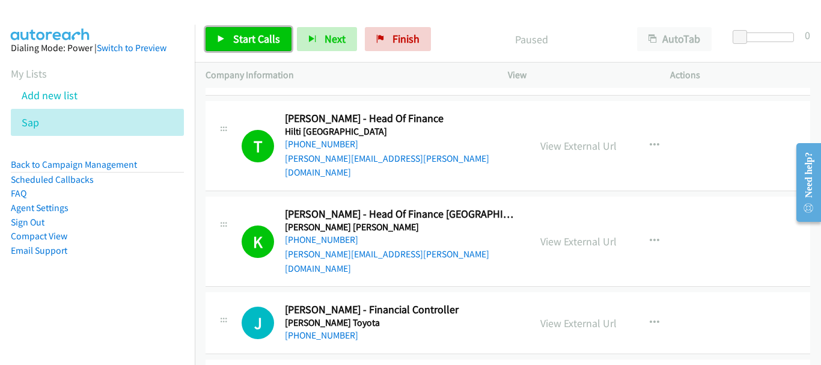
click at [252, 44] on span "Start Calls" at bounding box center [256, 39] width 47 height 14
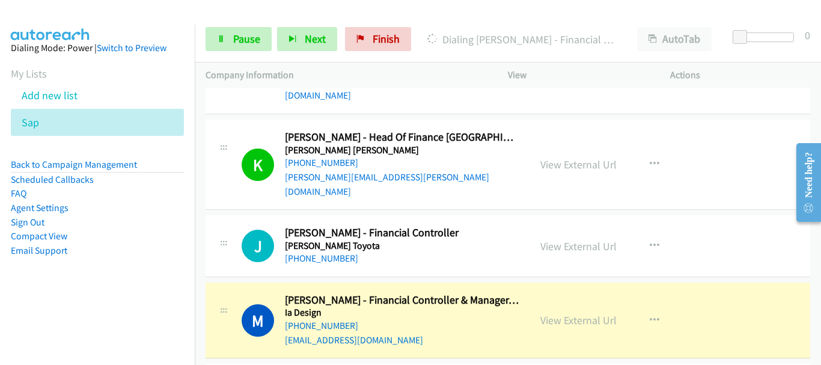
scroll to position [5109, 0]
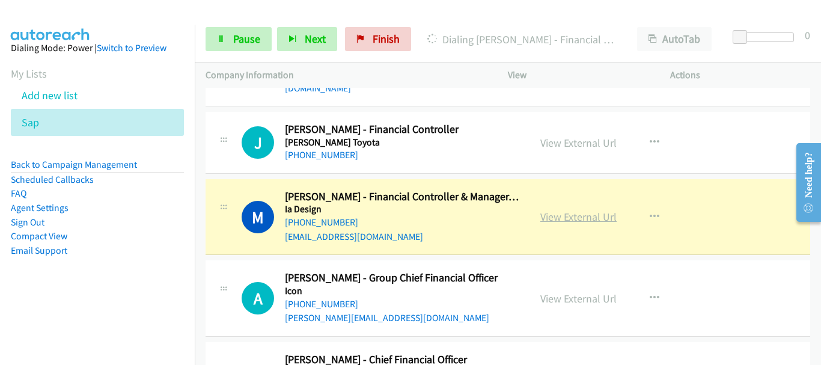
click at [562, 210] on link "View External Url" at bounding box center [578, 217] width 76 height 14
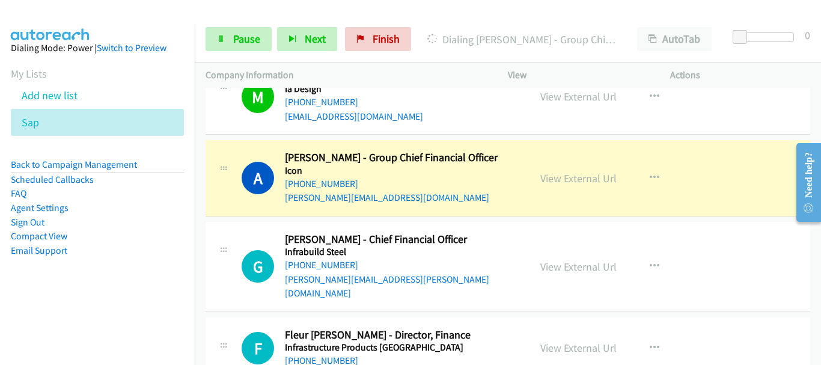
scroll to position [5169, 0]
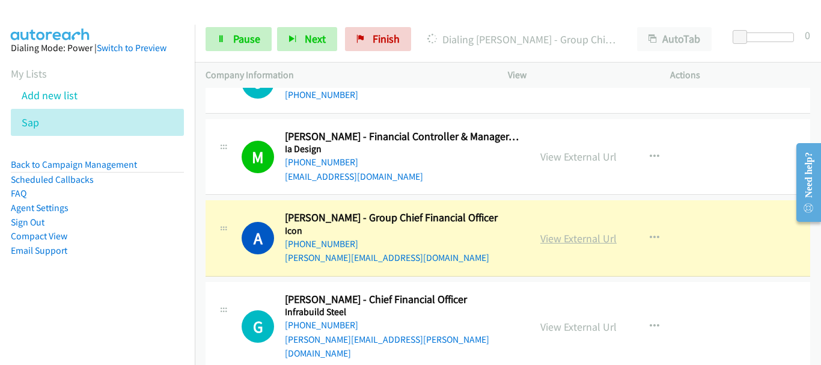
click at [566, 231] on link "View External Url" at bounding box center [578, 238] width 76 height 14
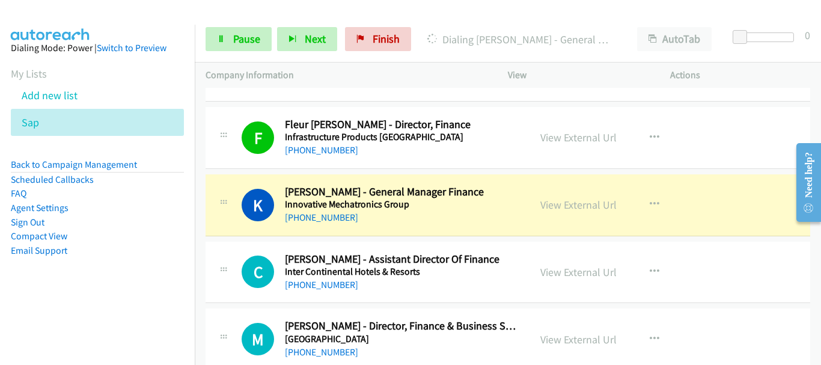
scroll to position [5409, 0]
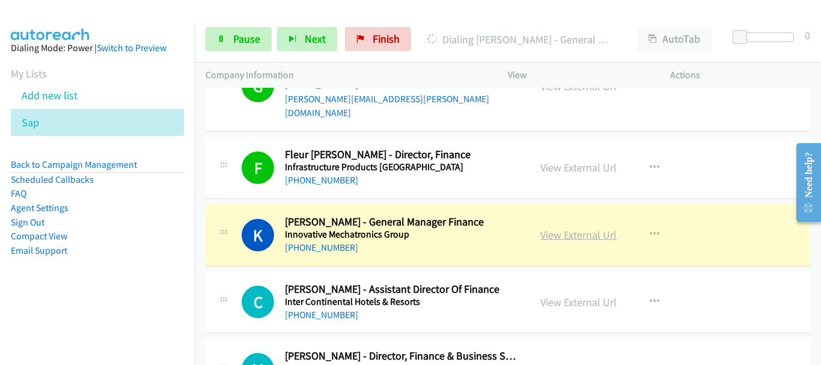
click at [600, 228] on link "View External Url" at bounding box center [578, 235] width 76 height 14
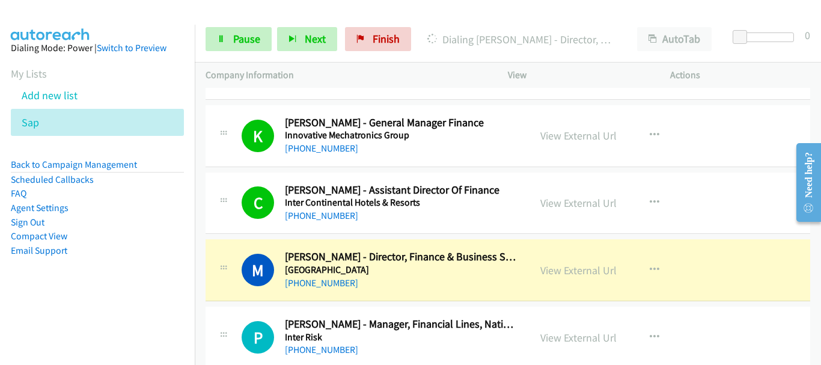
scroll to position [5529, 0]
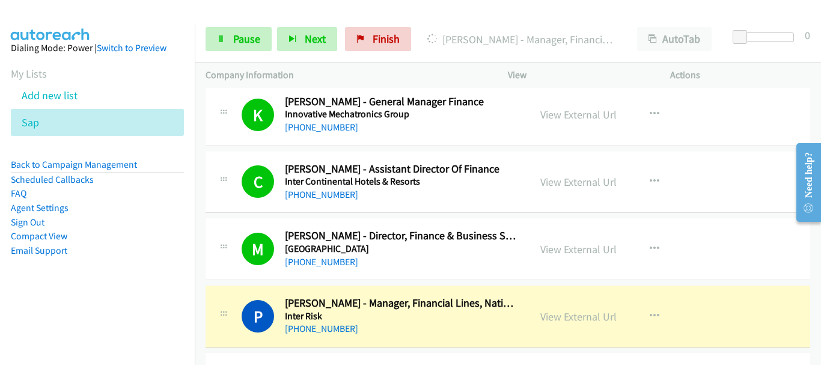
drag, startPoint x: 695, startPoint y: 148, endPoint x: 693, endPoint y: 183, distance: 34.9
click at [695, 229] on div "View External Url View External Url Schedule/Manage Callback Start Calls Here R…" at bounding box center [615, 249] width 173 height 40
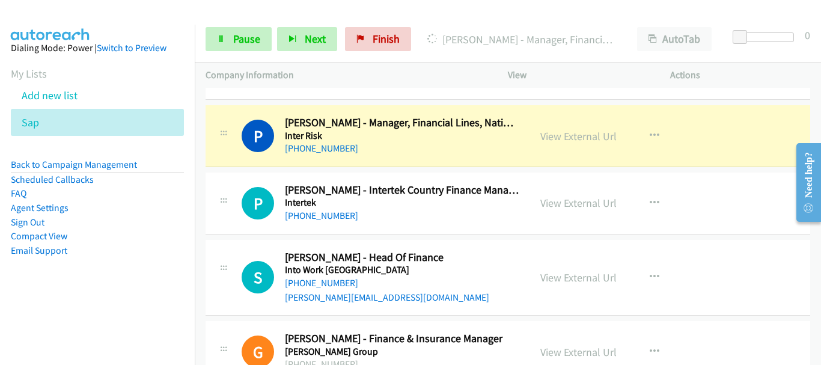
scroll to position [5589, 0]
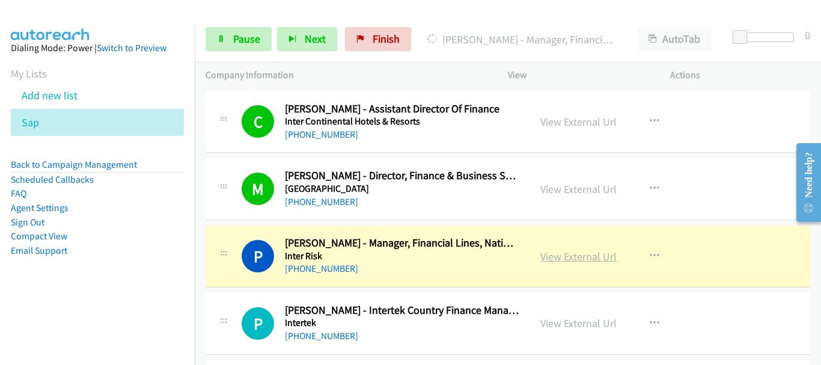
click at [584, 249] on link "View External Url" at bounding box center [578, 256] width 76 height 14
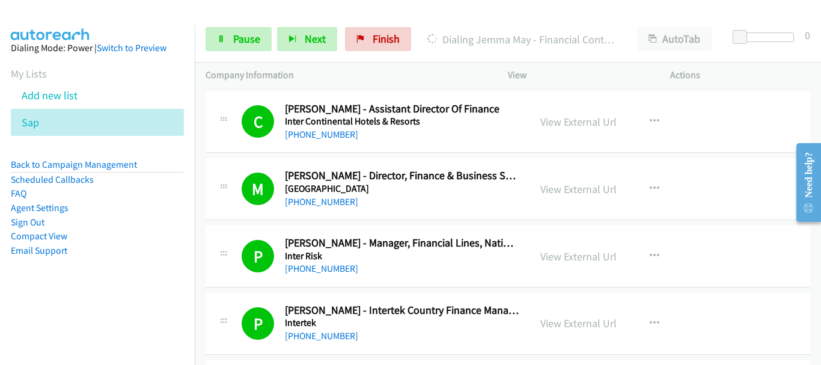
click at [768, 293] on div "P Callback Scheduled Peter Healey - Intertek Country Finance Manager Intertek A…" at bounding box center [508, 324] width 605 height 62
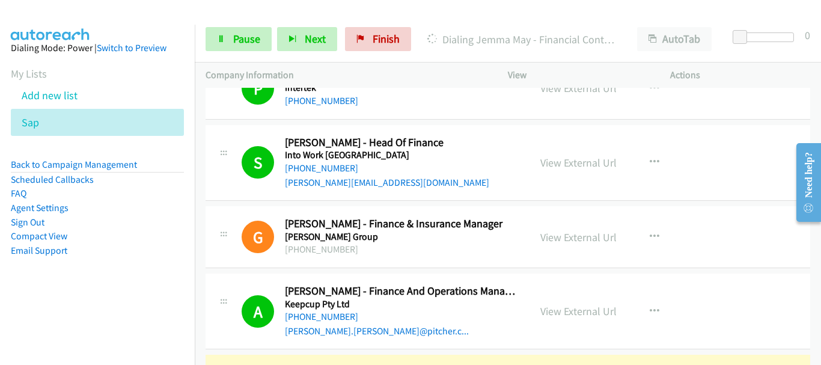
scroll to position [5890, 0]
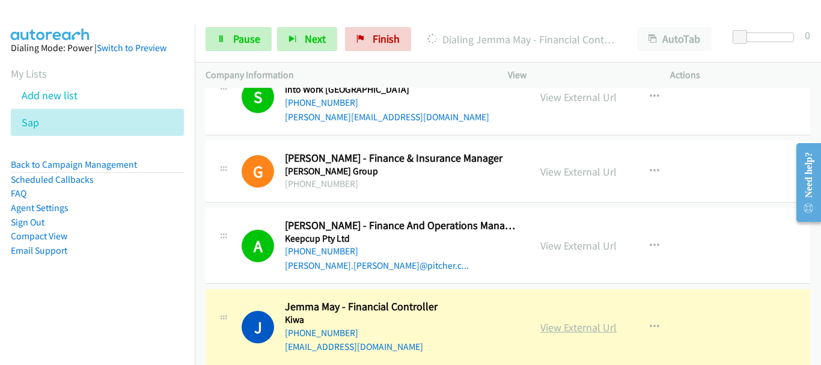
click at [575, 320] on link "View External Url" at bounding box center [578, 327] width 76 height 14
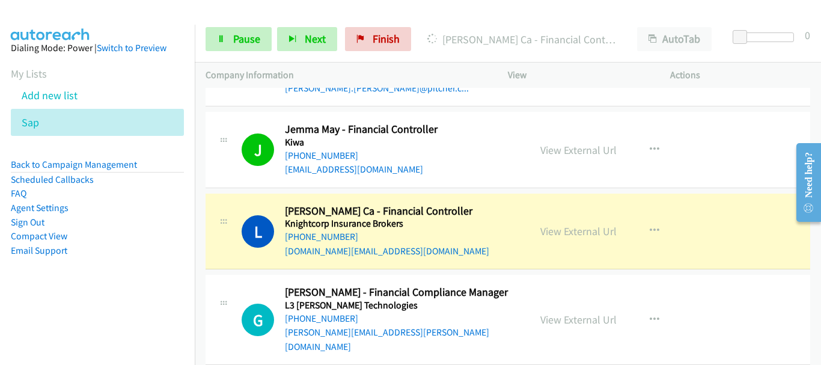
scroll to position [6070, 0]
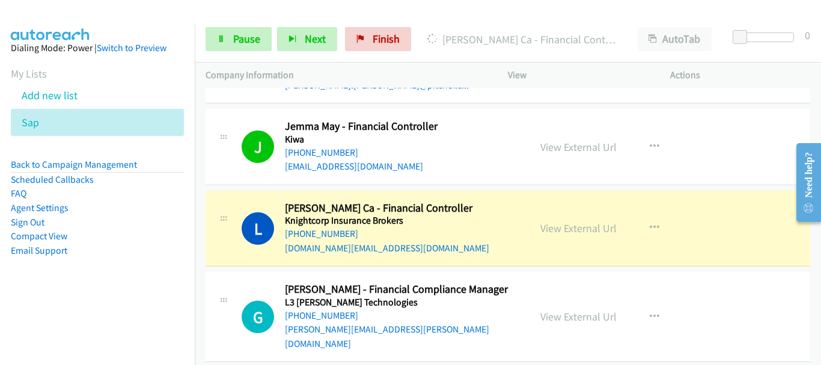
drag, startPoint x: 692, startPoint y: 171, endPoint x: 691, endPoint y: 165, distance: 6.7
click at [692, 191] on div "L Callback Scheduled Lutz Poelchow Ca - Financial Controller Knightcorp Insuran…" at bounding box center [508, 229] width 605 height 76
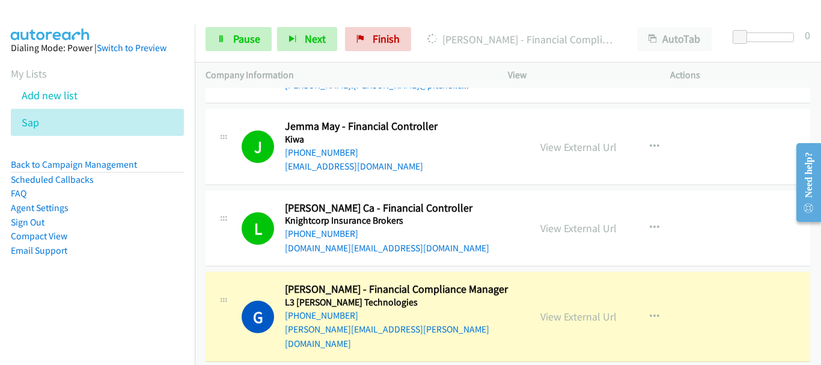
click at [707, 272] on div "G Callback Scheduled Gordon Hough - Financial Compliance Manager L3 Harris Tech…" at bounding box center [508, 317] width 605 height 90
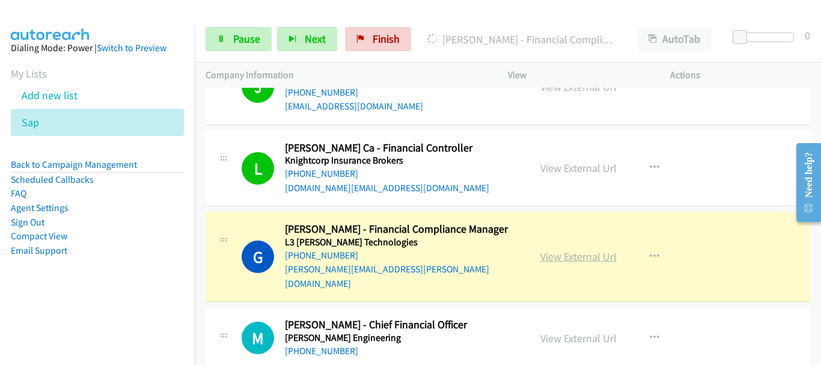
click at [564, 249] on link "View External Url" at bounding box center [578, 256] width 76 height 14
click at [242, 43] on span "Pause" at bounding box center [246, 39] width 27 height 14
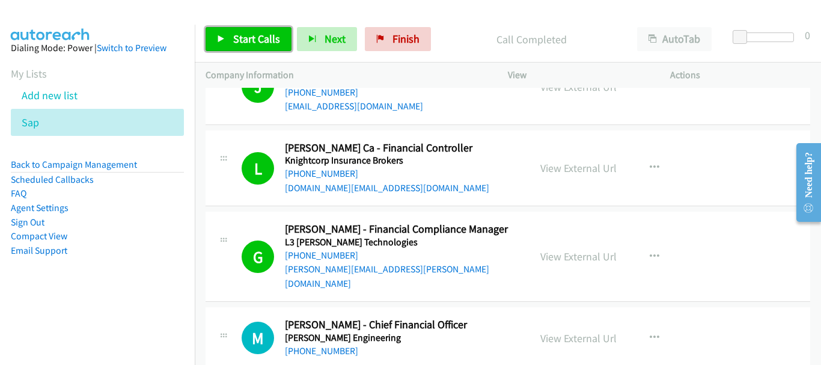
click at [218, 32] on link "Start Calls" at bounding box center [249, 39] width 86 height 24
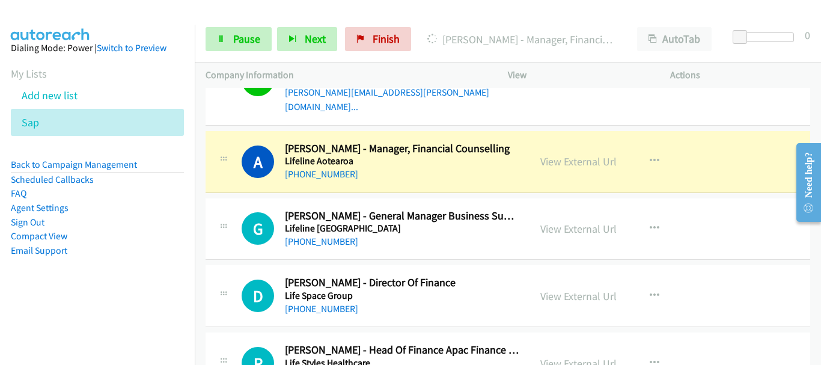
scroll to position [6491, 0]
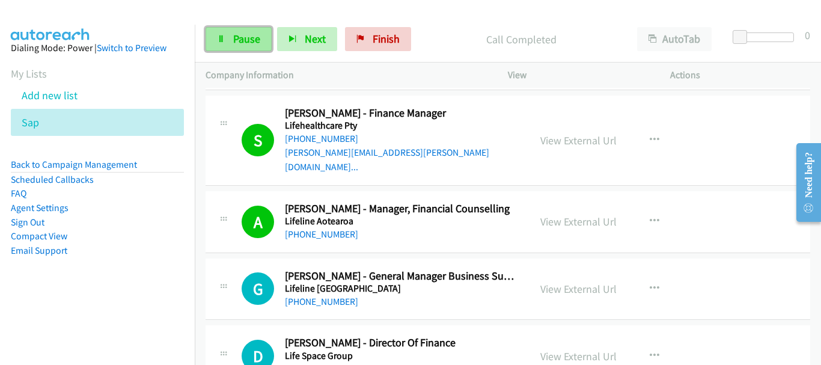
click at [237, 40] on span "Pause" at bounding box center [246, 39] width 27 height 14
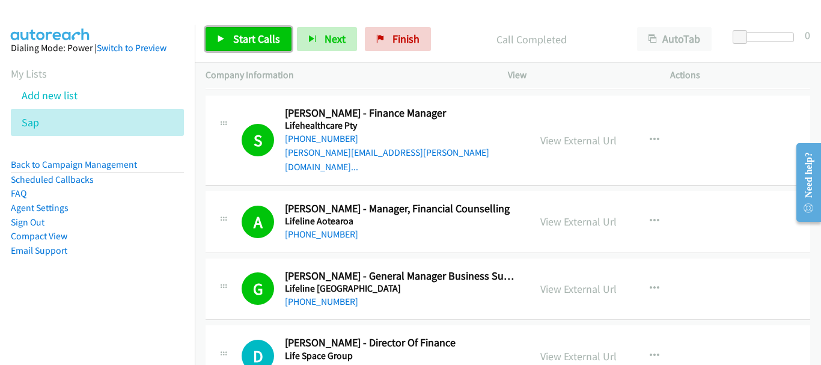
click at [230, 40] on link "Start Calls" at bounding box center [249, 39] width 86 height 24
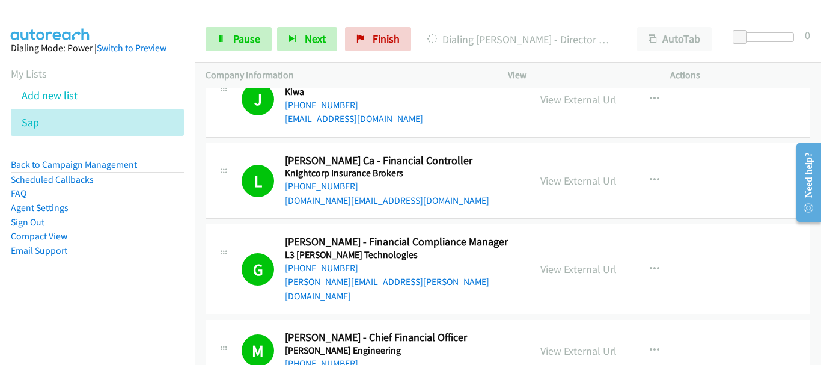
scroll to position [6070, 0]
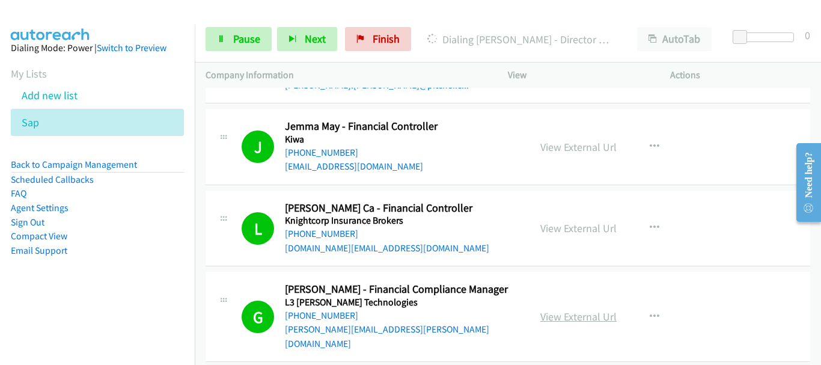
click at [549, 310] on link "View External Url" at bounding box center [578, 317] width 76 height 14
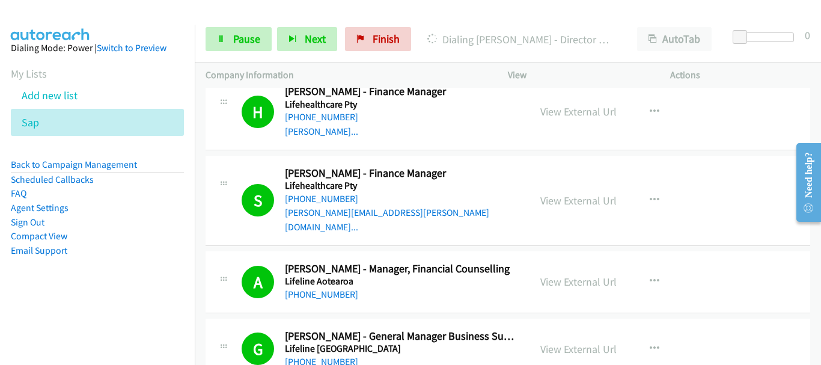
scroll to position [6611, 0]
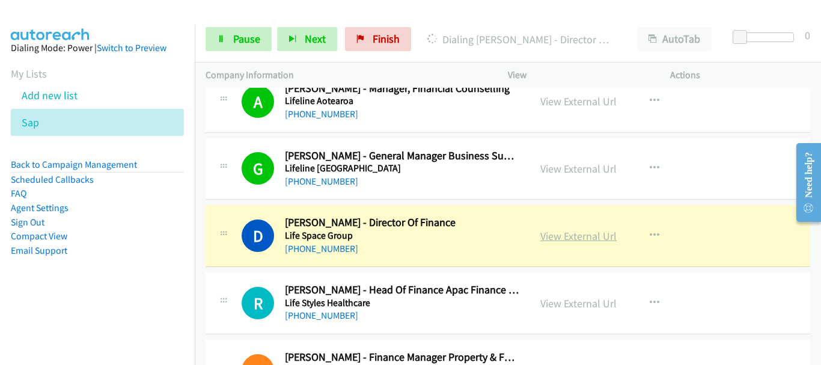
click at [552, 229] on link "View External Url" at bounding box center [578, 236] width 76 height 14
click at [232, 37] on link "Pause" at bounding box center [239, 39] width 66 height 24
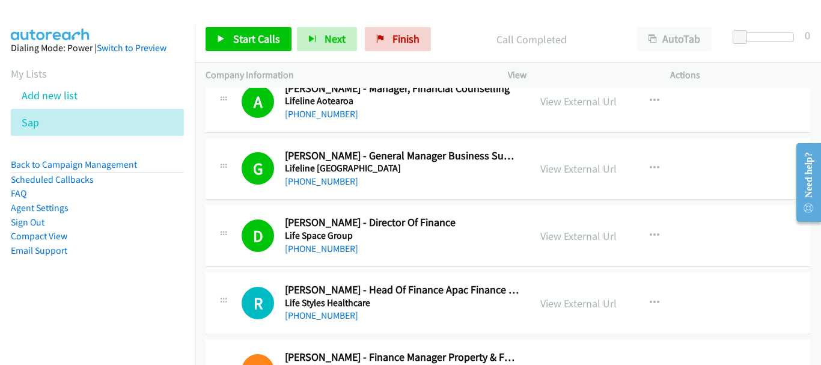
click at [258, 20] on div "Start Calls Pause Next Finish Call Completed AutoTab AutoTab 0" at bounding box center [508, 39] width 626 height 46
click at [254, 34] on span "Start Calls" at bounding box center [256, 39] width 47 height 14
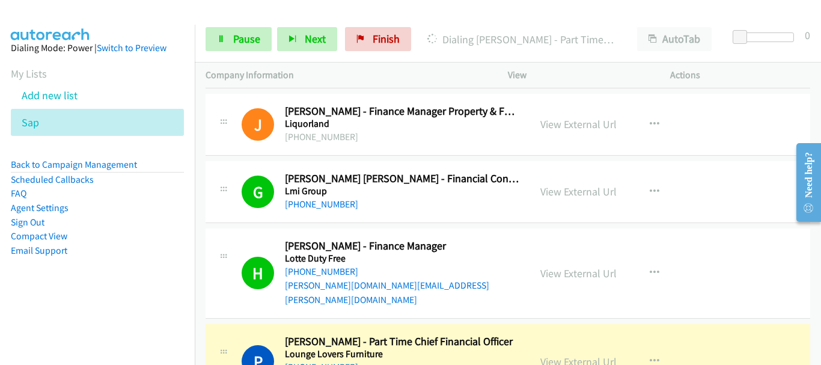
scroll to position [6912, 0]
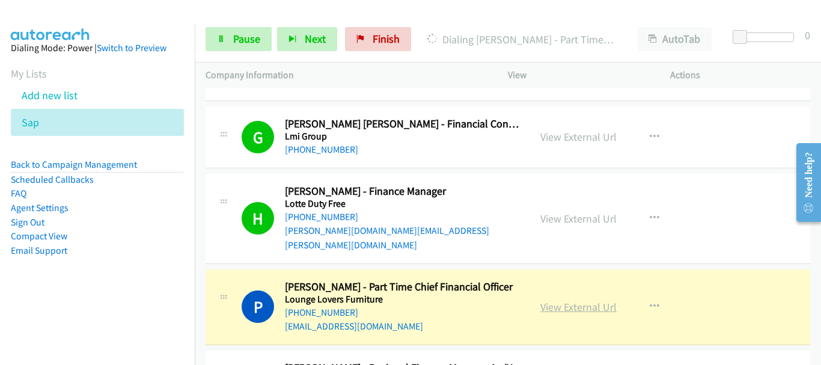
click at [599, 300] on link "View External Url" at bounding box center [578, 307] width 76 height 14
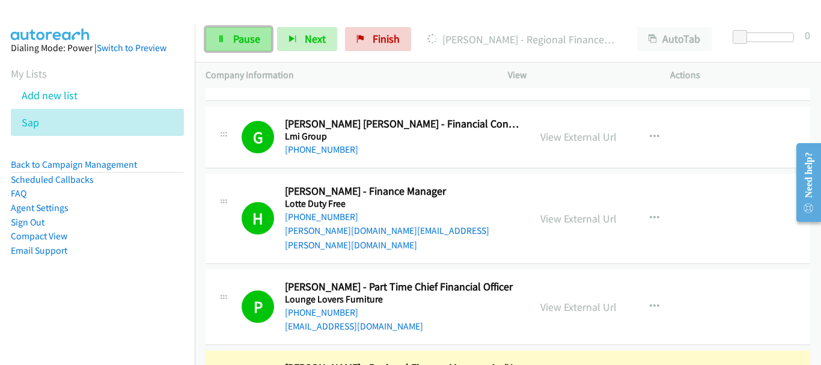
click at [245, 40] on span "Pause" at bounding box center [246, 39] width 27 height 14
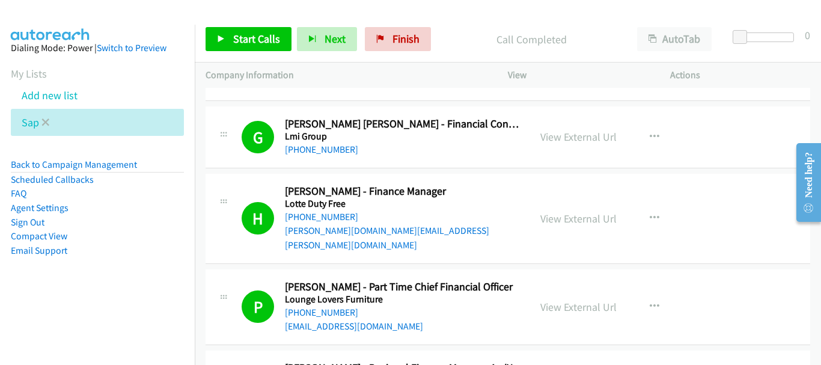
click at [49, 120] on li "Sap" at bounding box center [97, 122] width 173 height 27
click at [47, 124] on icon at bounding box center [45, 123] width 8 height 8
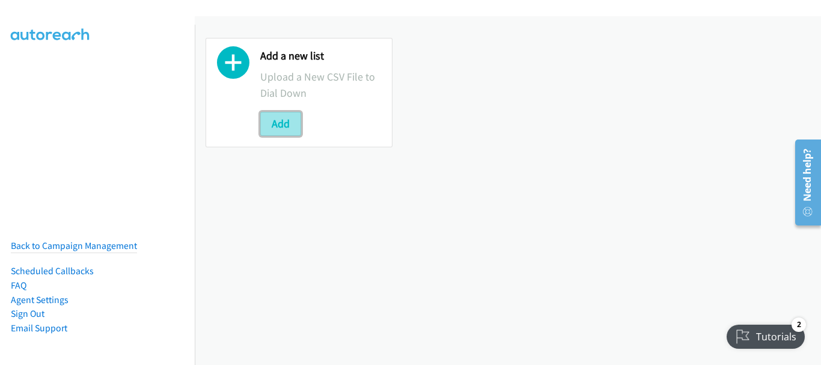
click at [290, 126] on button "Add" at bounding box center [280, 124] width 41 height 24
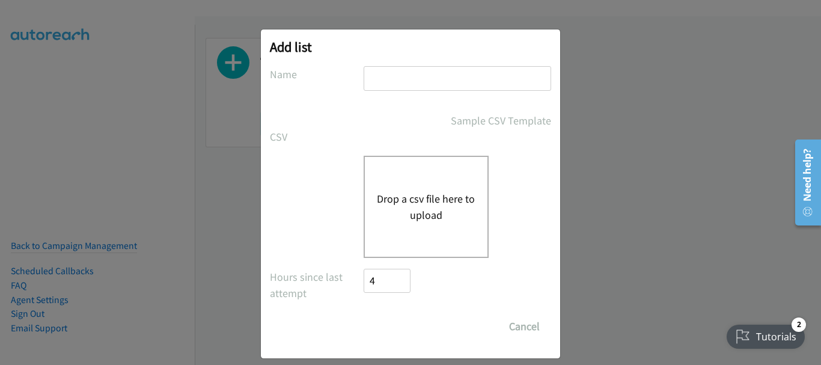
drag, startPoint x: 400, startPoint y: 76, endPoint x: 413, endPoint y: 91, distance: 20.4
click at [400, 76] on input "text" at bounding box center [458, 78] width 188 height 25
type input "sap"
click at [419, 194] on button "Drop a csv file here to upload" at bounding box center [426, 207] width 99 height 32
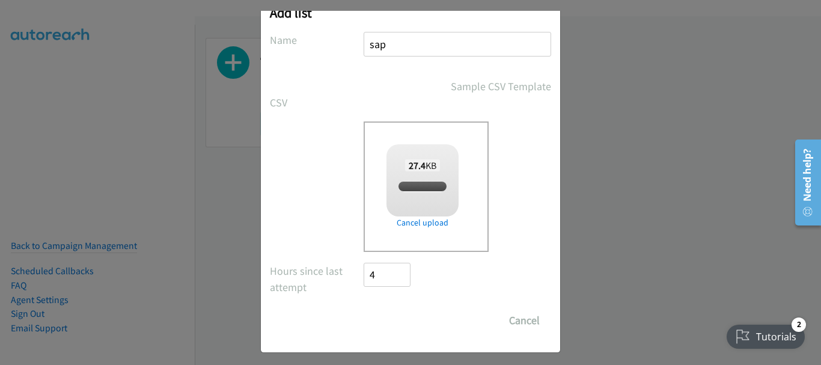
checkbox input "true"
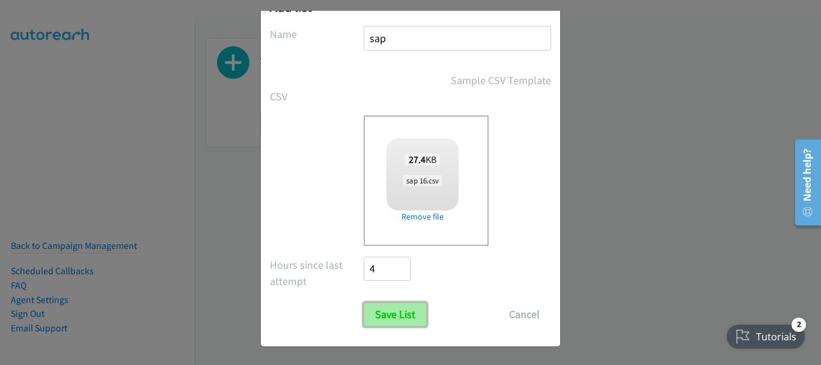
click at [402, 319] on input "Save List" at bounding box center [395, 314] width 63 height 24
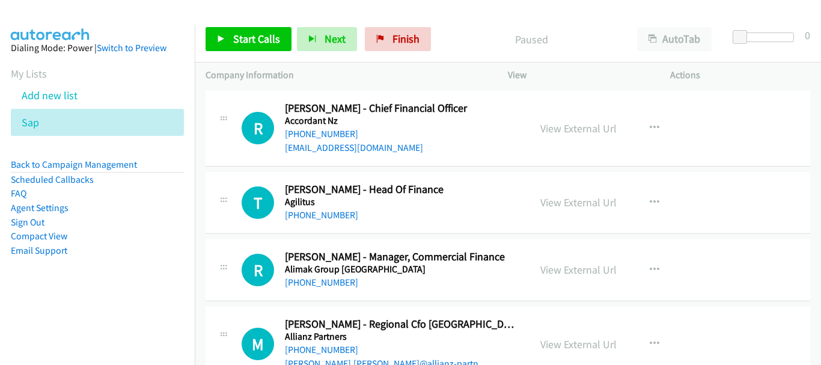
click at [249, 44] on span "Start Calls" at bounding box center [256, 39] width 47 height 14
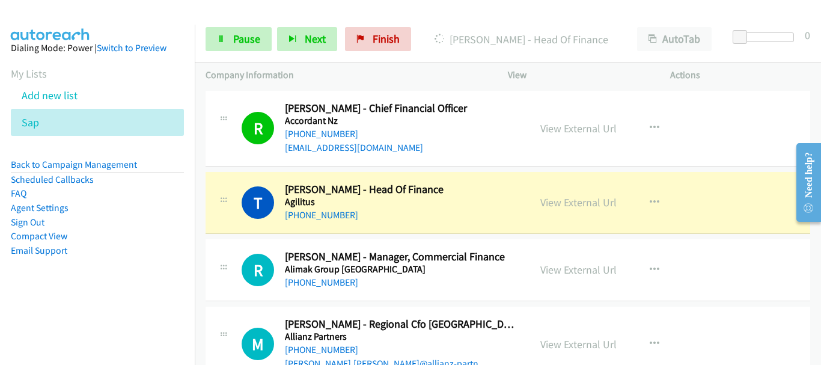
click at [114, 27] on aside "Dialing Mode: Power | Switch to Preview My Lists Add new list Sap Back to Campa…" at bounding box center [97, 168] width 195 height 287
click at [237, 43] on span "Pause" at bounding box center [246, 39] width 27 height 14
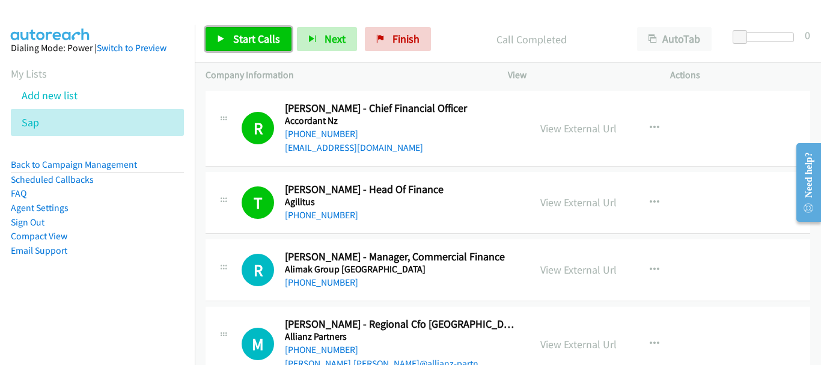
click at [265, 37] on span "Start Calls" at bounding box center [256, 39] width 47 height 14
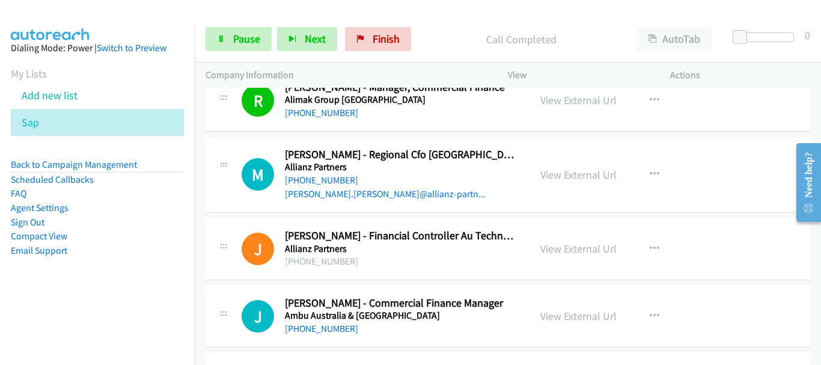
scroll to position [180, 0]
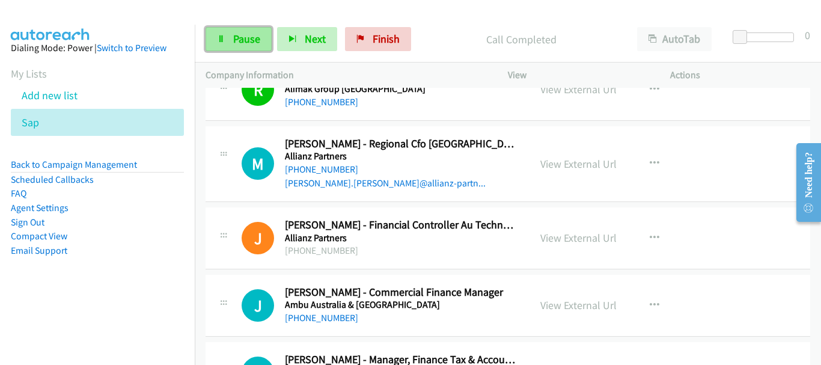
click at [247, 50] on link "Pause" at bounding box center [239, 39] width 66 height 24
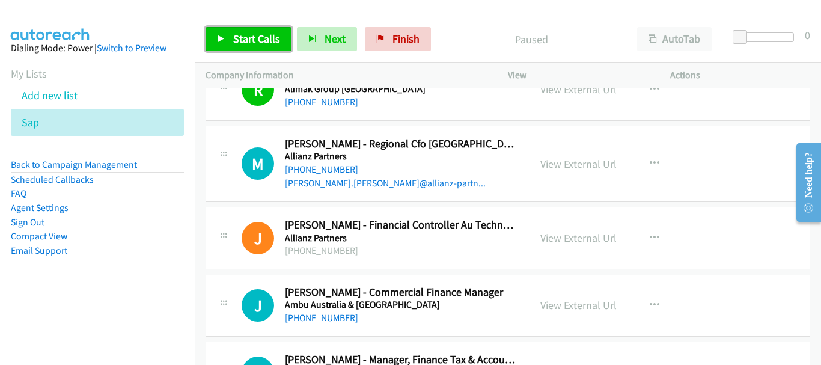
click at [281, 36] on link "Start Calls" at bounding box center [249, 39] width 86 height 24
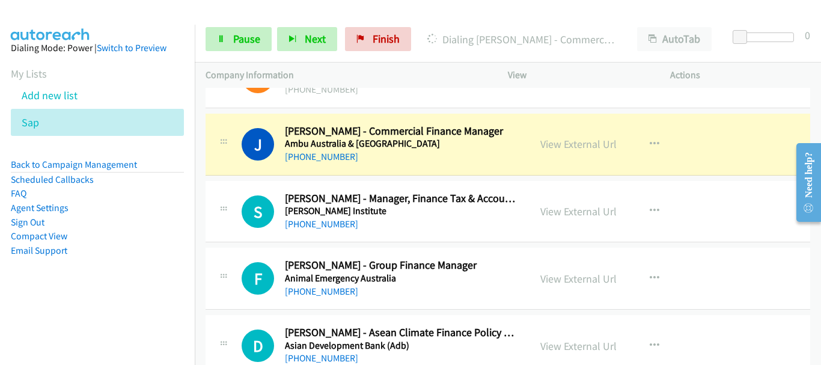
scroll to position [361, 0]
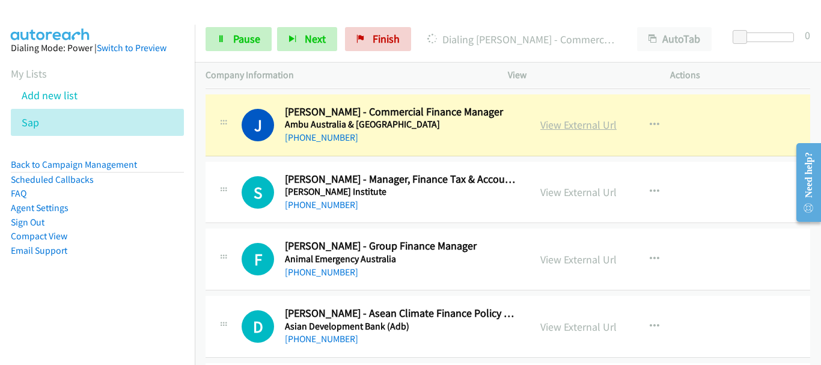
click at [567, 124] on link "View External Url" at bounding box center [578, 125] width 76 height 14
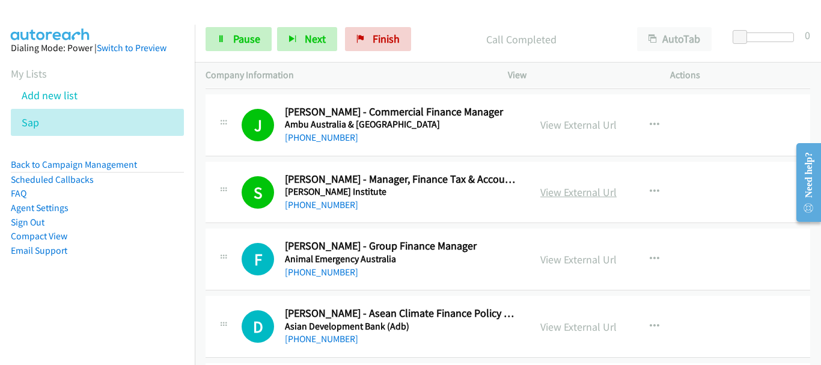
click at [559, 191] on link "View External Url" at bounding box center [578, 192] width 76 height 14
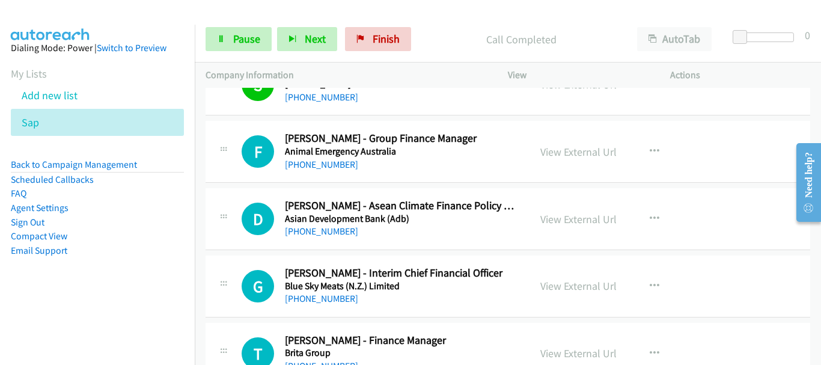
scroll to position [481, 0]
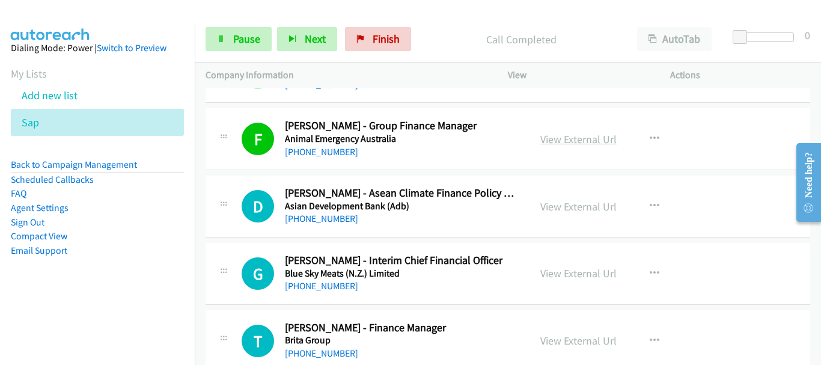
click at [581, 139] on link "View External Url" at bounding box center [578, 139] width 76 height 14
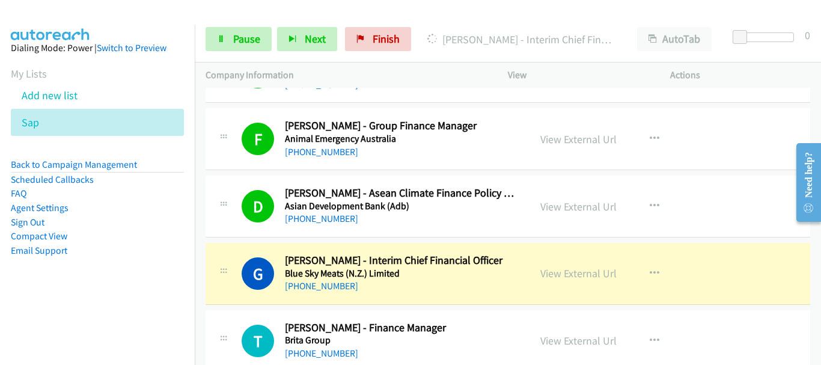
drag, startPoint x: 710, startPoint y: 160, endPoint x: 481, endPoint y: 308, distance: 272.9
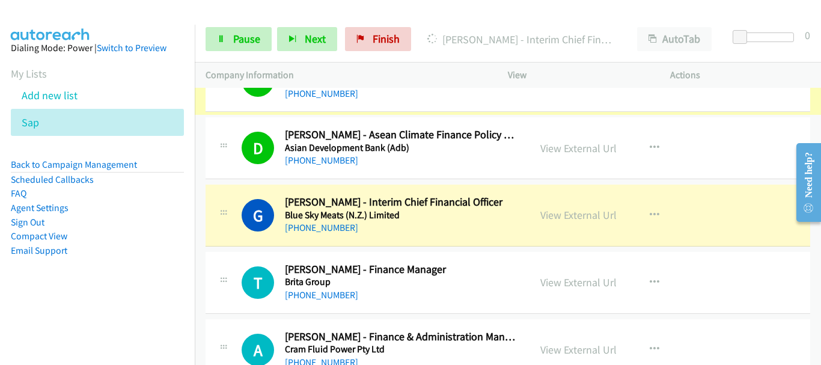
scroll to position [601, 0]
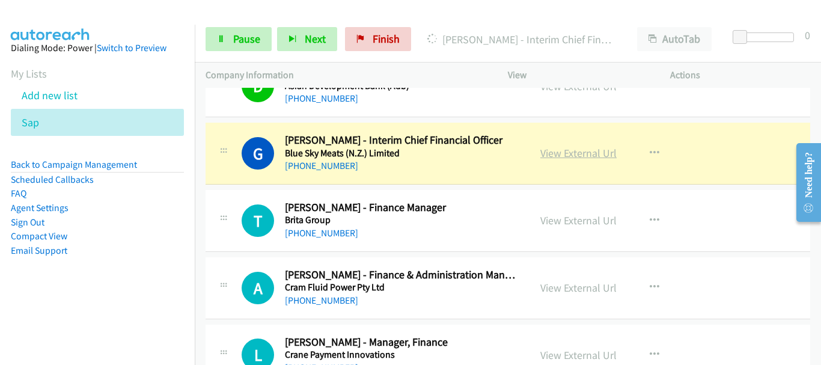
click at [570, 155] on link "View External Url" at bounding box center [578, 153] width 76 height 14
click at [245, 40] on span "Pause" at bounding box center [246, 39] width 27 height 14
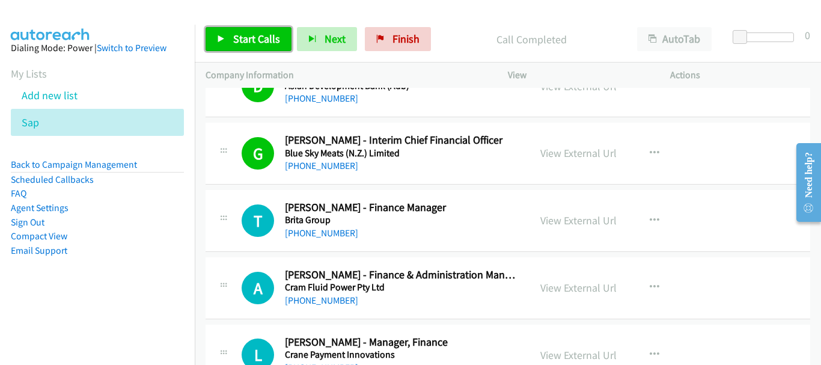
click at [233, 35] on span "Start Calls" at bounding box center [256, 39] width 47 height 14
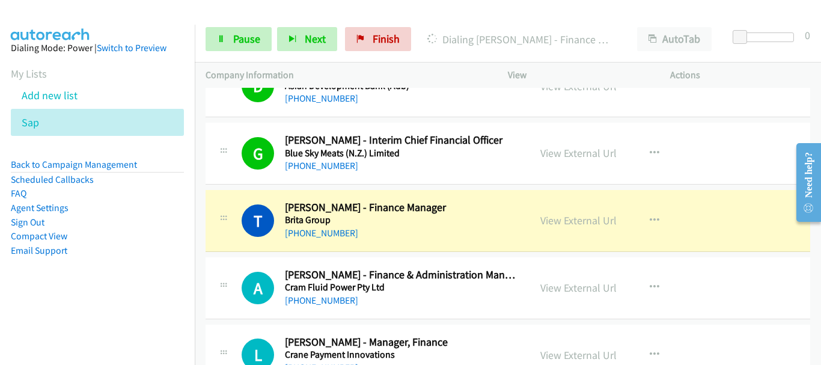
click at [748, 185] on td "G Callback Scheduled [PERSON_NAME] - Interim Chief Financial Officer Blue Sky M…" at bounding box center [508, 153] width 626 height 67
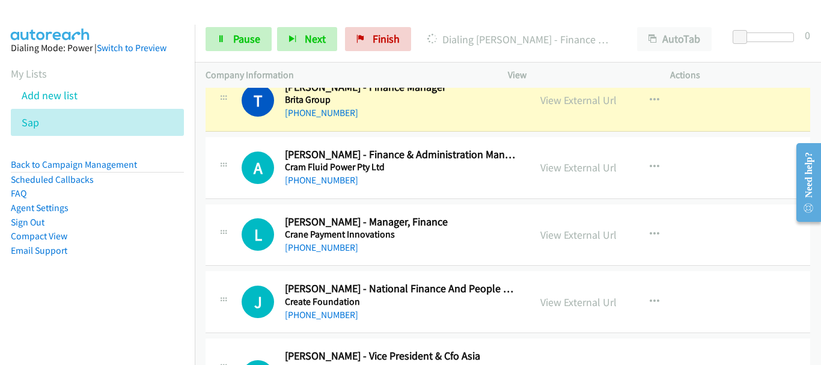
drag, startPoint x: 739, startPoint y: 142, endPoint x: 727, endPoint y: 157, distance: 18.8
click at [739, 142] on div "A Callback Scheduled [PERSON_NAME] - Finance & Administration Manager / Commerc…" at bounding box center [508, 168] width 605 height 62
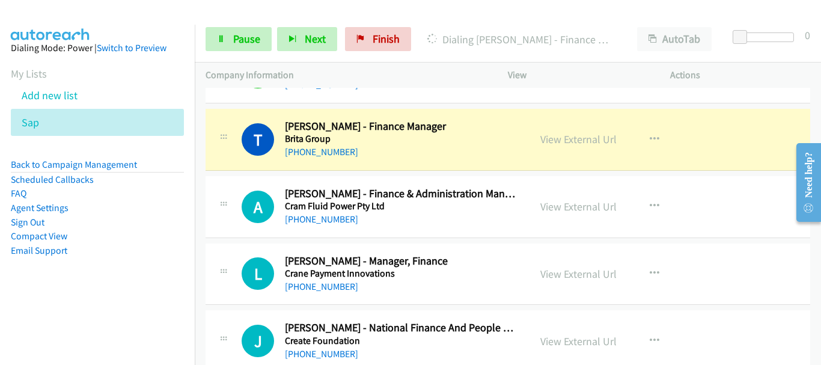
scroll to position [661, 0]
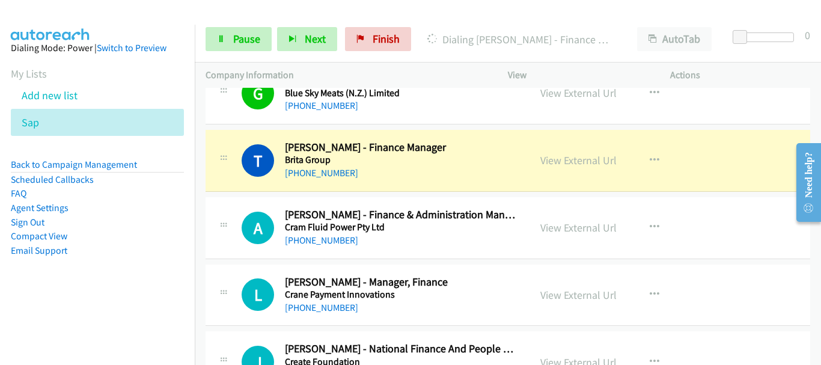
click at [678, 156] on div "View External Url View External Url Schedule/Manage Callback Start Calls Here R…" at bounding box center [615, 161] width 173 height 40
click at [566, 156] on link "View External Url" at bounding box center [578, 160] width 76 height 14
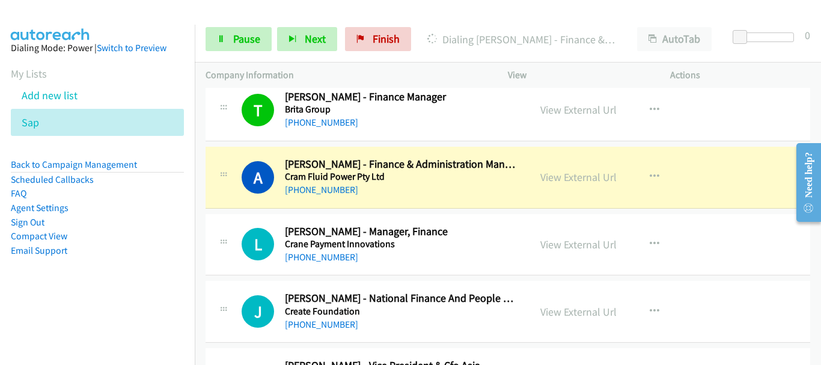
scroll to position [781, 0]
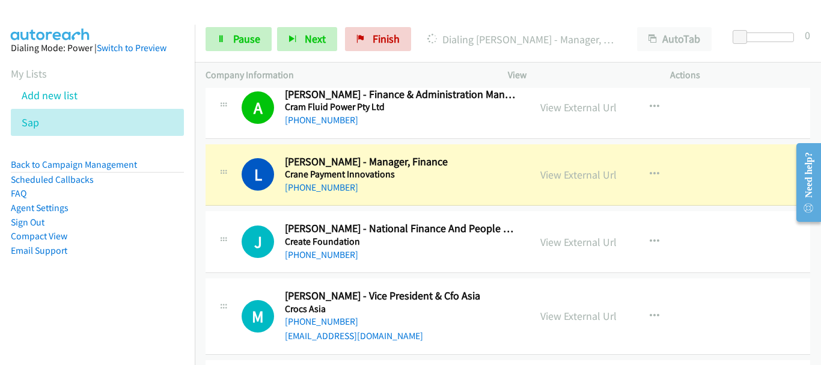
click at [734, 118] on div "A Callback Scheduled [PERSON_NAME] - Finance & Administration Manager / Commerc…" at bounding box center [508, 108] width 605 height 62
drag, startPoint x: 780, startPoint y: 128, endPoint x: 207, endPoint y: 7, distance: 585.5
click at [569, 169] on link "View External Url" at bounding box center [578, 175] width 76 height 14
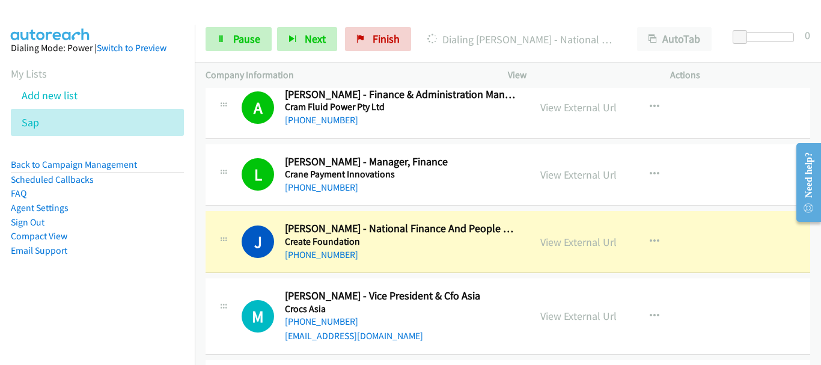
scroll to position [902, 0]
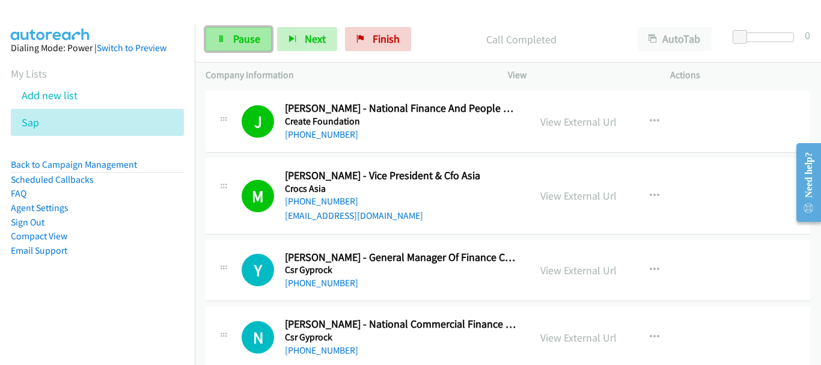
click at [227, 47] on link "Pause" at bounding box center [239, 39] width 66 height 24
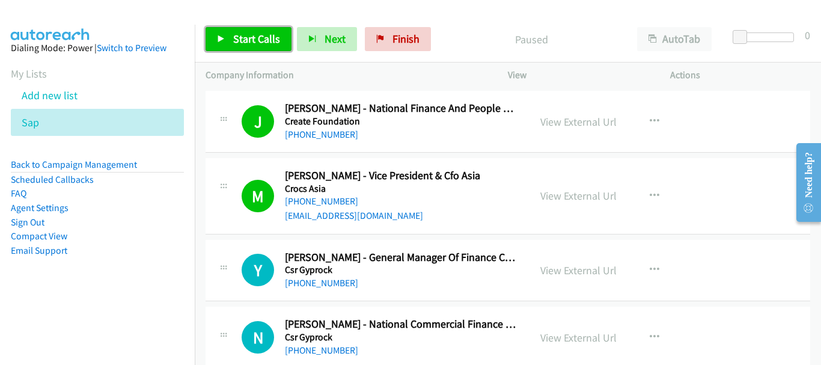
click at [231, 36] on link "Start Calls" at bounding box center [249, 39] width 86 height 24
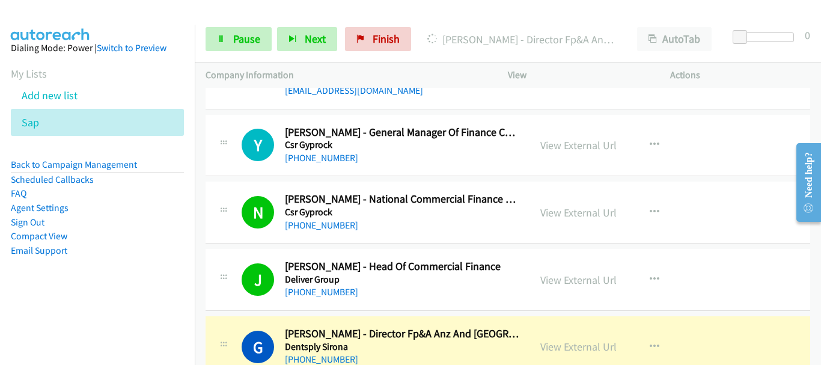
scroll to position [1202, 0]
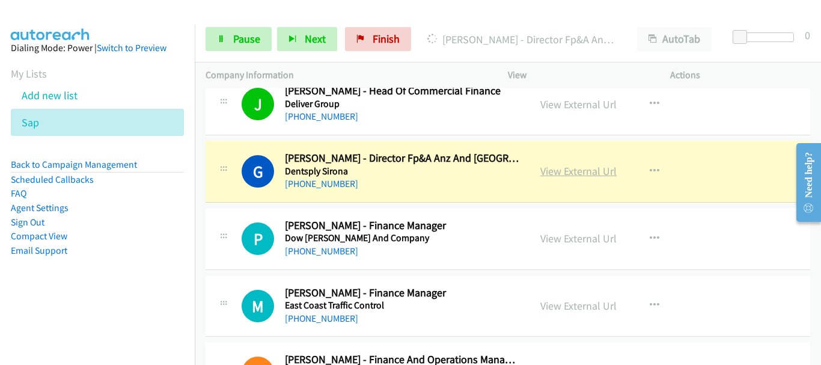
click at [581, 171] on link "View External Url" at bounding box center [578, 171] width 76 height 14
click at [241, 28] on link "Pause" at bounding box center [239, 39] width 66 height 24
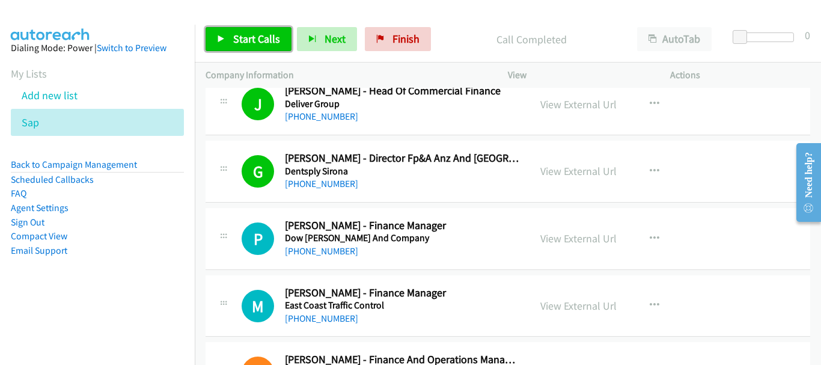
click at [264, 47] on link "Start Calls" at bounding box center [249, 39] width 86 height 24
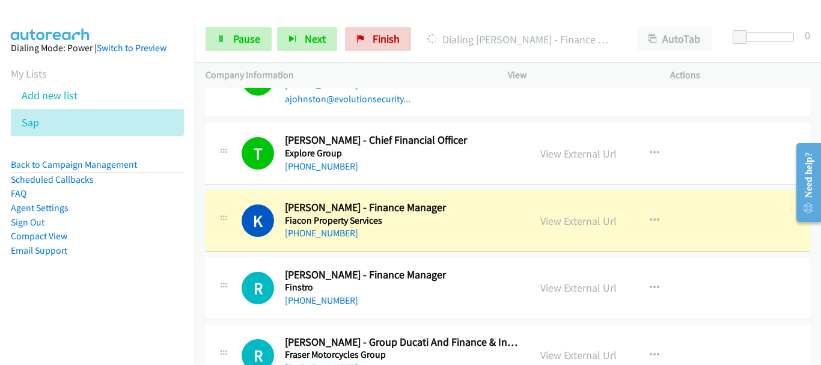
scroll to position [1743, 0]
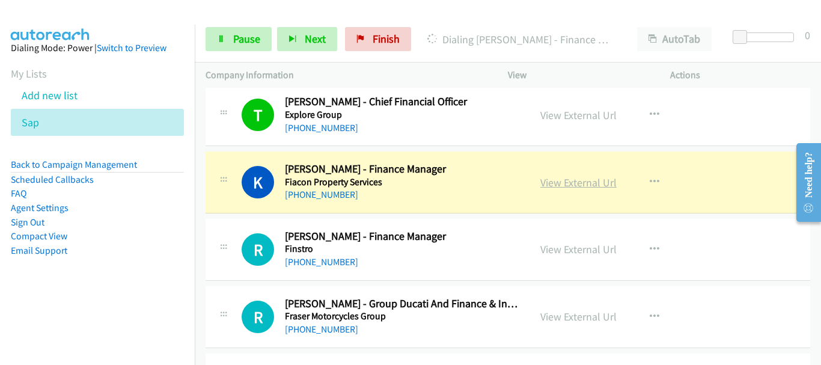
click at [558, 179] on link "View External Url" at bounding box center [578, 182] width 76 height 14
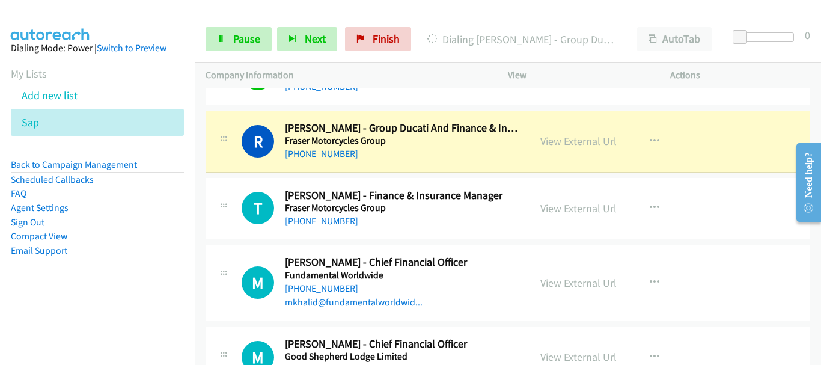
scroll to position [1923, 0]
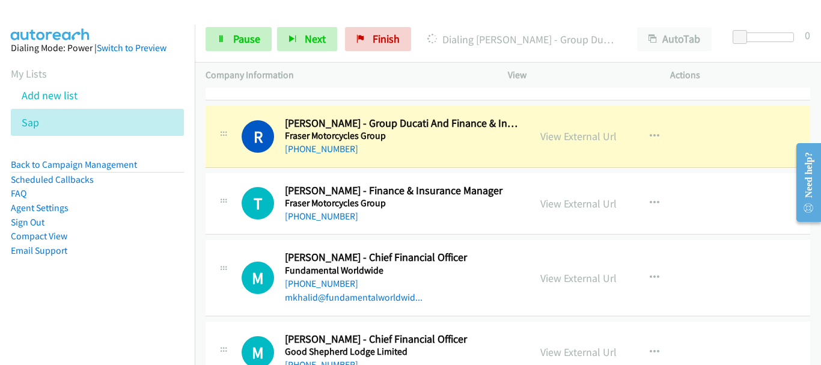
click at [569, 144] on div "View External Url" at bounding box center [578, 136] width 76 height 16
click at [572, 134] on link "View External Url" at bounding box center [578, 136] width 76 height 14
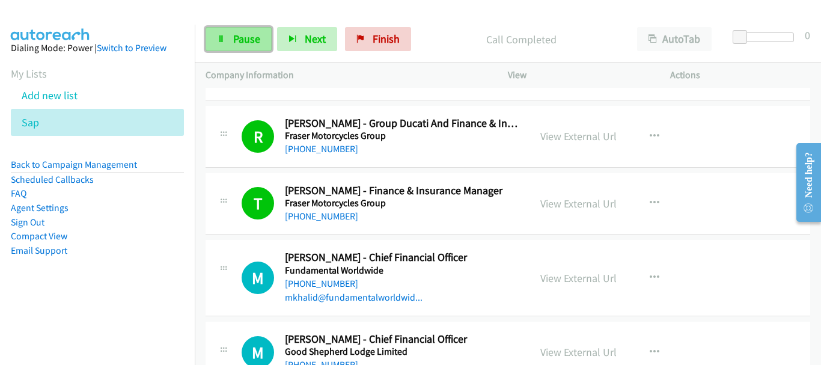
click at [242, 43] on span "Pause" at bounding box center [246, 39] width 27 height 14
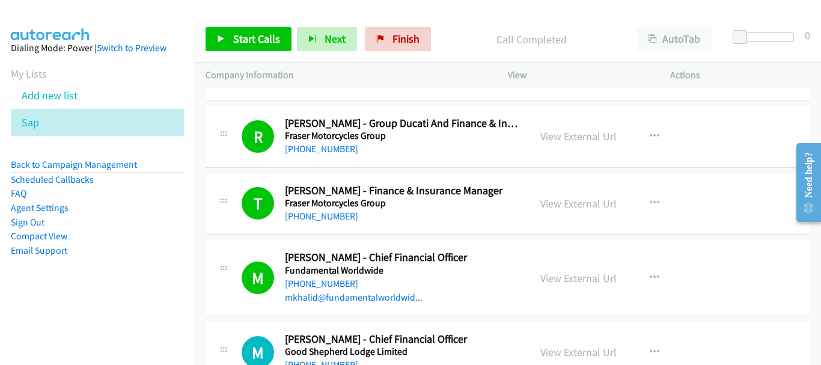
click at [73, 9] on img at bounding box center [50, 21] width 90 height 42
click at [245, 46] on link "Start Calls" at bounding box center [249, 39] width 86 height 24
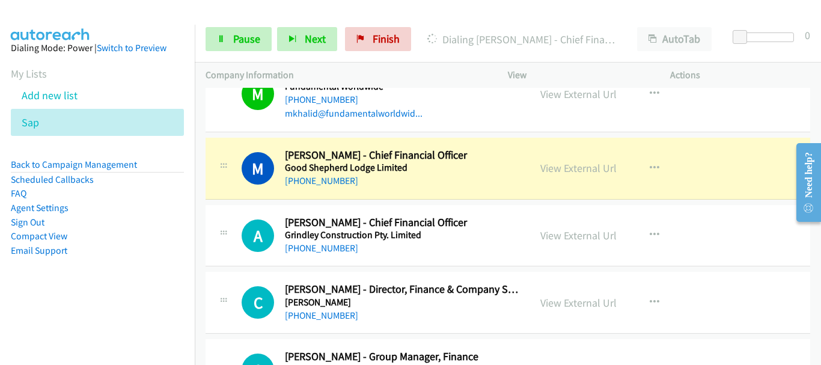
scroll to position [2164, 0]
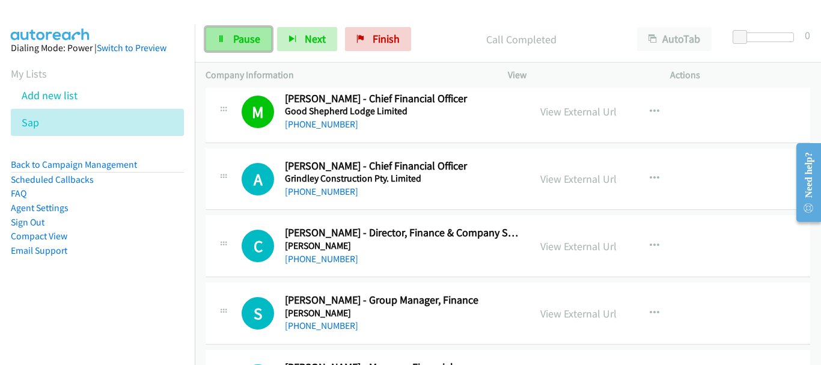
click at [251, 40] on span "Pause" at bounding box center [246, 39] width 27 height 14
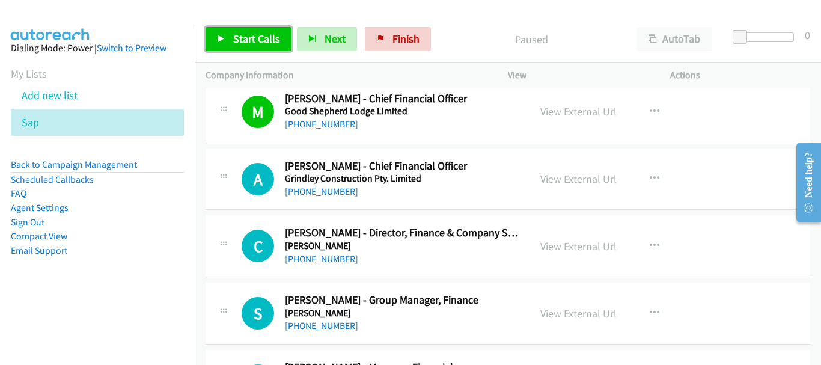
click at [251, 40] on span "Start Calls" at bounding box center [256, 39] width 47 height 14
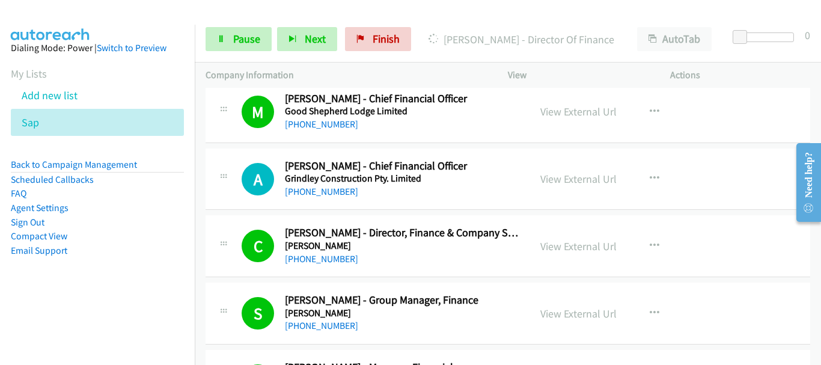
click at [735, 191] on div "A Callback Scheduled [PERSON_NAME] - Chief Financial Officer Grindley Construct…" at bounding box center [508, 179] width 605 height 62
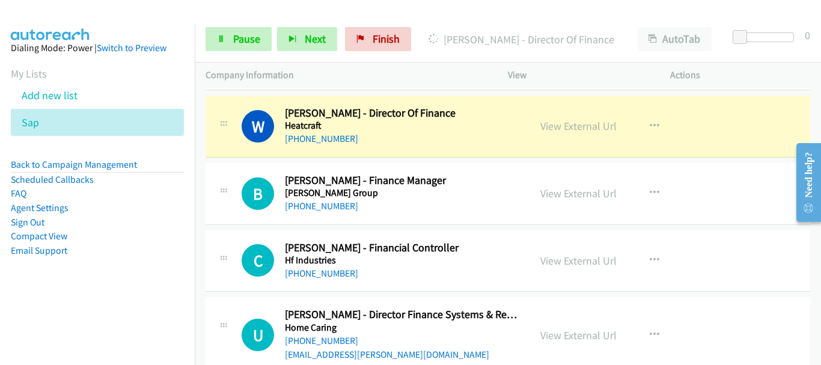
scroll to position [2464, 0]
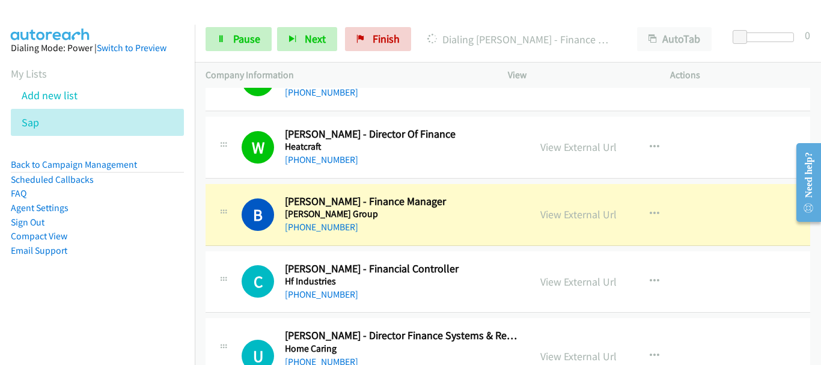
click at [655, 195] on div "View External Url View External Url Schedule/Manage Callback Start Calls Here R…" at bounding box center [615, 215] width 173 height 40
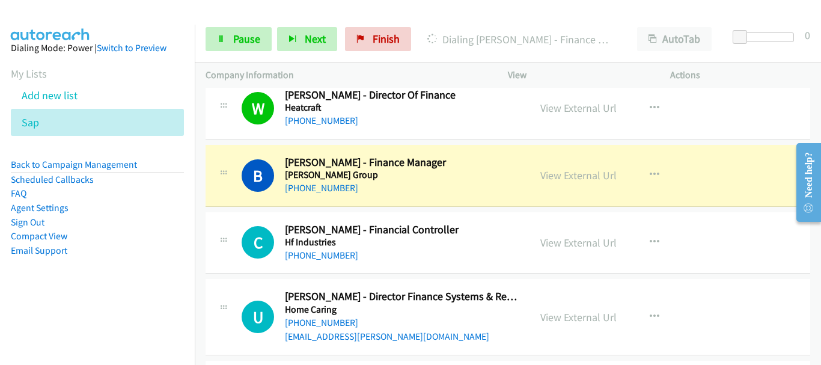
scroll to position [2524, 0]
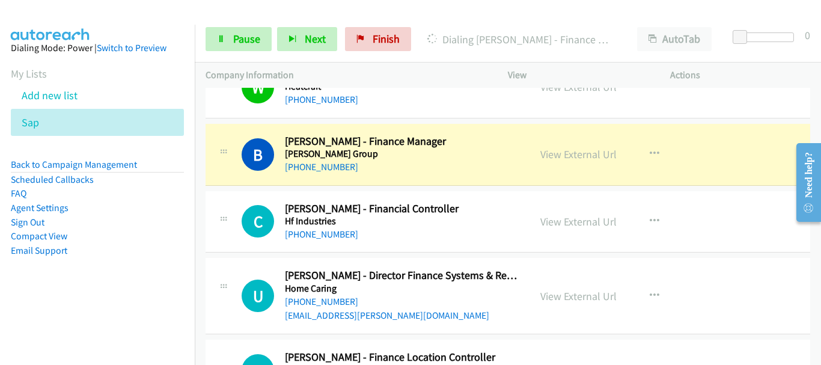
click at [668, 160] on div "View External Url View External Url Schedule/Manage Callback Start Calls Here R…" at bounding box center [615, 155] width 173 height 40
click at [575, 154] on link "View External Url" at bounding box center [578, 154] width 76 height 14
click at [233, 39] on span "Pause" at bounding box center [246, 39] width 27 height 14
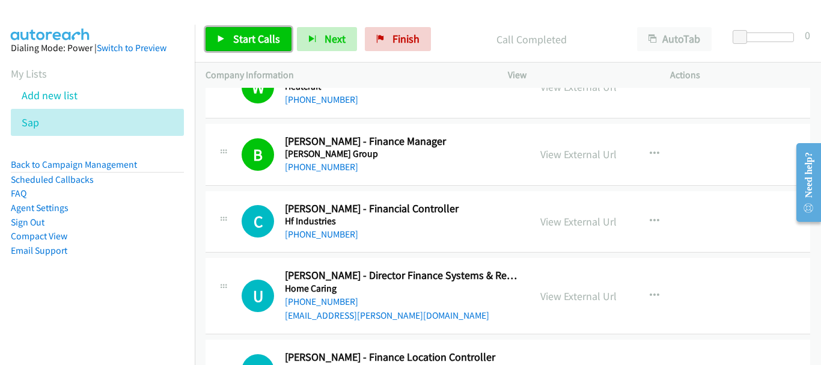
click at [268, 43] on span "Start Calls" at bounding box center [256, 39] width 47 height 14
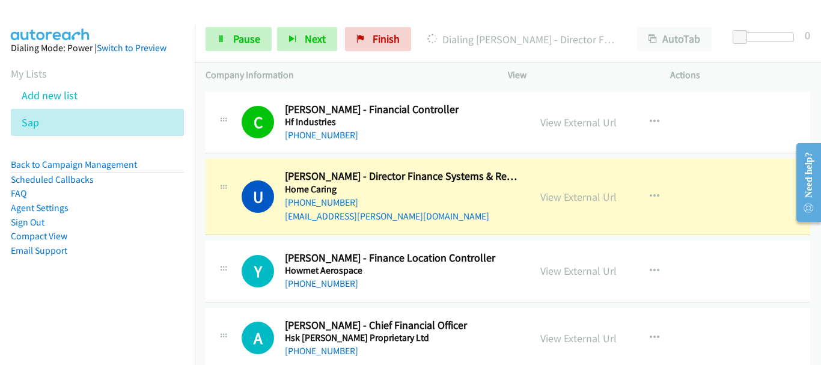
scroll to position [2644, 0]
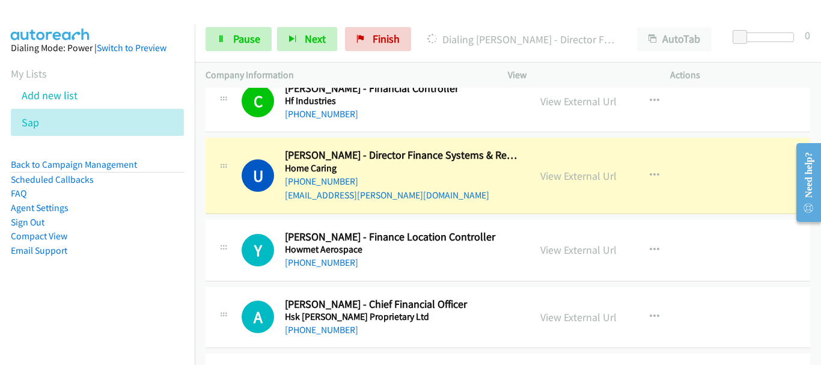
drag, startPoint x: 770, startPoint y: 129, endPoint x: 721, endPoint y: 64, distance: 81.1
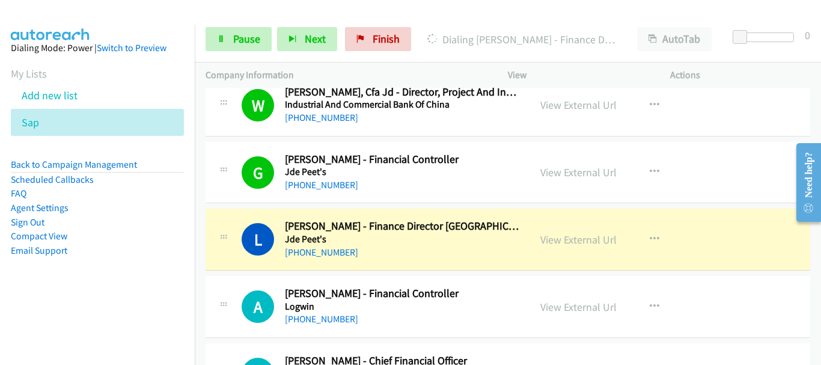
scroll to position [3065, 0]
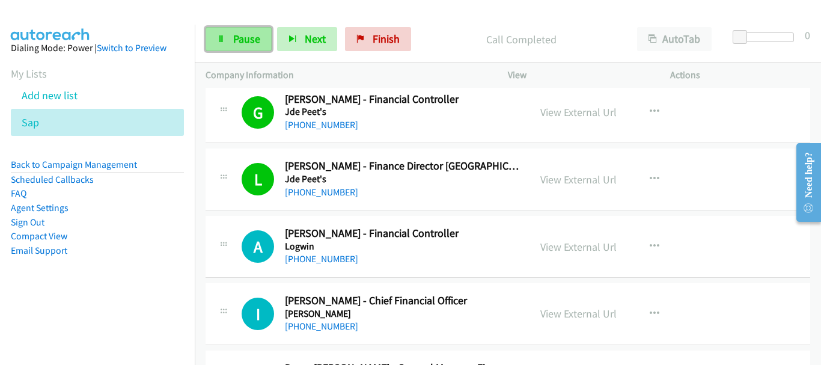
click at [237, 42] on span "Pause" at bounding box center [246, 39] width 27 height 14
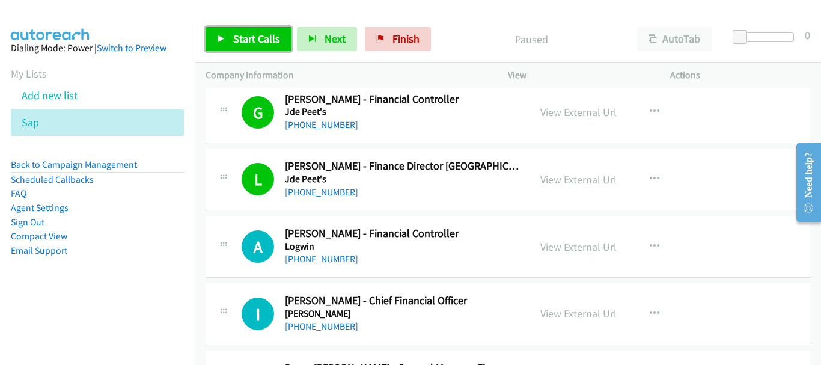
click at [216, 34] on link "Start Calls" at bounding box center [249, 39] width 86 height 24
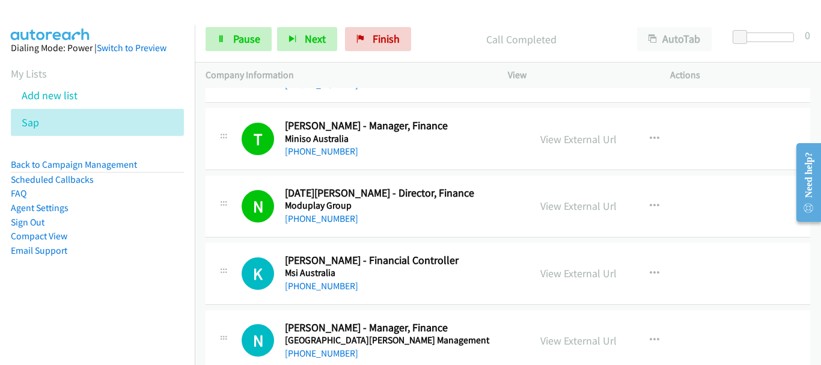
scroll to position [3486, 0]
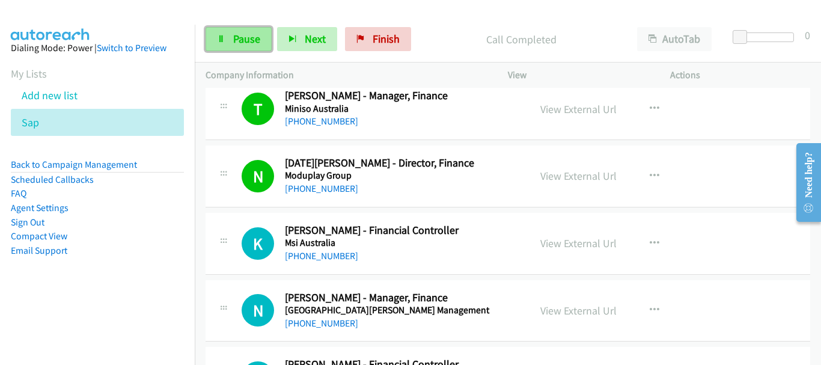
click at [243, 40] on span "Pause" at bounding box center [246, 39] width 27 height 14
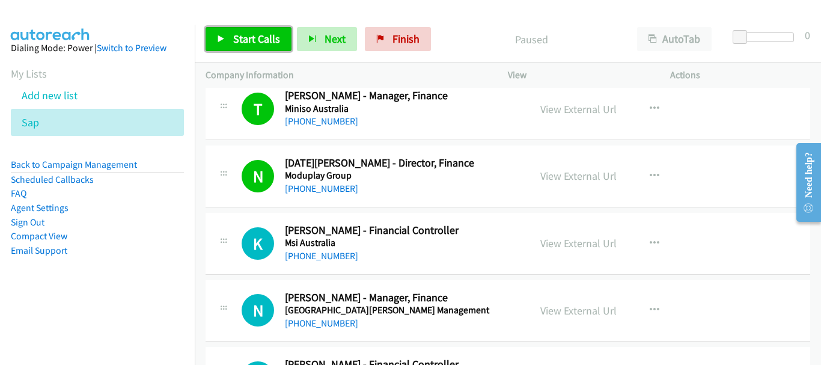
click at [243, 40] on span "Start Calls" at bounding box center [256, 39] width 47 height 14
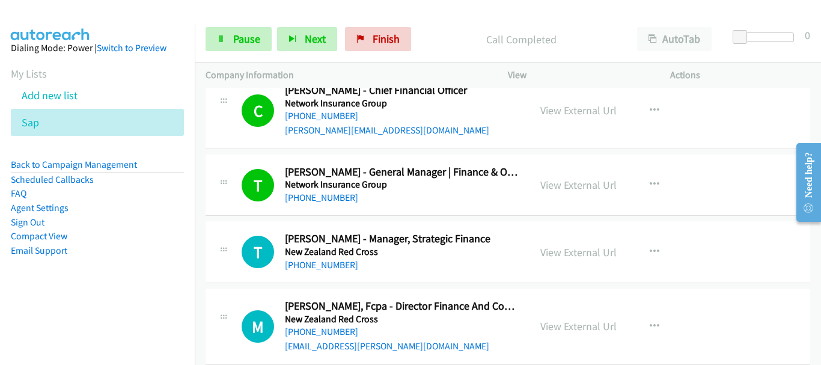
scroll to position [3846, 0]
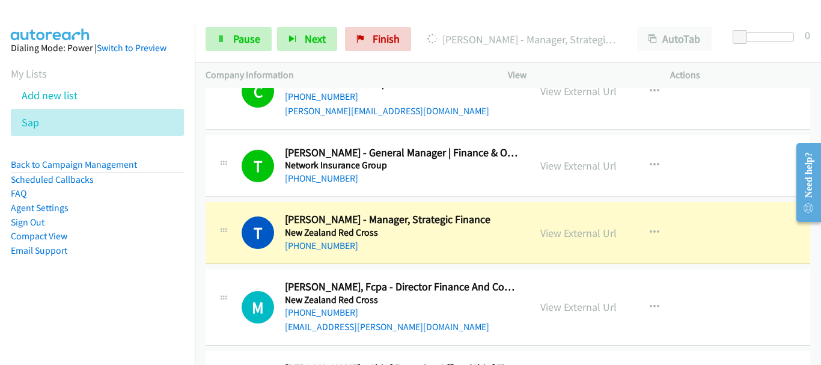
click at [766, 82] on div "Actions" at bounding box center [740, 75] width 162 height 25
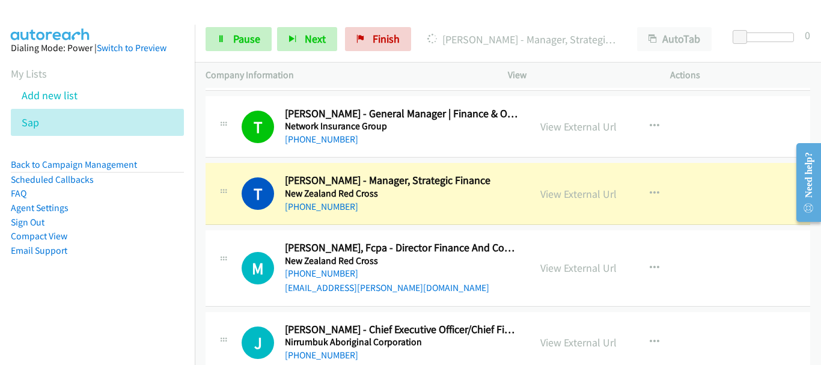
scroll to position [3907, 0]
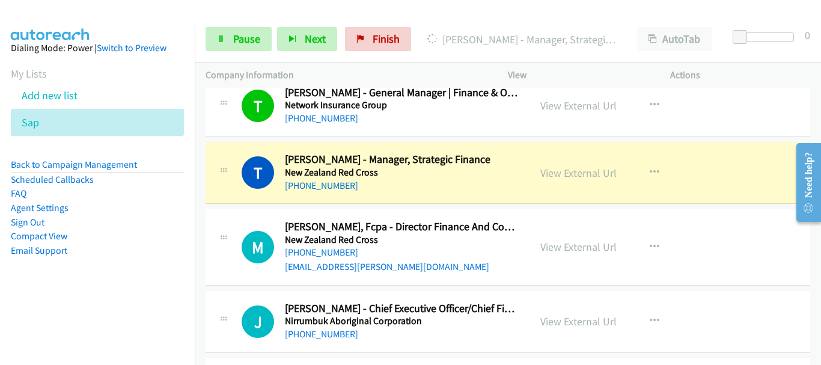
click at [81, 11] on img at bounding box center [50, 21] width 90 height 42
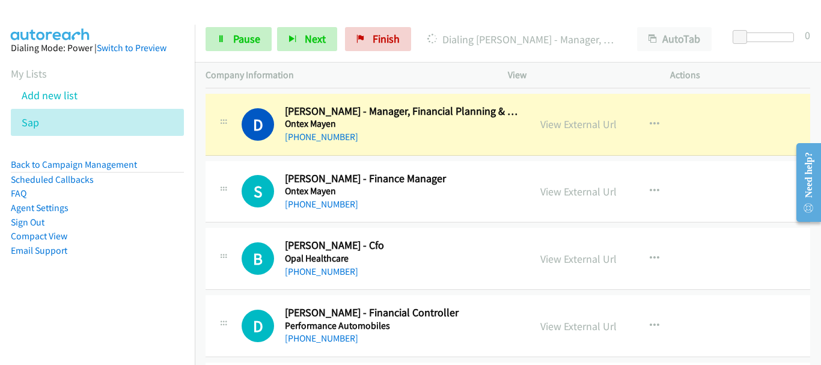
scroll to position [4327, 0]
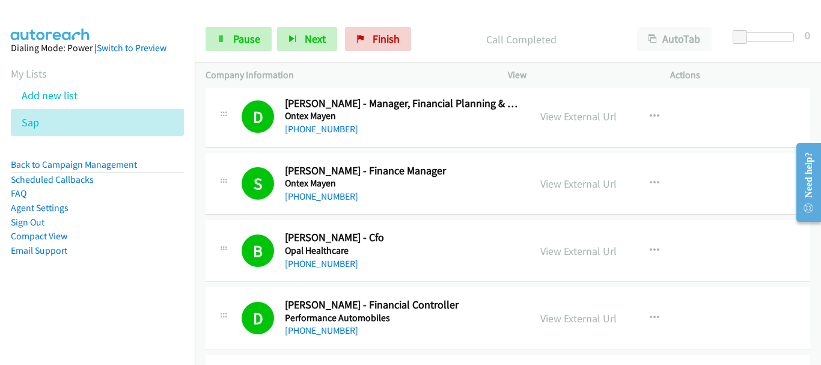
click at [742, 92] on div "D Callback Scheduled [PERSON_NAME] - Manager, Financial Planning & Analysis Ont…" at bounding box center [508, 117] width 605 height 62
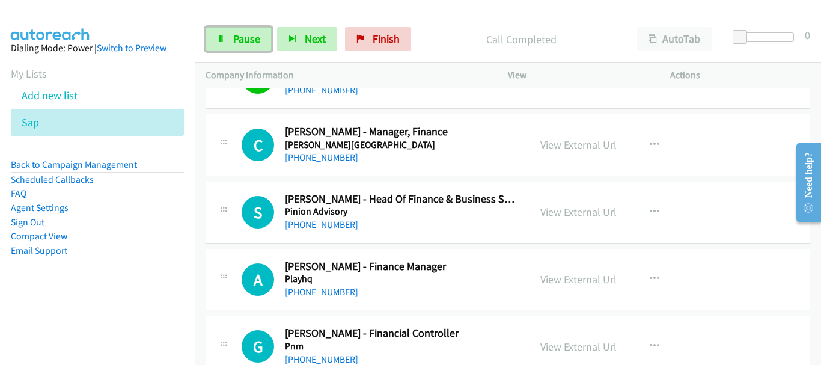
drag, startPoint x: 214, startPoint y: 34, endPoint x: 228, endPoint y: 59, distance: 28.6
click at [214, 34] on link "Pause" at bounding box center [239, 39] width 66 height 24
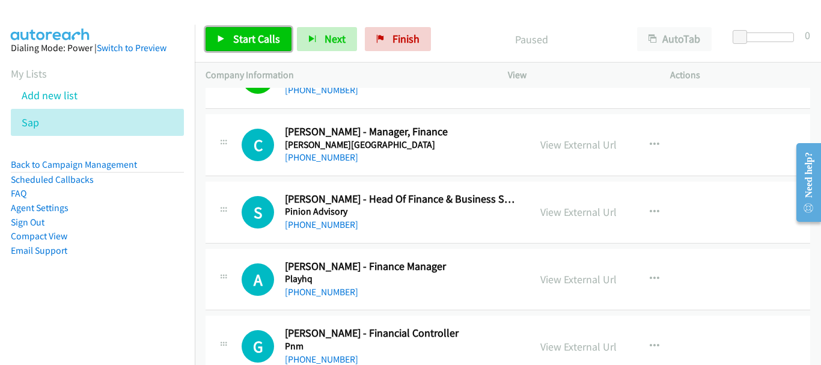
click at [249, 43] on span "Start Calls" at bounding box center [256, 39] width 47 height 14
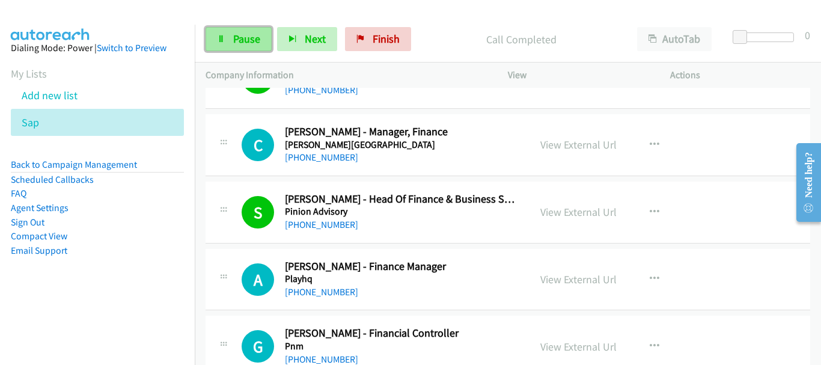
click at [254, 33] on span "Pause" at bounding box center [246, 39] width 27 height 14
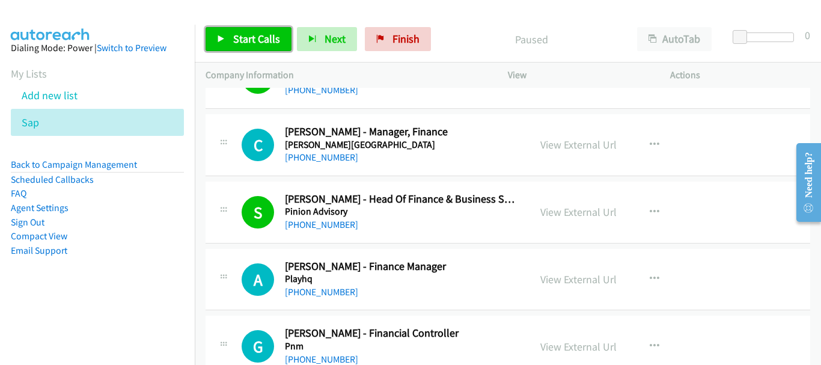
click at [237, 45] on span "Start Calls" at bounding box center [256, 39] width 47 height 14
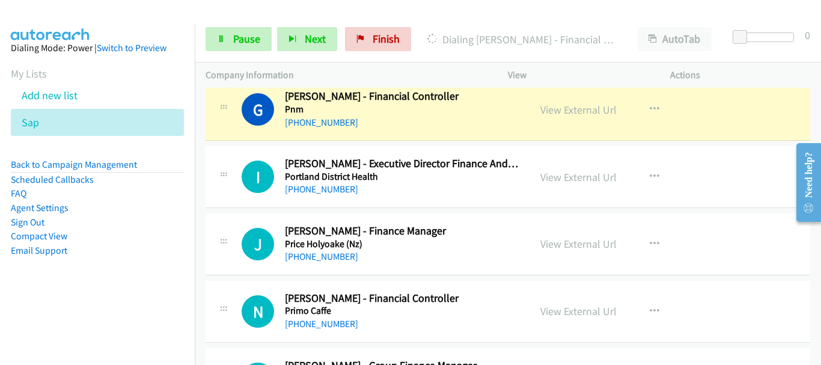
scroll to position [4808, 0]
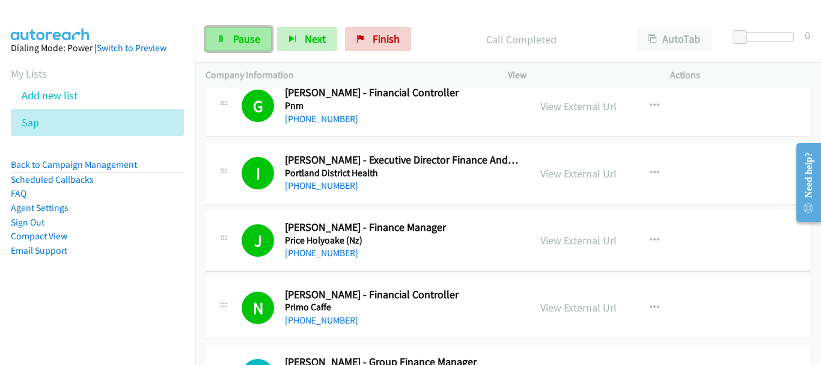
click at [252, 32] on span "Pause" at bounding box center [246, 39] width 27 height 14
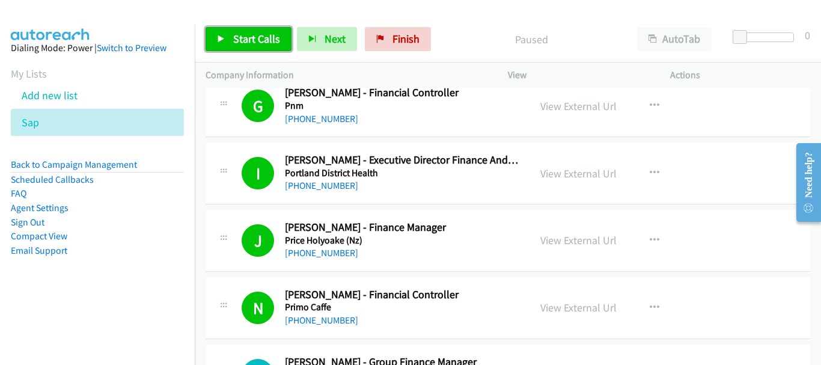
click at [237, 33] on span "Start Calls" at bounding box center [256, 39] width 47 height 14
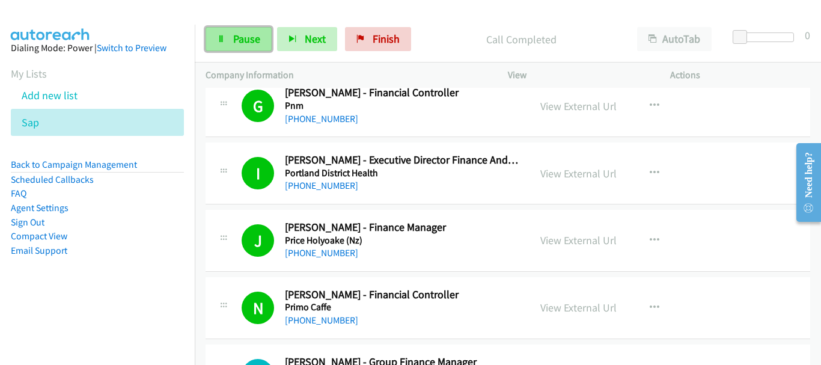
click at [245, 38] on span "Pause" at bounding box center [246, 39] width 27 height 14
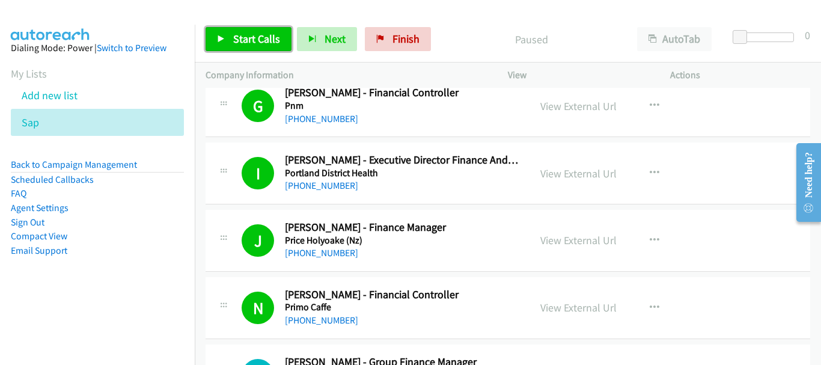
click at [261, 41] on span "Start Calls" at bounding box center [256, 39] width 47 height 14
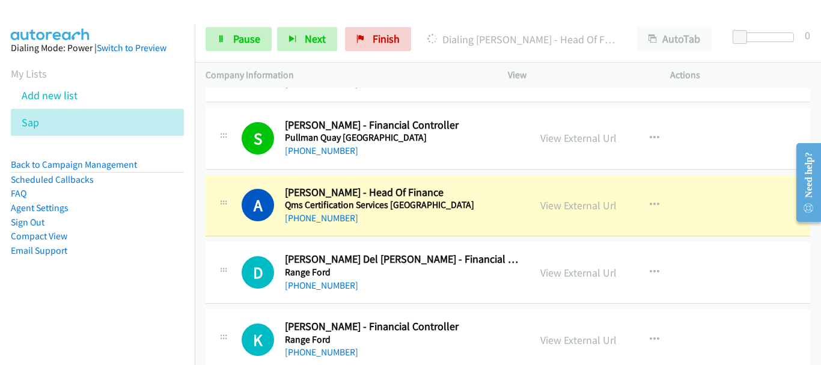
scroll to position [5469, 0]
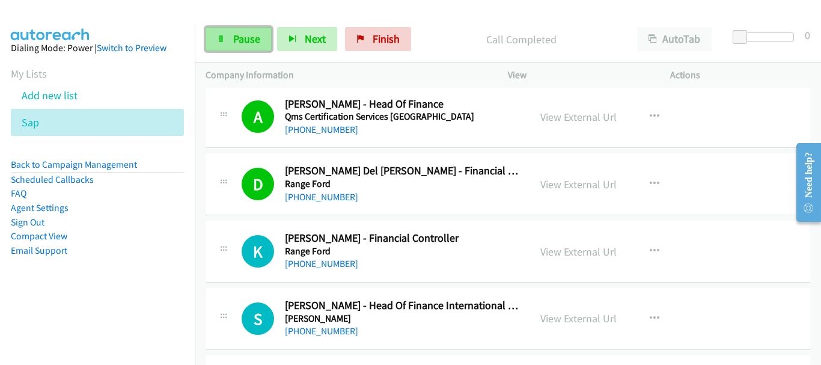
click at [255, 40] on span "Pause" at bounding box center [246, 39] width 27 height 14
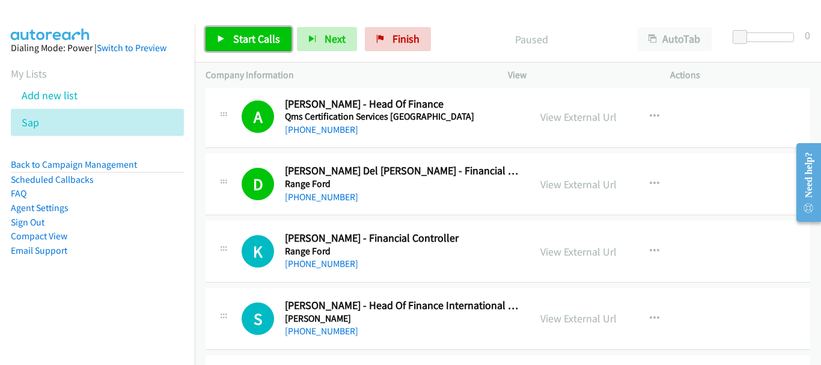
click at [256, 40] on span "Start Calls" at bounding box center [256, 39] width 47 height 14
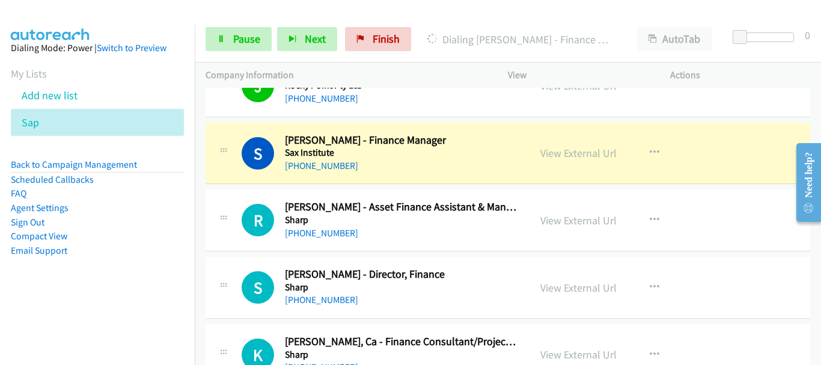
scroll to position [5770, 0]
click at [594, 150] on link "View External Url" at bounding box center [578, 152] width 76 height 14
click at [245, 44] on span "Pause" at bounding box center [246, 39] width 27 height 14
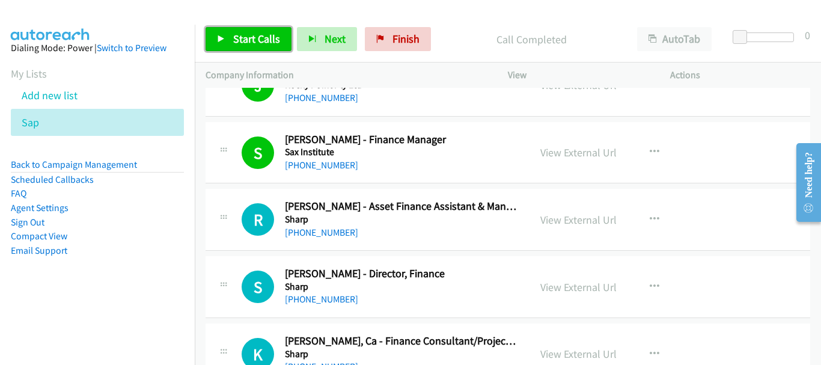
click at [245, 40] on span "Start Calls" at bounding box center [256, 39] width 47 height 14
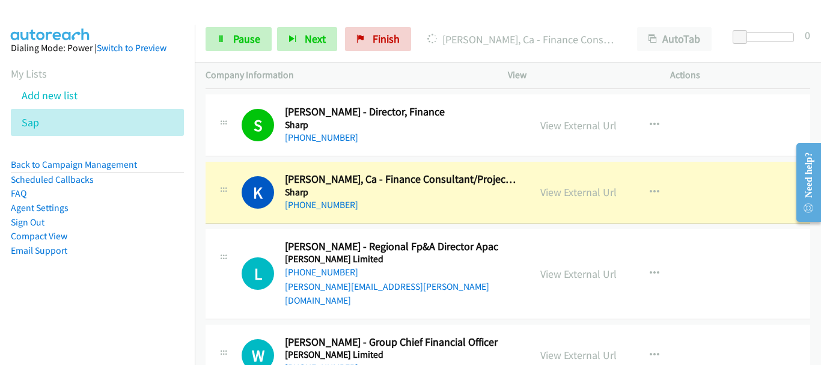
scroll to position [5950, 0]
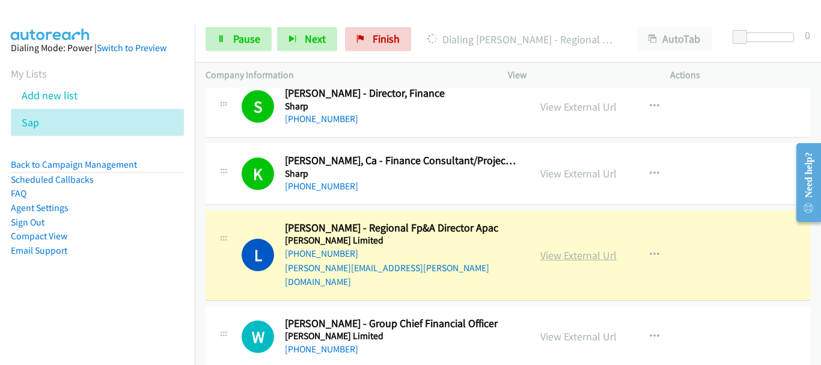
click at [592, 250] on link "View External Url" at bounding box center [578, 255] width 76 height 14
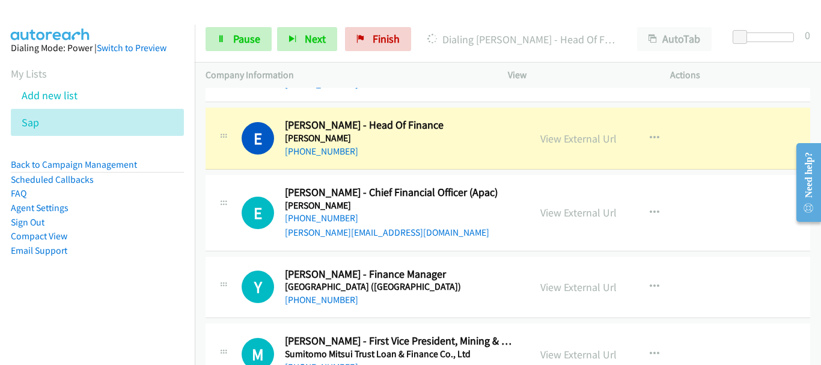
scroll to position [6852, 0]
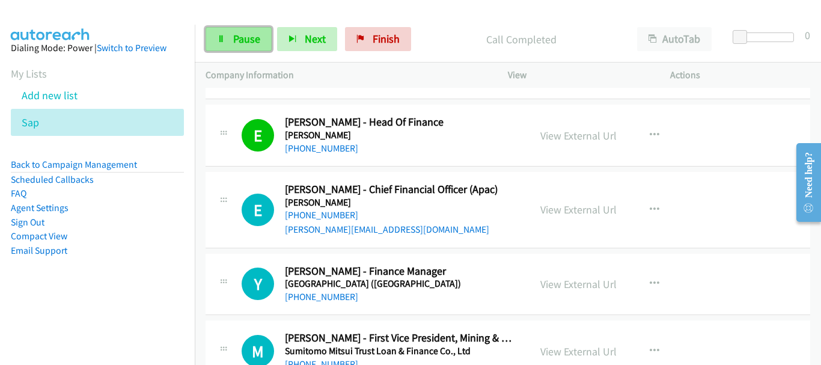
click at [253, 38] on span "Pause" at bounding box center [246, 39] width 27 height 14
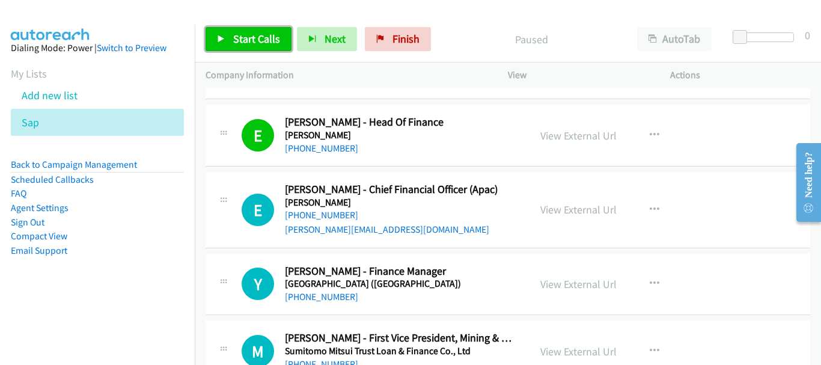
click at [278, 40] on span "Start Calls" at bounding box center [256, 39] width 47 height 14
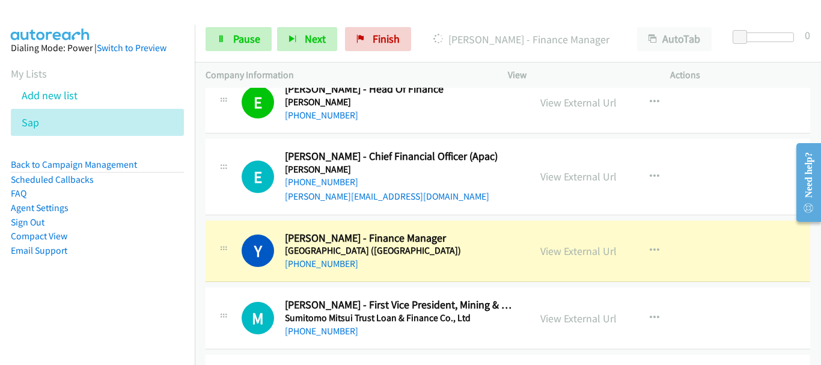
scroll to position [6912, 0]
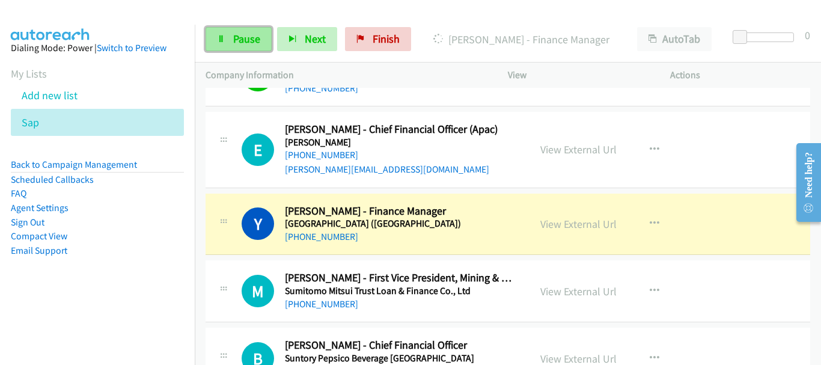
click at [206, 41] on link "Pause" at bounding box center [239, 39] width 66 height 24
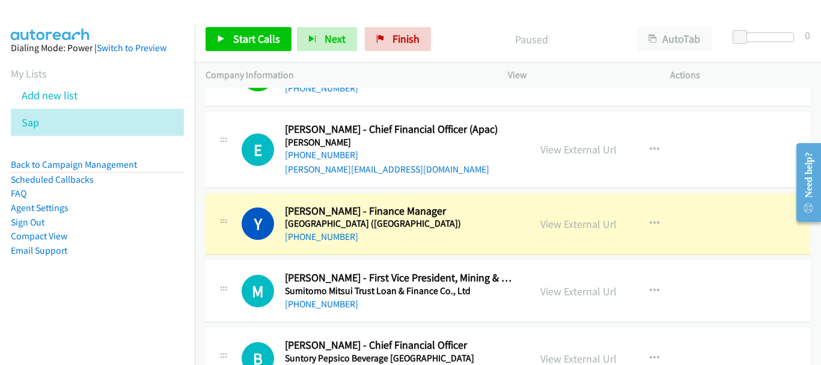
scroll to position [6972, 0]
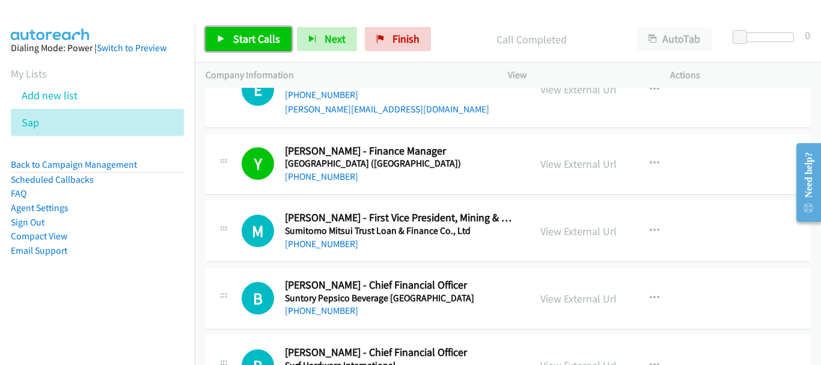
click at [250, 35] on span "Start Calls" at bounding box center [256, 39] width 47 height 14
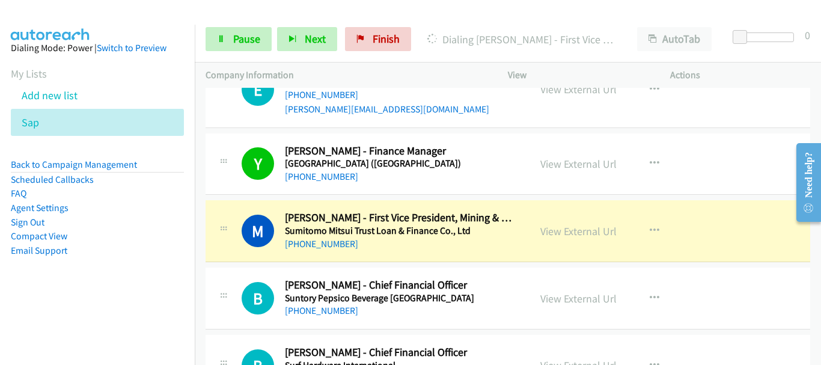
click at [646, 335] on div "B Callback Scheduled [PERSON_NAME] - Chief Financial Officer Surf Hardware Inte…" at bounding box center [508, 366] width 605 height 62
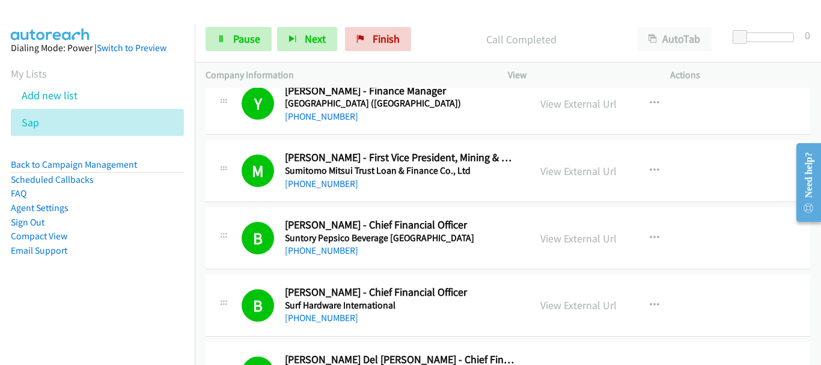
click at [712, 140] on div "M Callback Scheduled [PERSON_NAME] - First Vice President, Mining & Metals, Pro…" at bounding box center [508, 171] width 605 height 62
click at [255, 46] on link "Pause" at bounding box center [239, 39] width 66 height 24
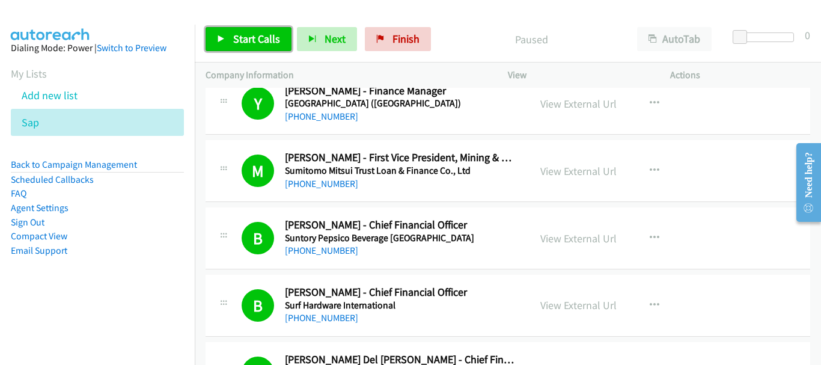
click at [245, 38] on span "Start Calls" at bounding box center [256, 39] width 47 height 14
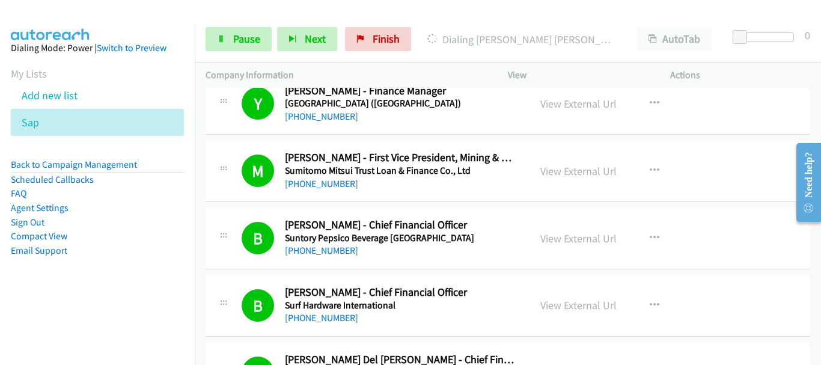
click at [742, 174] on div "M Callback Scheduled [PERSON_NAME] - First Vice President, Mining & Metals, Pro…" at bounding box center [508, 171] width 605 height 62
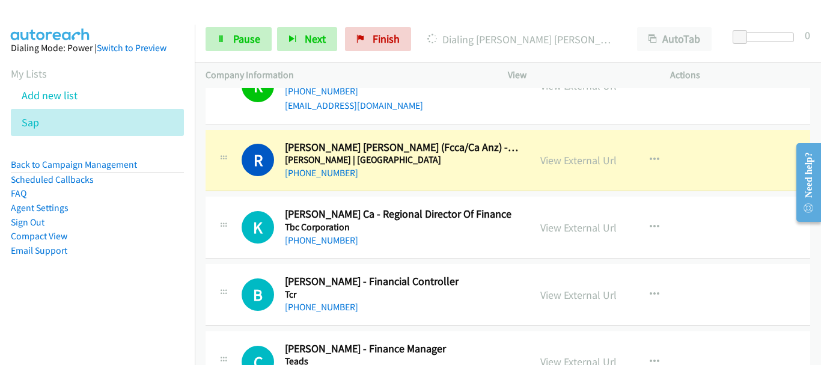
scroll to position [7453, 0]
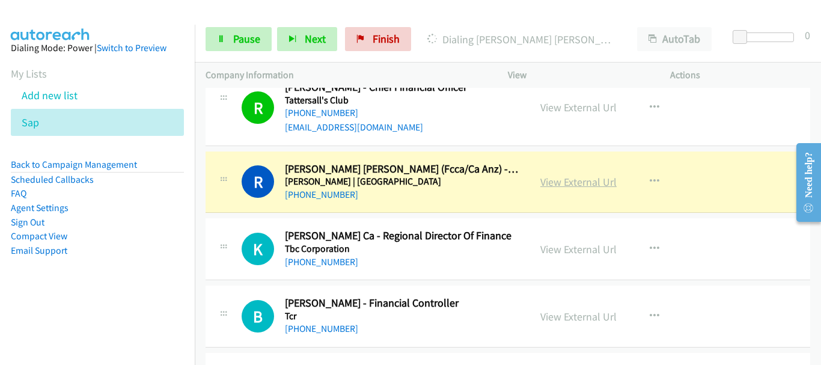
click at [556, 175] on link "View External Url" at bounding box center [578, 182] width 76 height 14
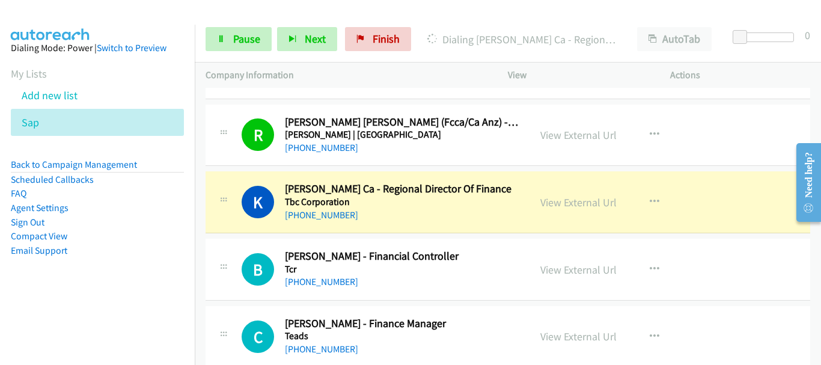
scroll to position [7513, 0]
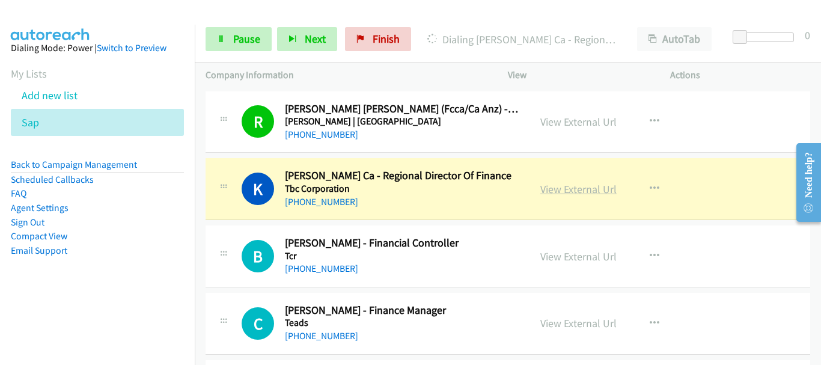
click at [560, 182] on link "View External Url" at bounding box center [578, 189] width 76 height 14
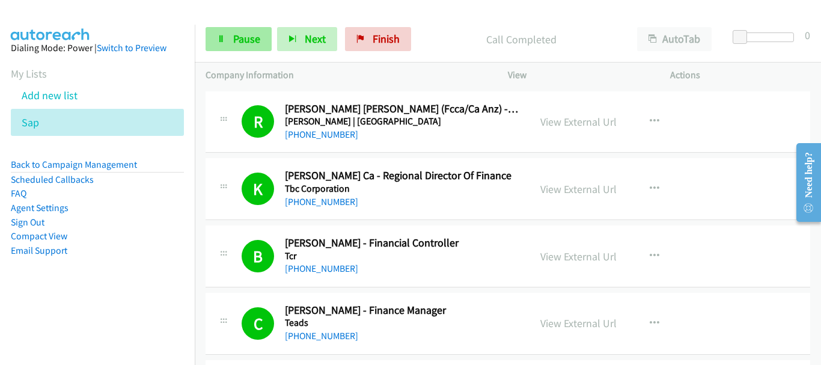
drag, startPoint x: 710, startPoint y: 248, endPoint x: 245, endPoint y: 42, distance: 508.8
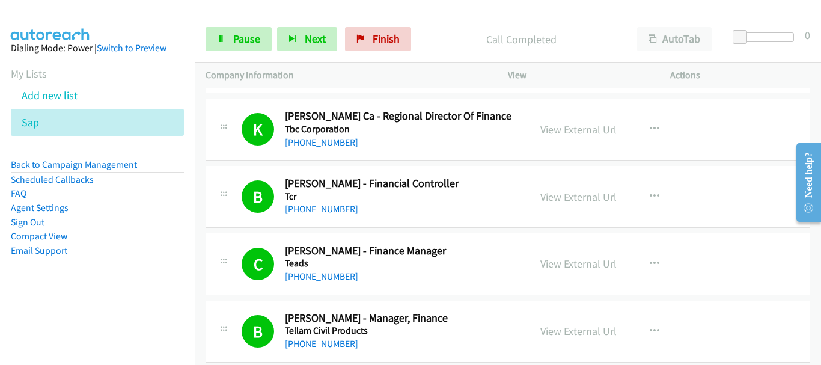
scroll to position [7573, 0]
click at [242, 45] on span "Pause" at bounding box center [246, 39] width 27 height 14
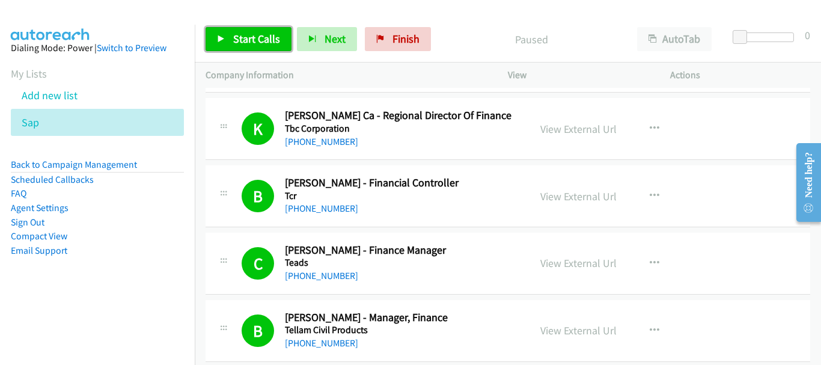
click at [242, 45] on span "Start Calls" at bounding box center [256, 39] width 47 height 14
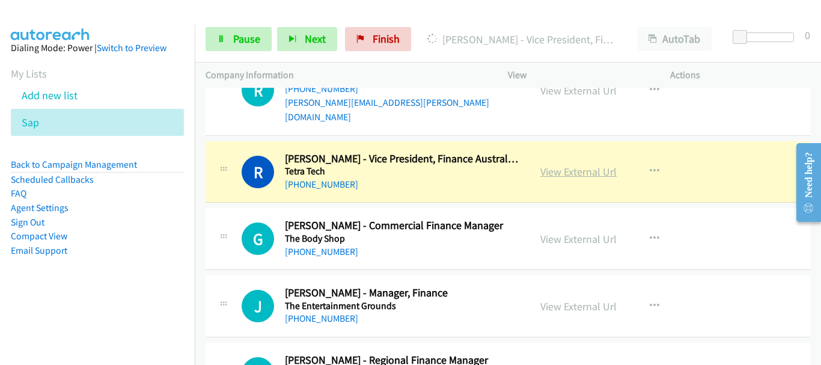
scroll to position [7873, 0]
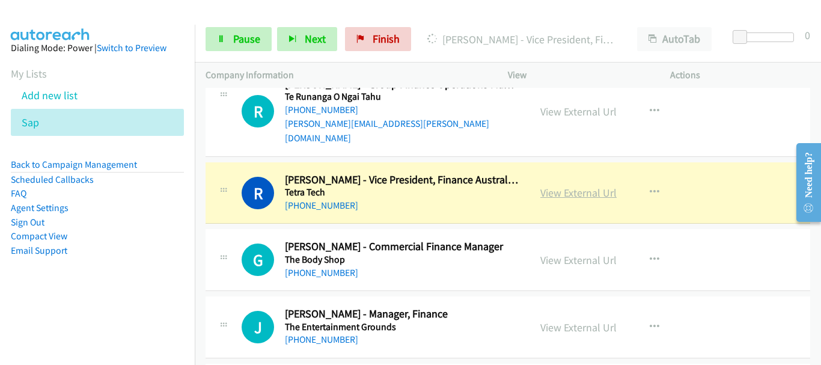
click at [593, 186] on link "View External Url" at bounding box center [578, 193] width 76 height 14
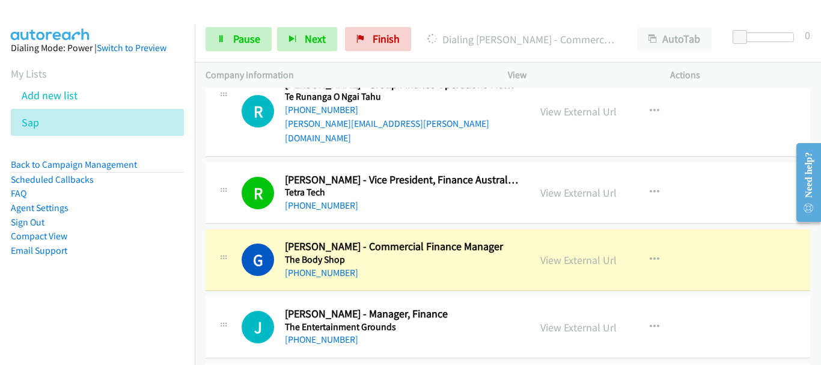
scroll to position [7933, 0]
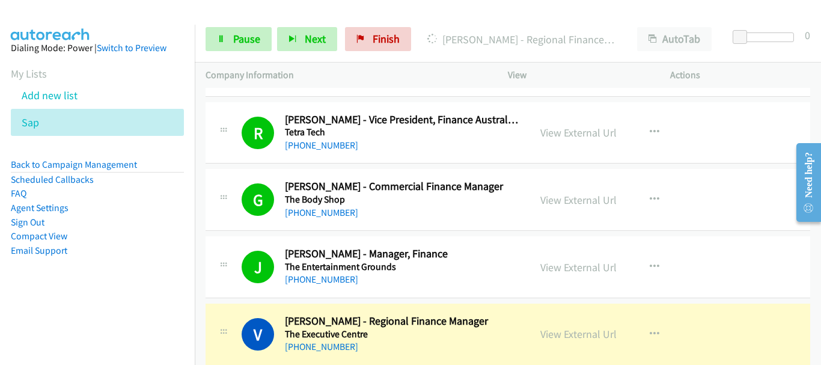
click at [684, 194] on div "G Callback Scheduled [PERSON_NAME] - Commercial Finance Manager The Body Shop […" at bounding box center [508, 200] width 605 height 62
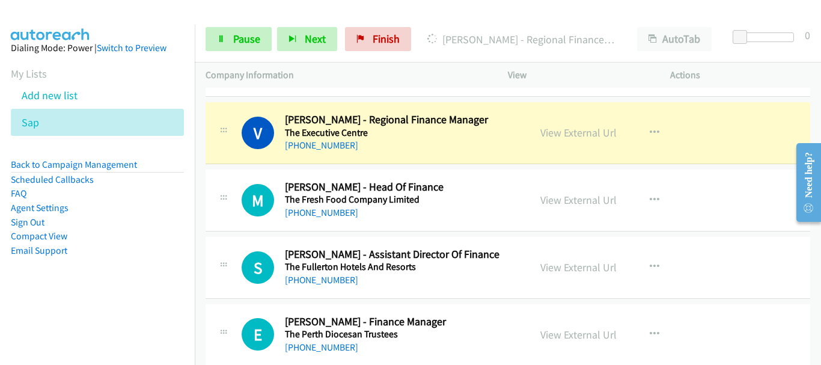
scroll to position [8114, 0]
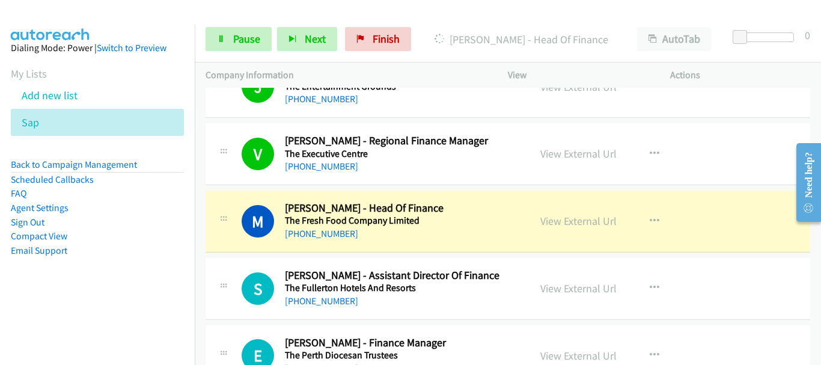
click at [698, 191] on div "M Callback Scheduled [PERSON_NAME] - Head Of Finance The Fresh Food Company Lim…" at bounding box center [508, 222] width 605 height 62
click at [673, 201] on div "View External Url View External Url Schedule/Manage Callback Start Calls Here R…" at bounding box center [615, 221] width 173 height 40
click at [579, 214] on link "View External Url" at bounding box center [578, 221] width 76 height 14
click at [238, 36] on span "Pause" at bounding box center [246, 39] width 27 height 14
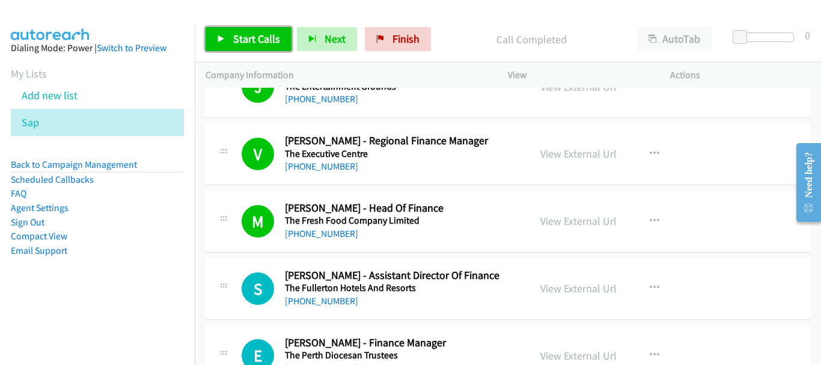
click at [252, 40] on span "Start Calls" at bounding box center [256, 39] width 47 height 14
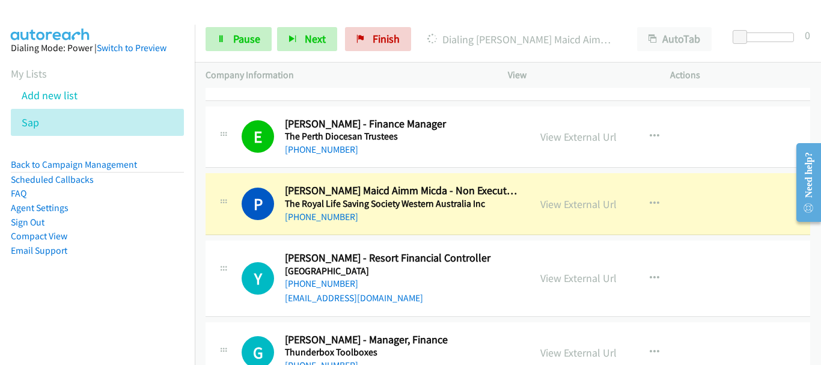
scroll to position [8354, 0]
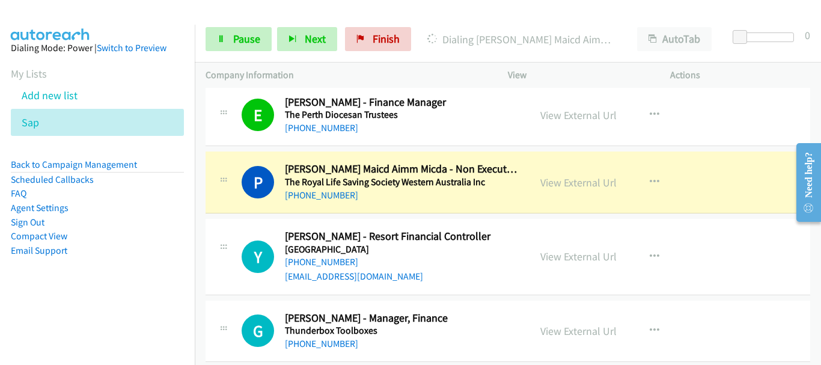
click at [711, 219] on div "Y Callback Scheduled [PERSON_NAME][GEOGRAPHIC_DATA] Financial Controller [GEOGR…" at bounding box center [508, 257] width 605 height 76
click at [545, 175] on link "View External Url" at bounding box center [578, 182] width 76 height 14
click at [249, 40] on span "Pause" at bounding box center [246, 39] width 27 height 14
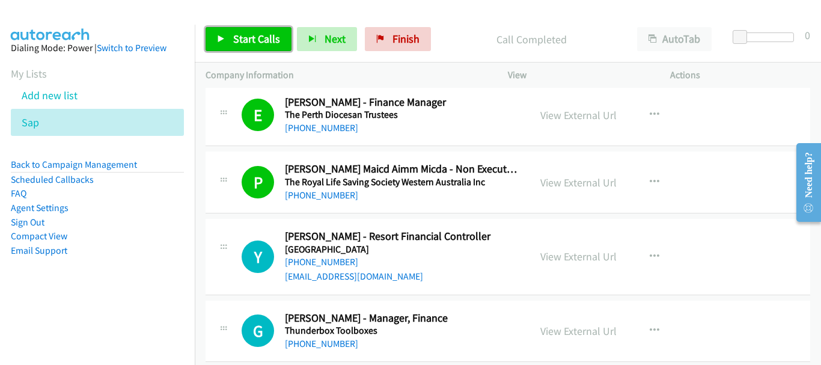
click at [237, 37] on span "Start Calls" at bounding box center [256, 39] width 47 height 14
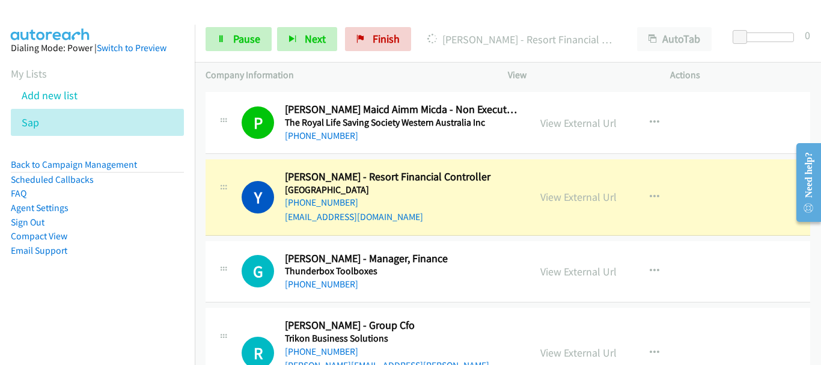
scroll to position [8414, 0]
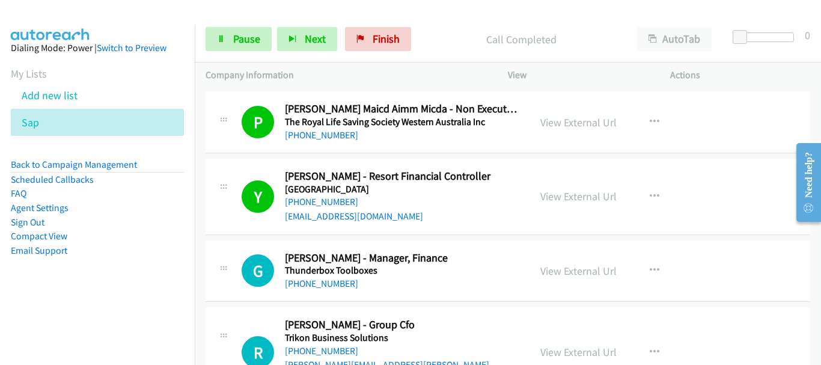
click at [68, 139] on aside "Dialing Mode: Power | Switch to Preview My Lists Add new list Sap Back to Campa…" at bounding box center [97, 168] width 195 height 287
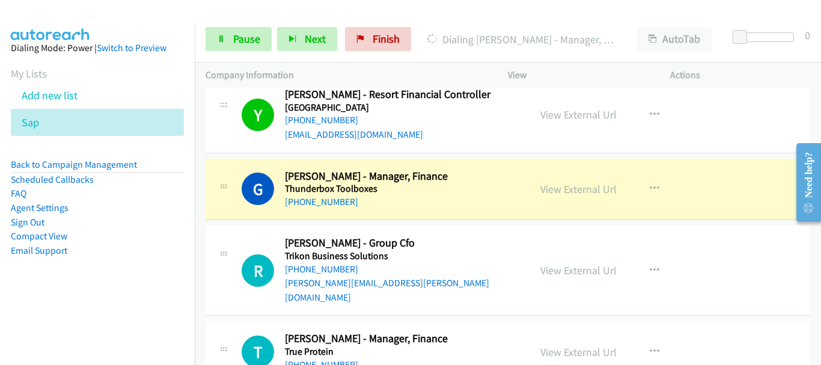
scroll to position [8474, 0]
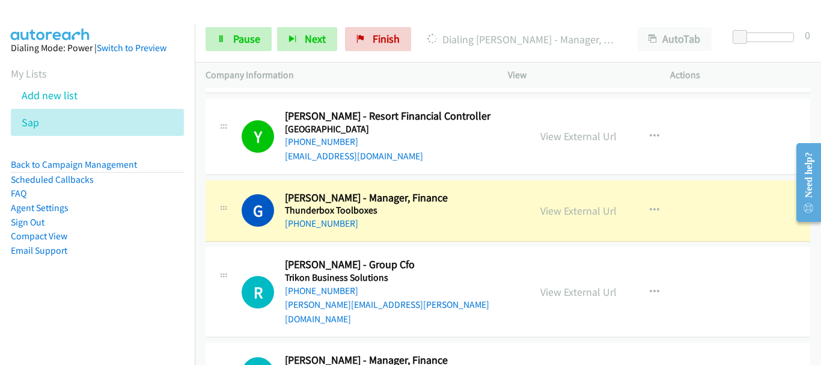
drag, startPoint x: 728, startPoint y: 199, endPoint x: 609, endPoint y: 202, distance: 119.6
click at [728, 199] on div "G Callback Scheduled [PERSON_NAME] - Manager, Finance Thunderbox Toolboxes [GEO…" at bounding box center [508, 211] width 605 height 62
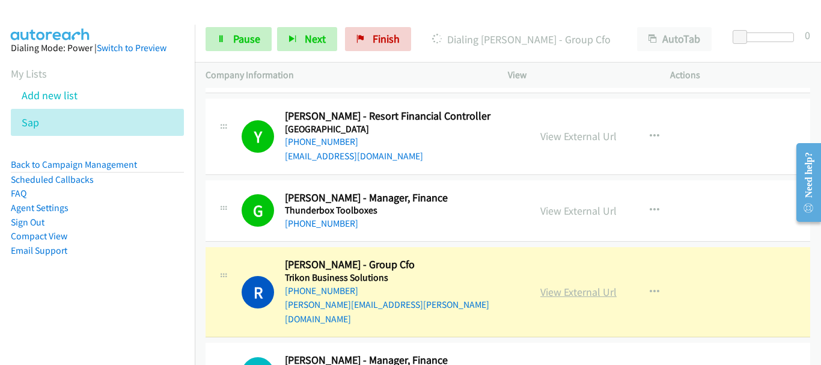
scroll to position [8534, 0]
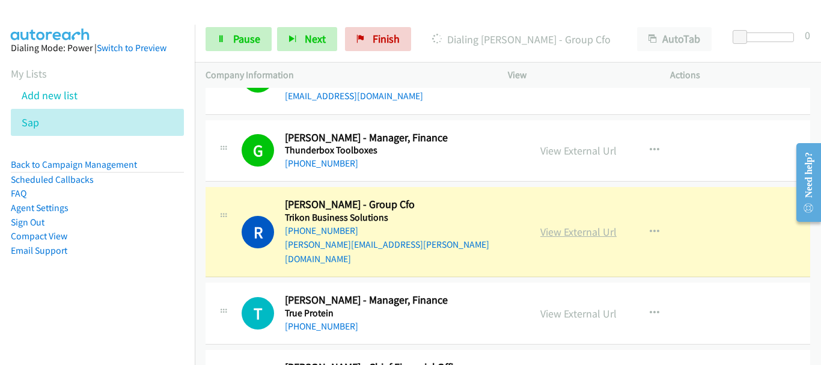
click at [552, 225] on link "View External Url" at bounding box center [578, 232] width 76 height 14
click at [563, 225] on link "View External Url" at bounding box center [578, 232] width 76 height 14
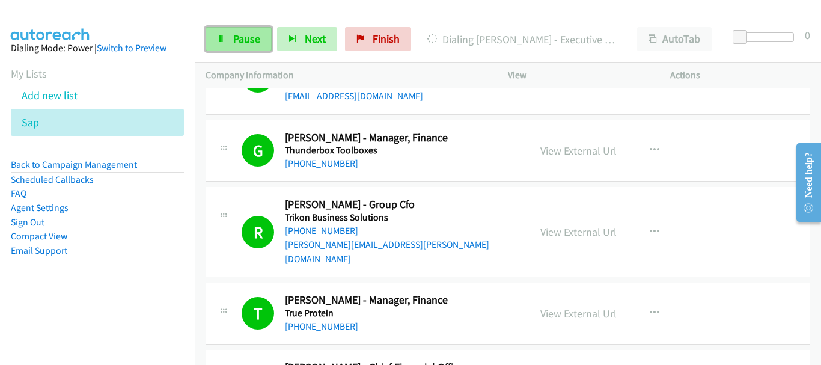
click at [227, 46] on link "Pause" at bounding box center [239, 39] width 66 height 24
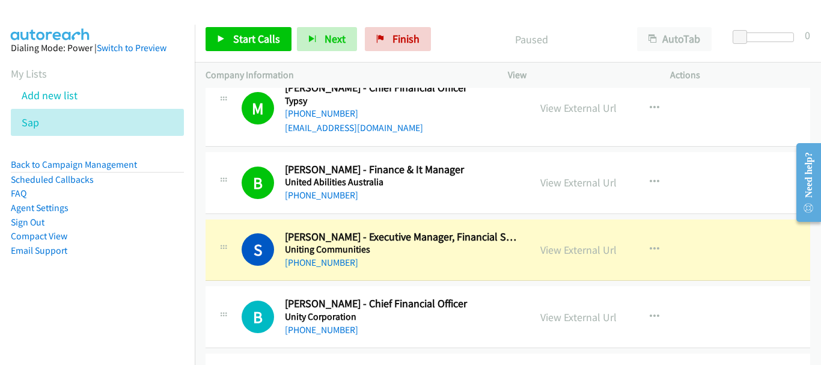
scroll to position [8835, 0]
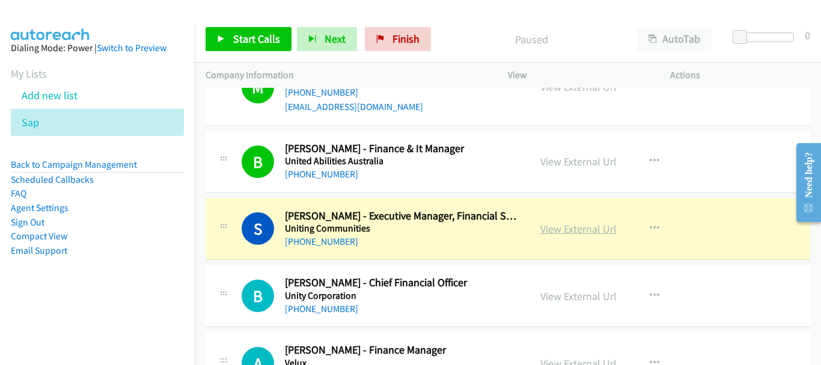
click at [589, 222] on link "View External Url" at bounding box center [578, 229] width 76 height 14
